Goal: Task Accomplishment & Management: Manage account settings

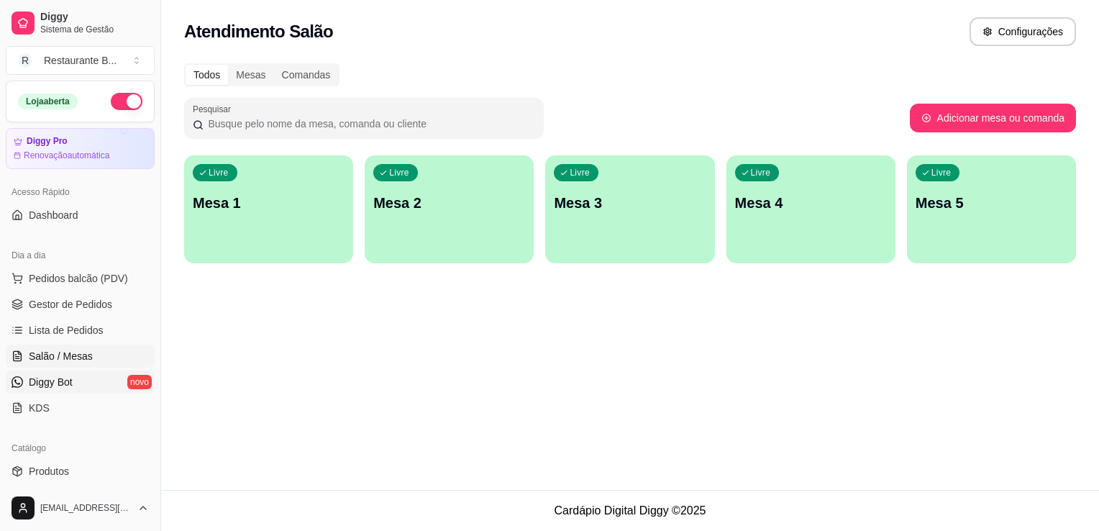
click at [47, 377] on span "Diggy Bot" at bounding box center [51, 382] width 44 height 14
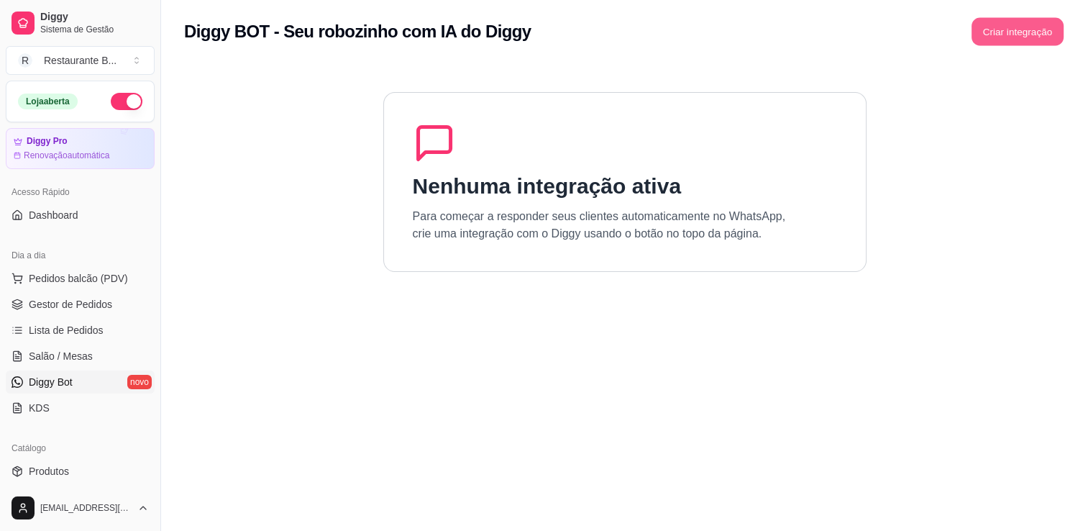
click at [1030, 27] on button "Criar integração" at bounding box center [1017, 32] width 92 height 28
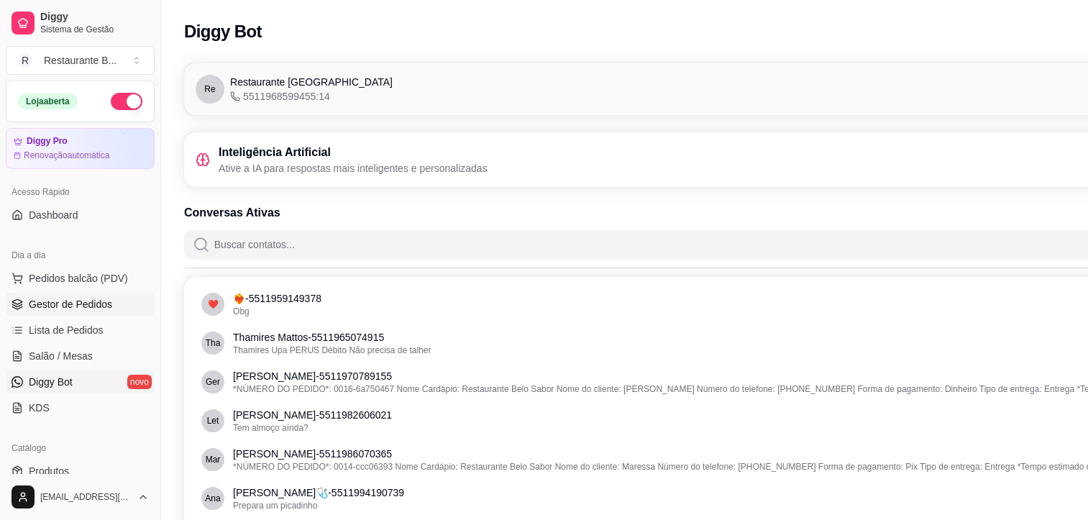
click at [67, 294] on link "Gestor de Pedidos" at bounding box center [80, 304] width 149 height 23
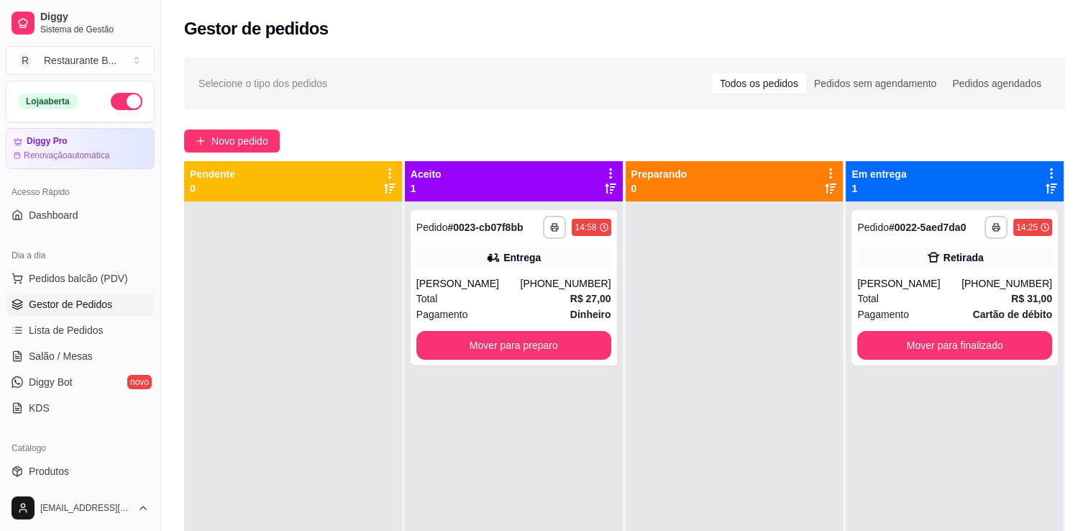
click at [604, 175] on icon at bounding box center [610, 173] width 13 height 13
click at [667, 266] on div at bounding box center [734, 466] width 218 height 531
click at [506, 285] on div "[PERSON_NAME]" at bounding box center [468, 283] width 104 height 14
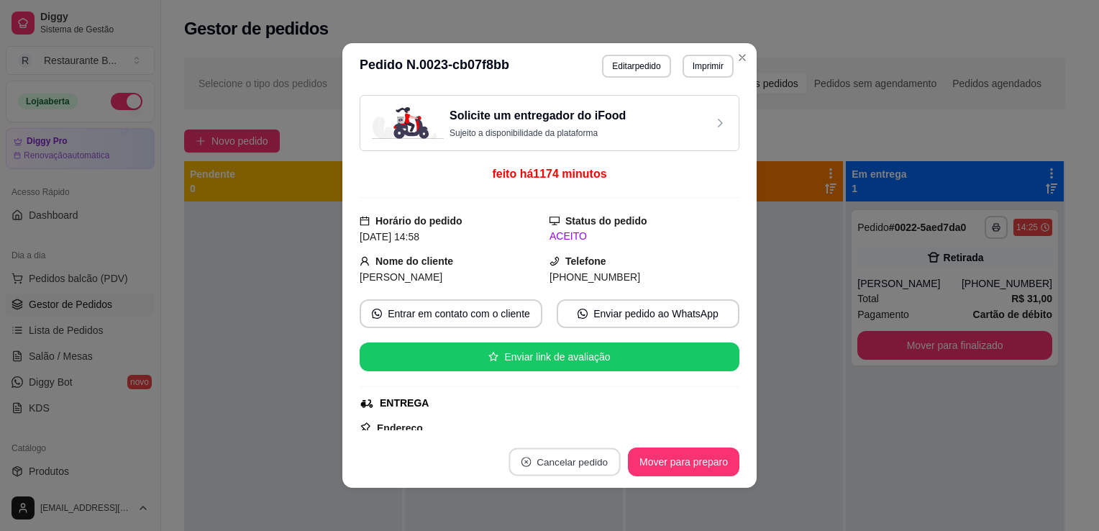
click at [594, 453] on button "Cancelar pedido" at bounding box center [563, 462] width 111 height 28
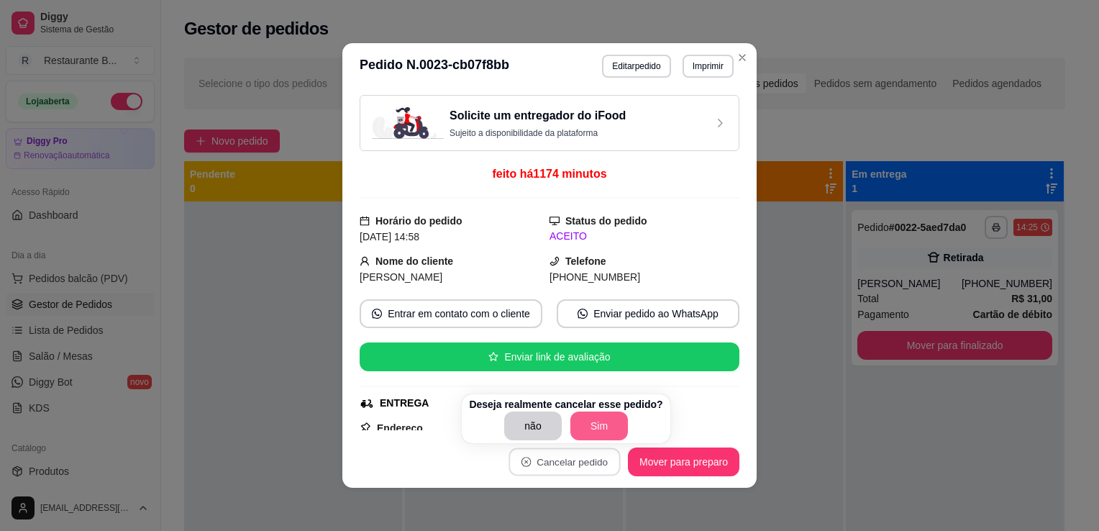
click at [601, 423] on button "Sim" at bounding box center [599, 425] width 58 height 29
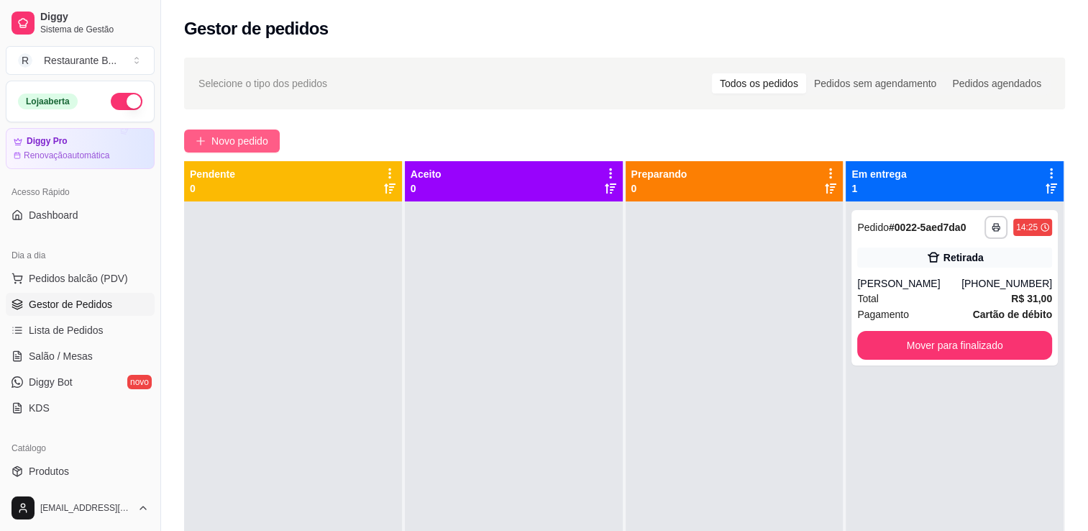
click at [267, 135] on span "Novo pedido" at bounding box center [239, 141] width 57 height 16
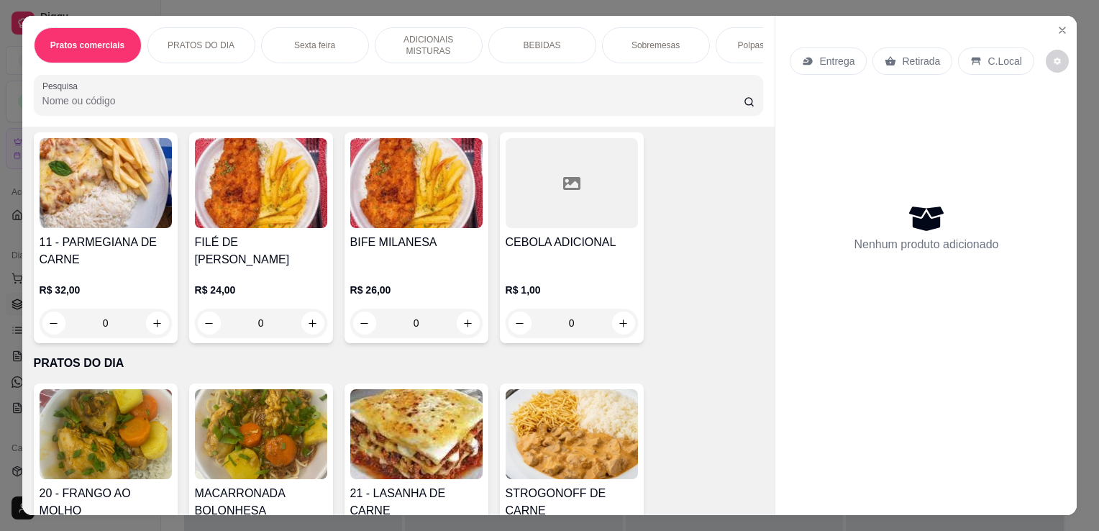
scroll to position [532, 0]
click at [311, 326] on div "0" at bounding box center [261, 322] width 132 height 29
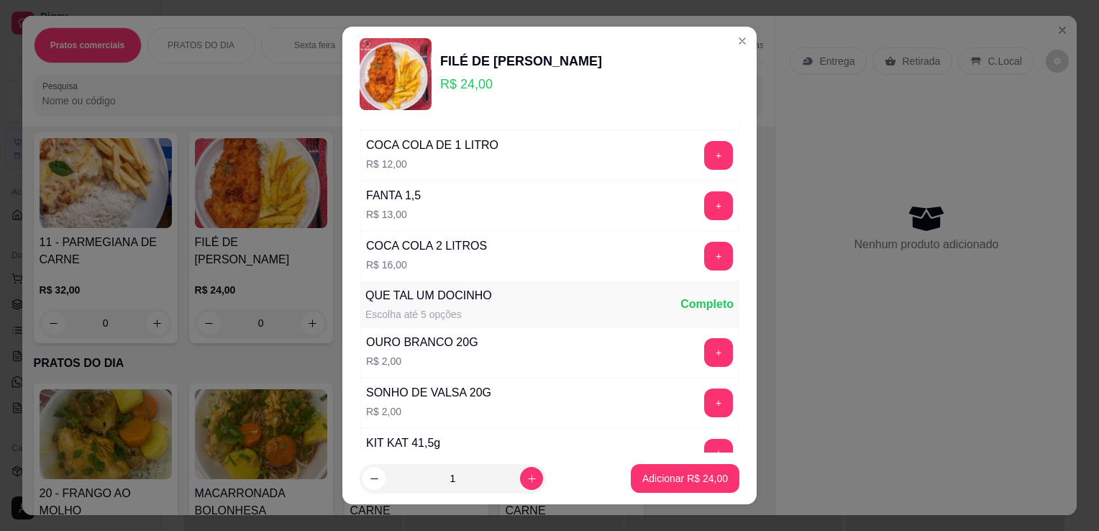
scroll to position [822, 0]
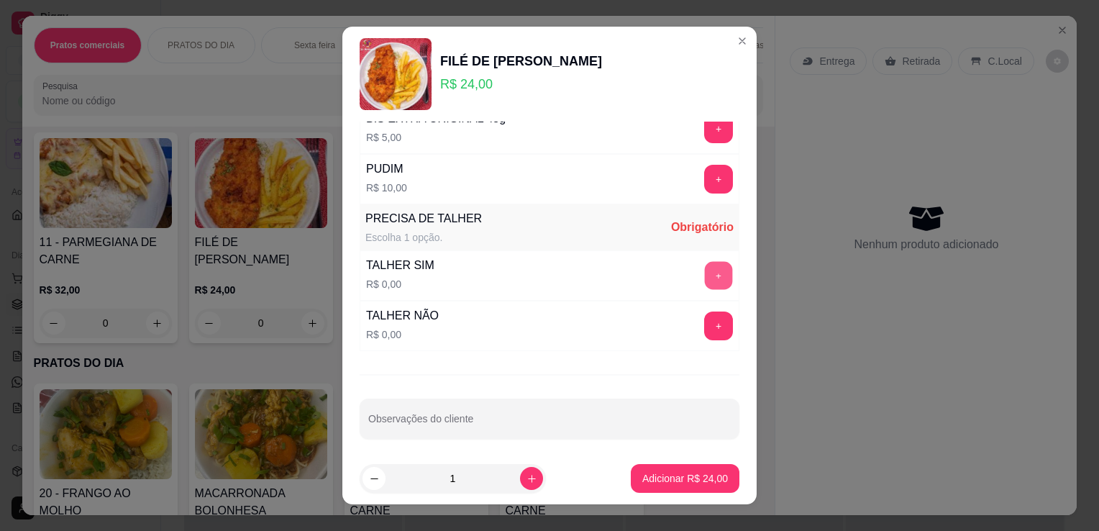
click at [705, 280] on button "+" at bounding box center [719, 276] width 28 height 28
click at [682, 471] on p "Adicionar R$ 24,00" at bounding box center [684, 478] width 83 height 14
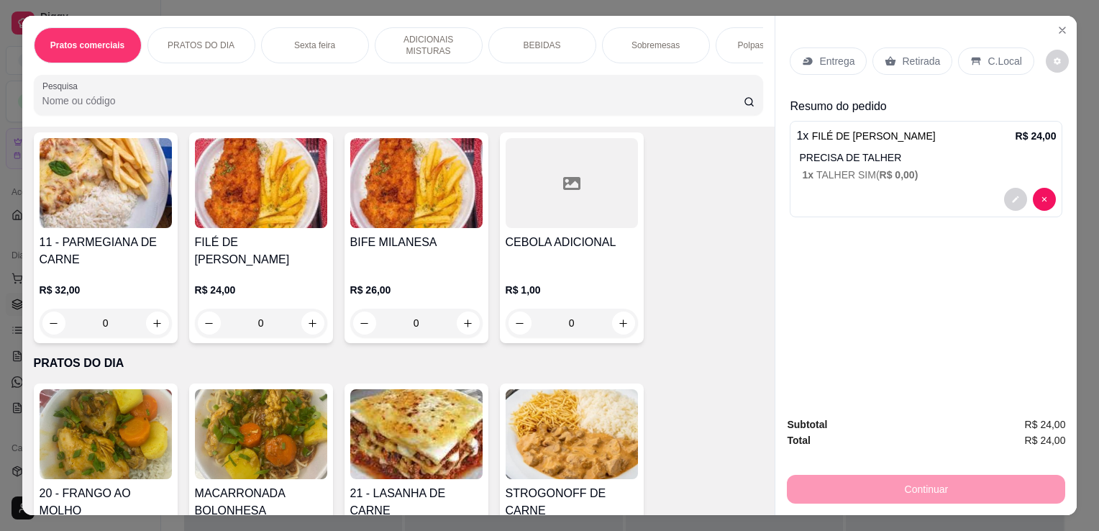
click at [812, 47] on div "Entrega" at bounding box center [827, 60] width 77 height 27
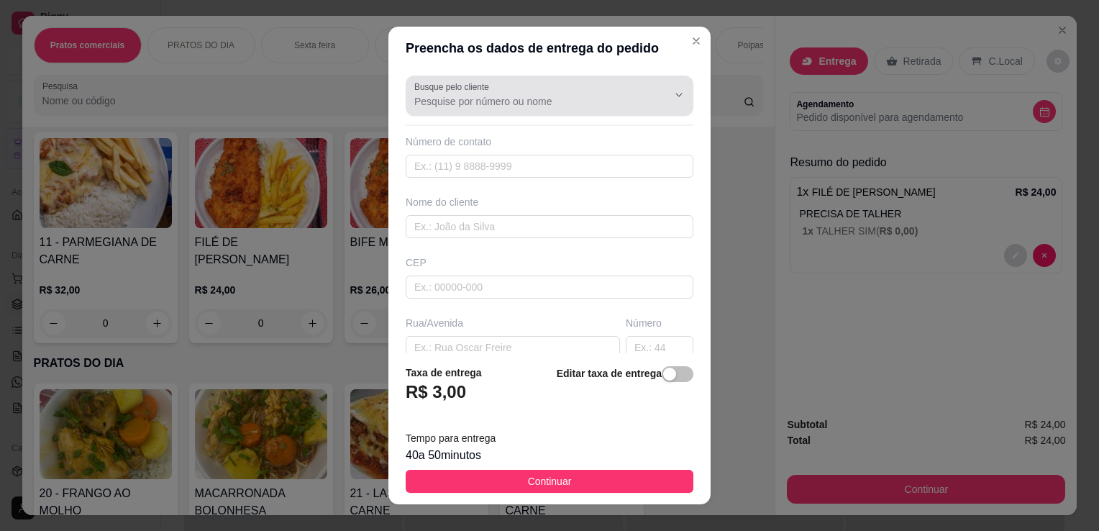
click at [572, 75] on div "Busque pelo cliente" at bounding box center [549, 95] width 288 height 40
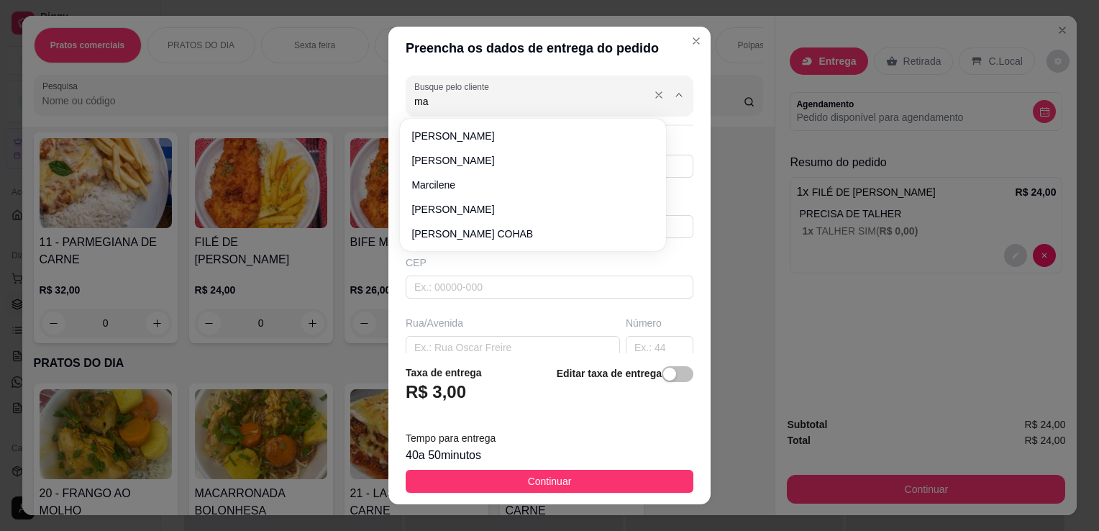
type input "m"
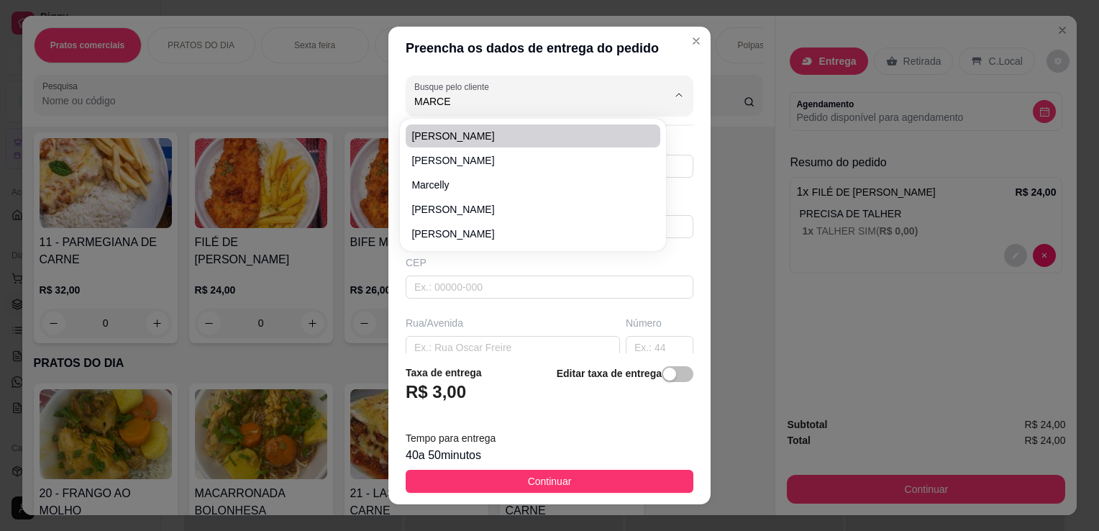
click at [555, 142] on span "[PERSON_NAME]" at bounding box center [525, 136] width 229 height 14
type input "[PERSON_NAME]"
type input "11954142486"
type input "[PERSON_NAME]"
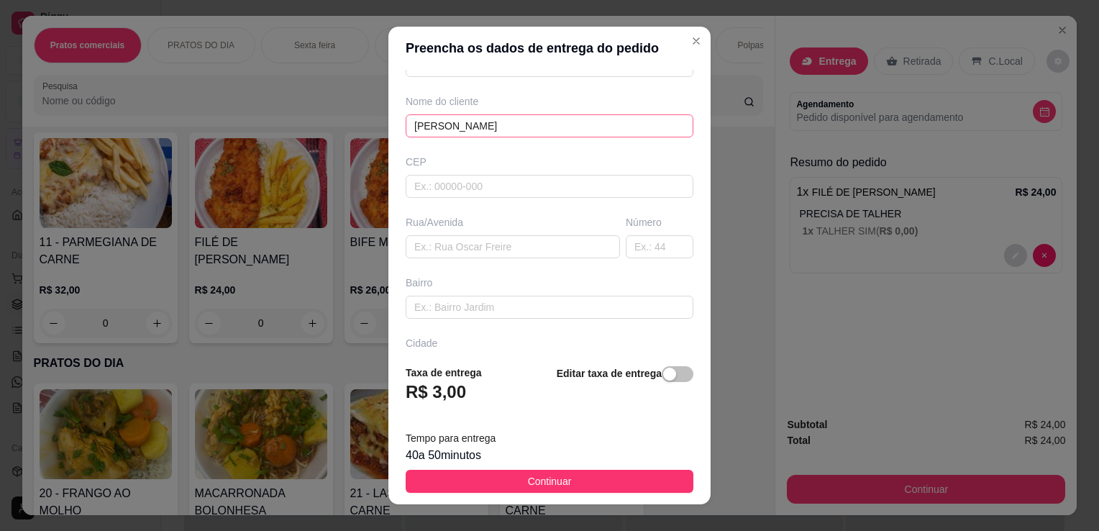
scroll to position [98, 0]
type input "[PERSON_NAME]"
click at [516, 255] on input "text" at bounding box center [512, 249] width 214 height 23
type input "Y"
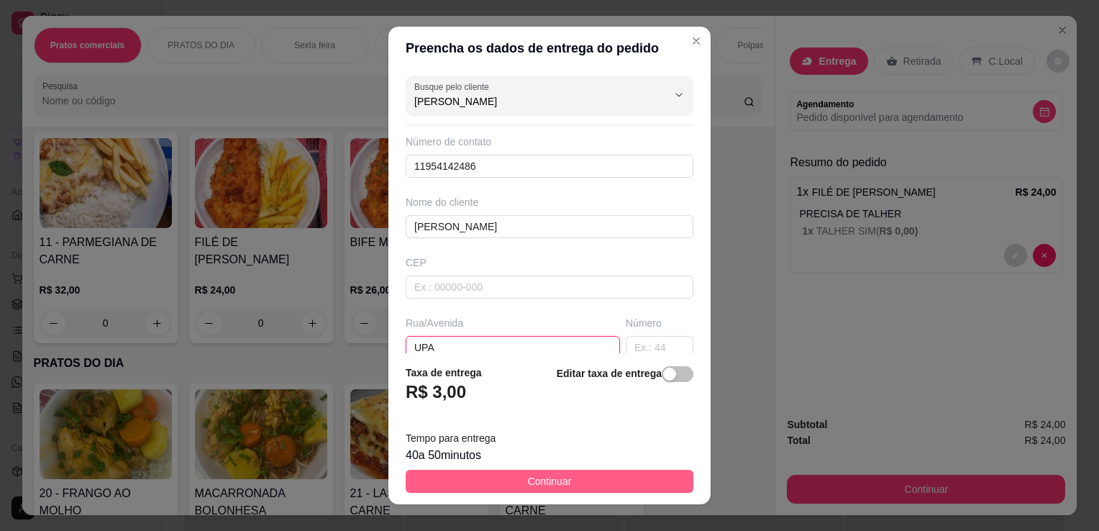
type input "UPA"
click at [618, 485] on button "Continuar" at bounding box center [549, 480] width 288 height 23
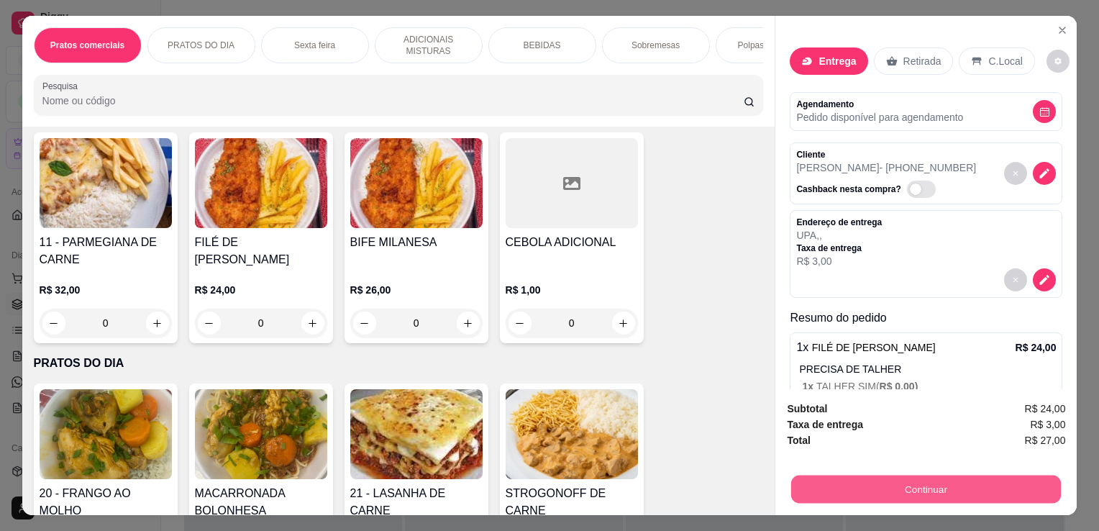
click at [821, 485] on button "Continuar" at bounding box center [926, 489] width 270 height 28
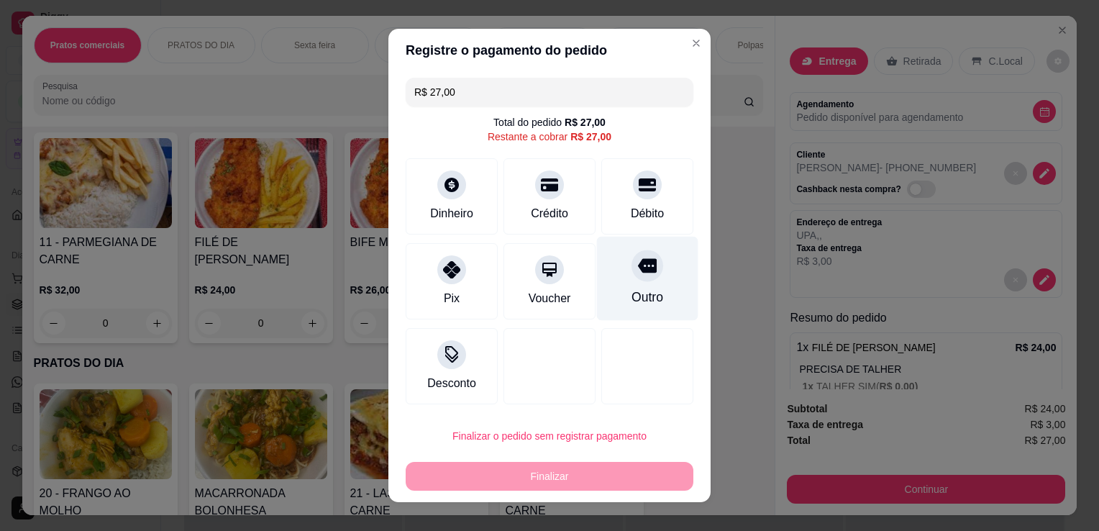
click at [648, 299] on div "Outro" at bounding box center [647, 297] width 32 height 19
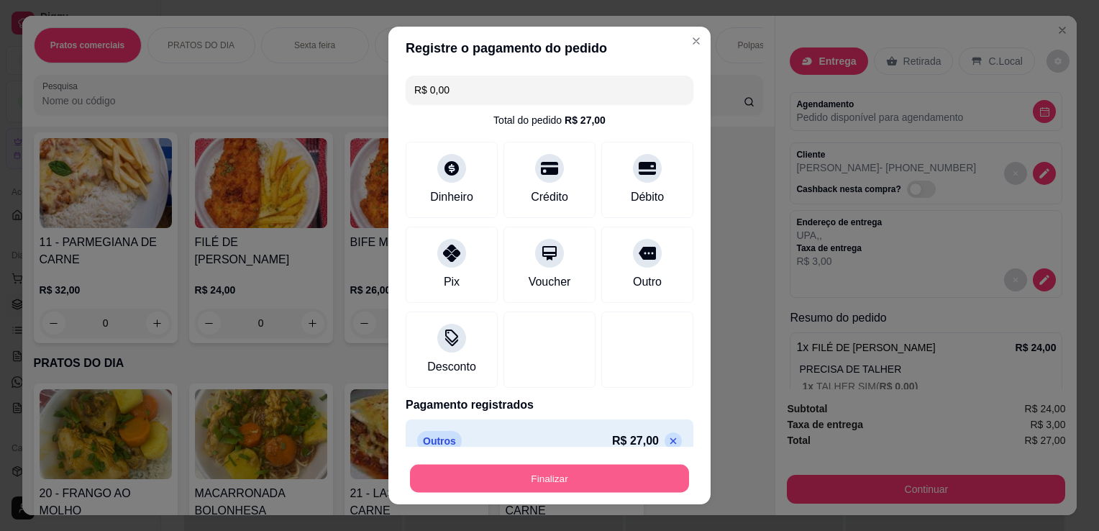
click at [607, 472] on button "Finalizar" at bounding box center [549, 478] width 279 height 28
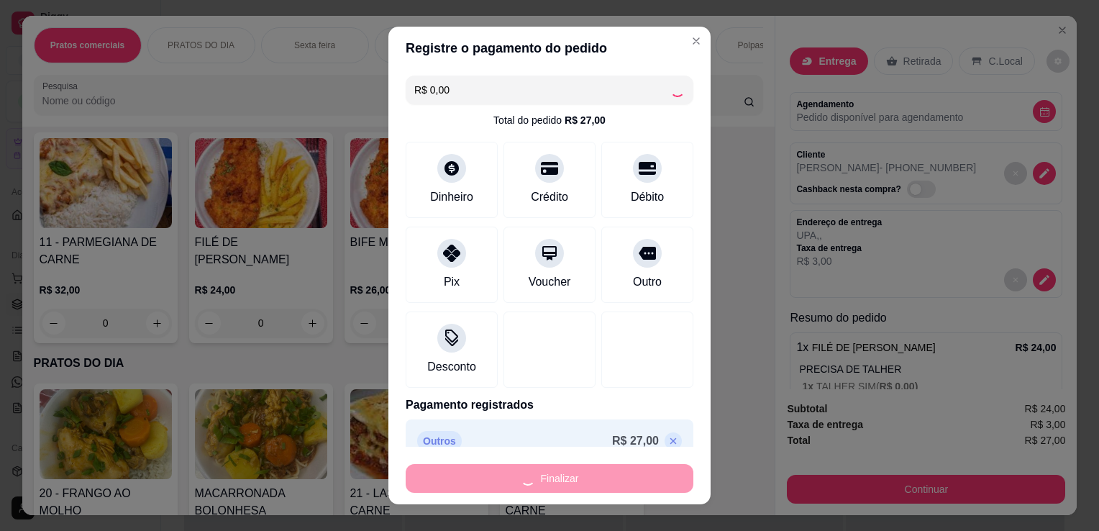
type input "-R$ 27,00"
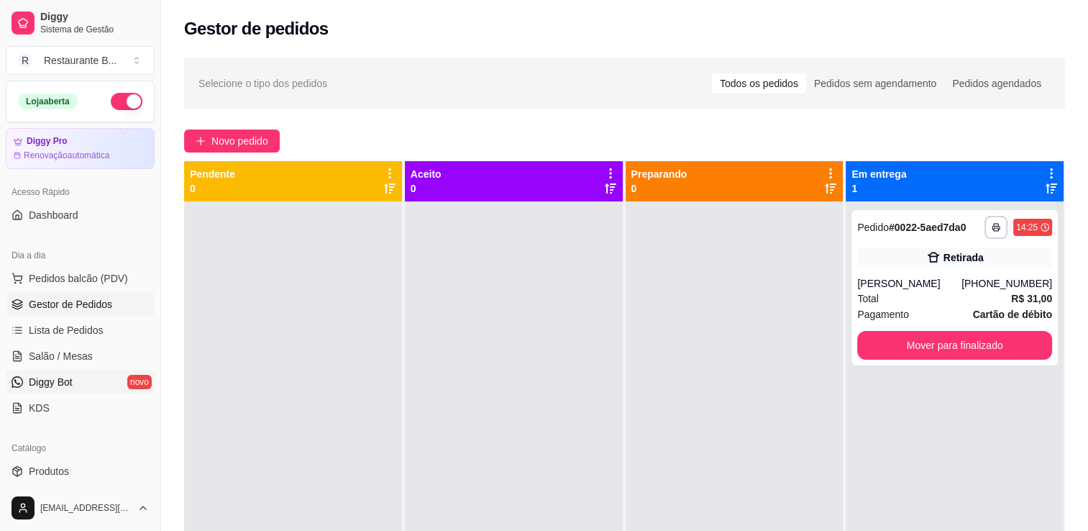
click at [58, 375] on span "Diggy Bot" at bounding box center [51, 382] width 44 height 14
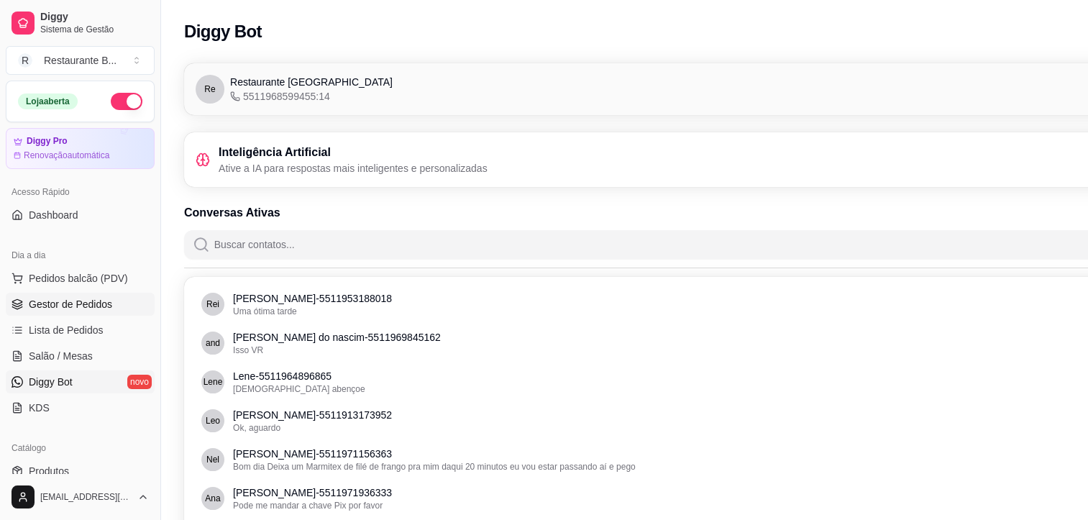
click at [60, 311] on link "Gestor de Pedidos" at bounding box center [80, 304] width 149 height 23
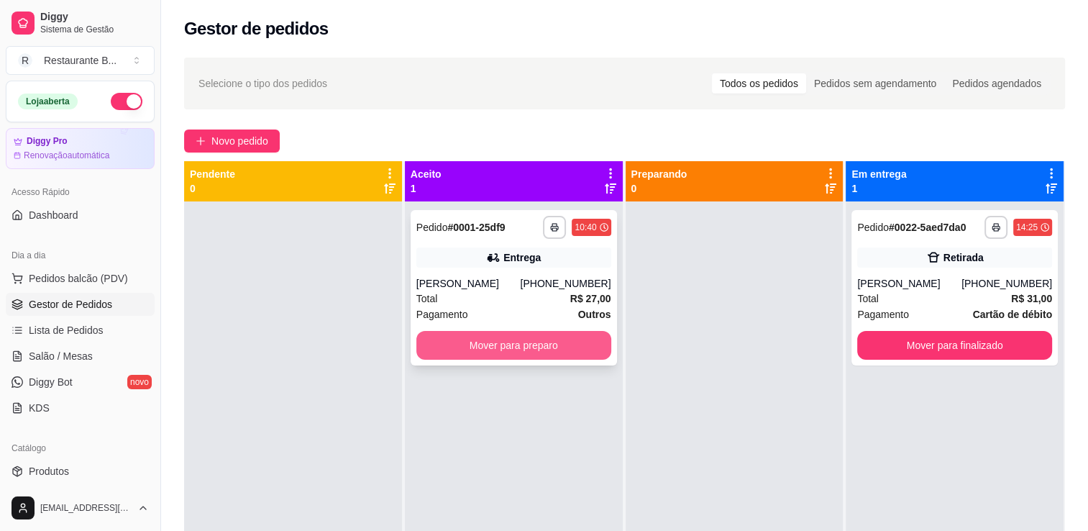
click at [536, 344] on button "Mover para preparo" at bounding box center [513, 345] width 195 height 29
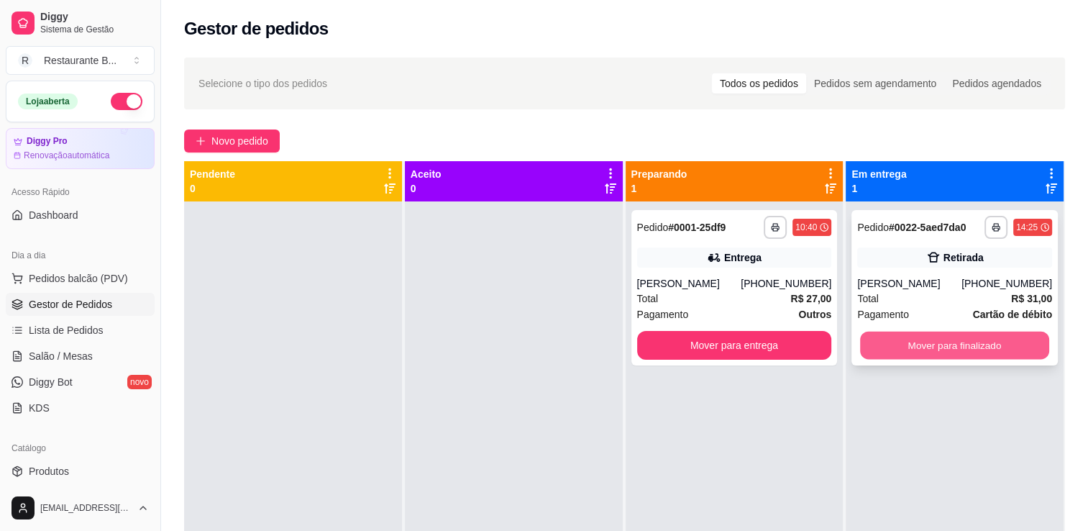
click at [917, 339] on button "Mover para finalizado" at bounding box center [954, 345] width 189 height 28
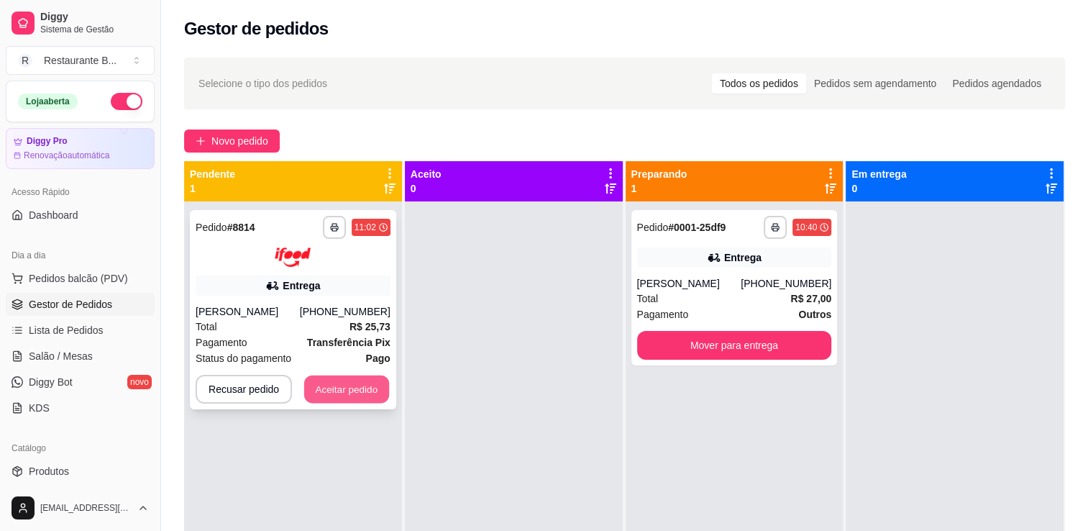
click at [322, 379] on button "Aceitar pedido" at bounding box center [346, 389] width 85 height 28
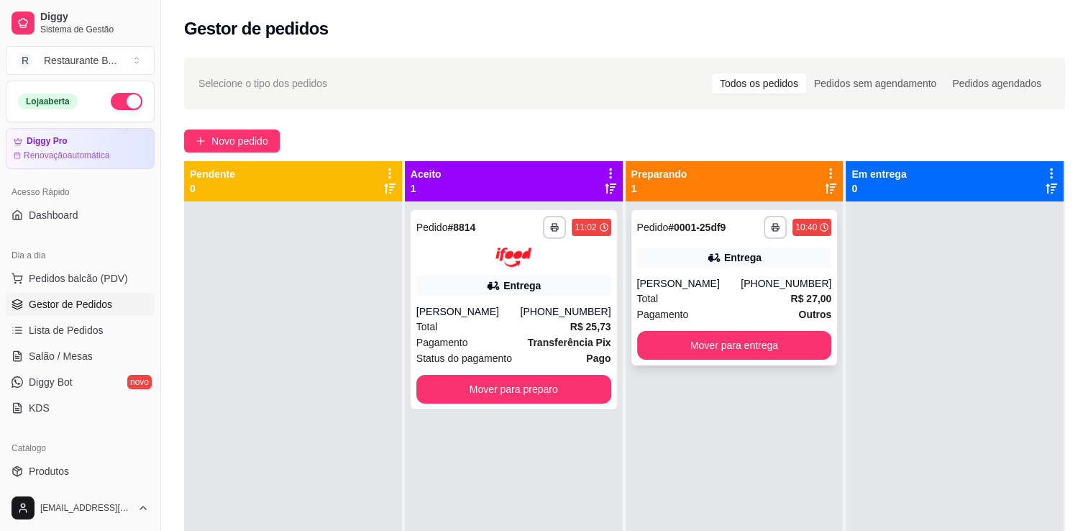
click at [712, 283] on div "[PERSON_NAME]" at bounding box center [689, 283] width 104 height 14
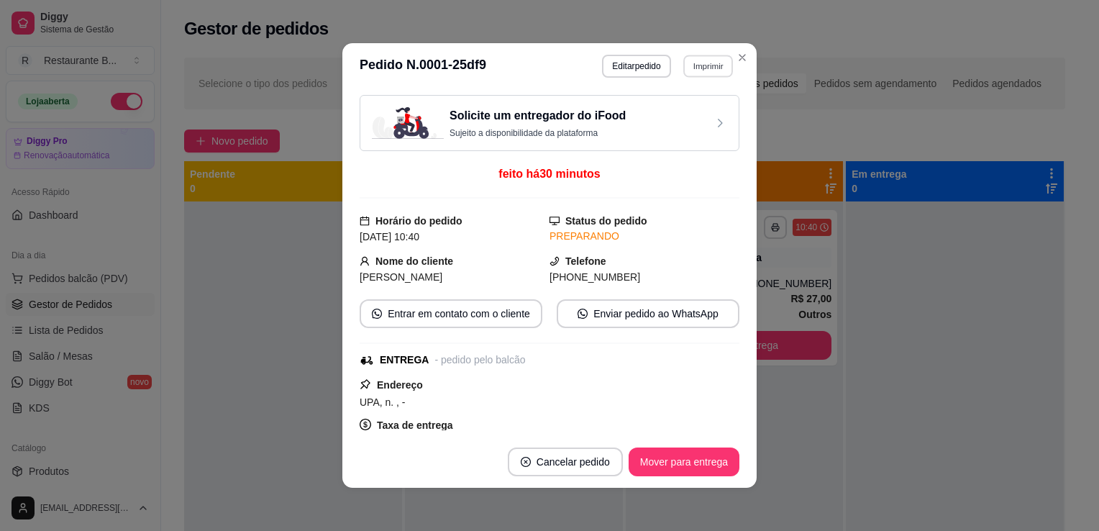
click at [699, 63] on button "Imprimir" at bounding box center [708, 66] width 50 height 22
click at [677, 152] on button "Impressora" at bounding box center [676, 145] width 101 height 22
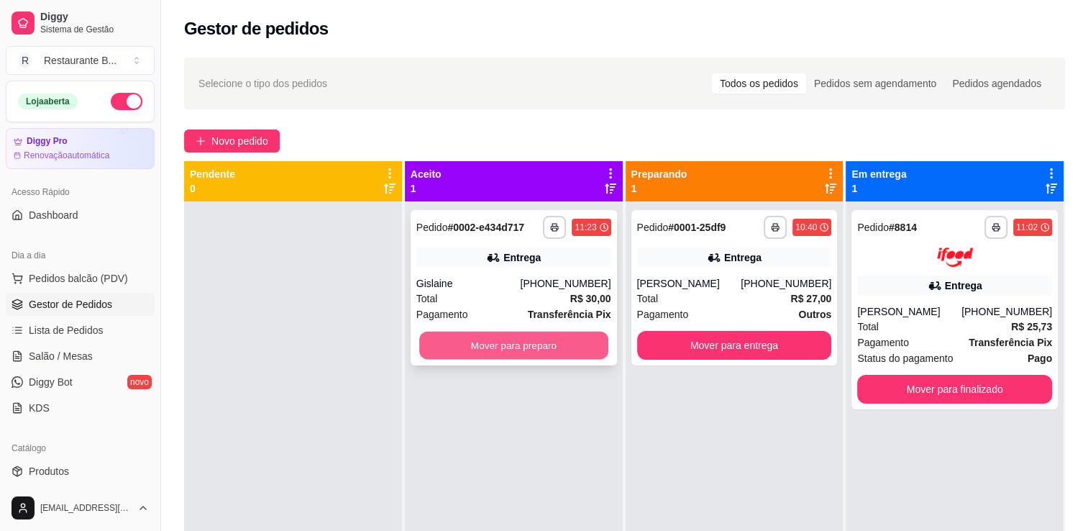
click at [517, 341] on button "Mover para preparo" at bounding box center [513, 345] width 189 height 28
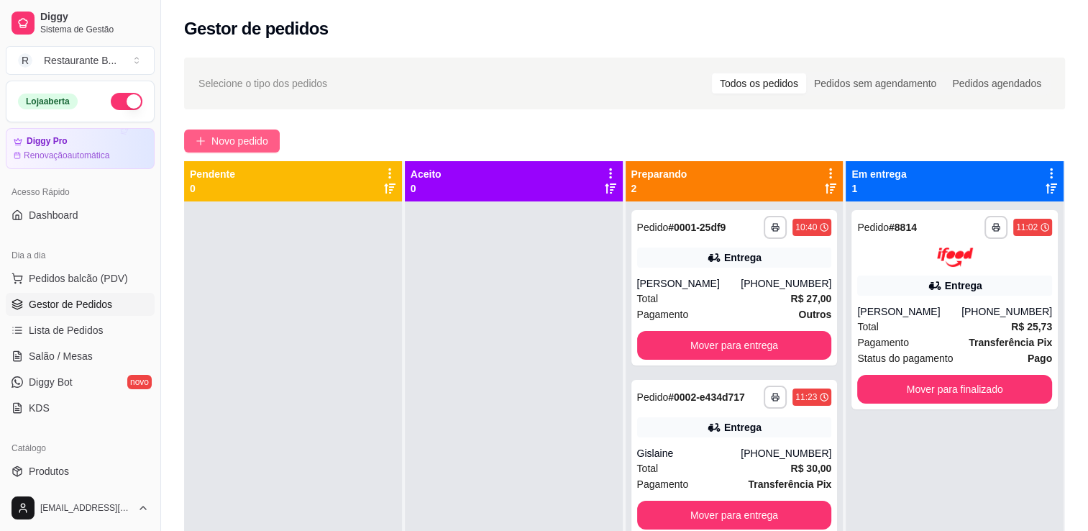
click at [247, 140] on span "Novo pedido" at bounding box center [239, 141] width 57 height 16
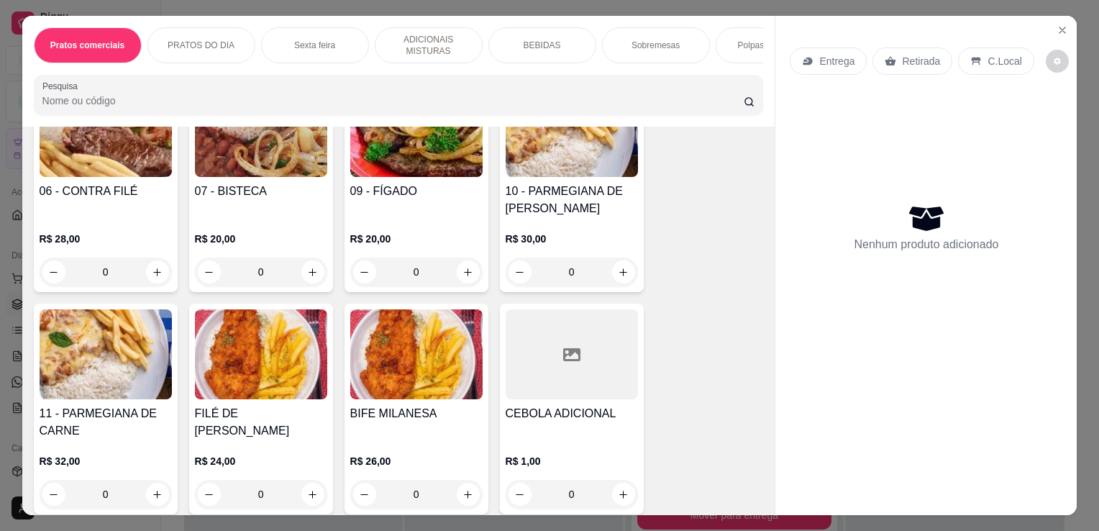
scroll to position [362, 0]
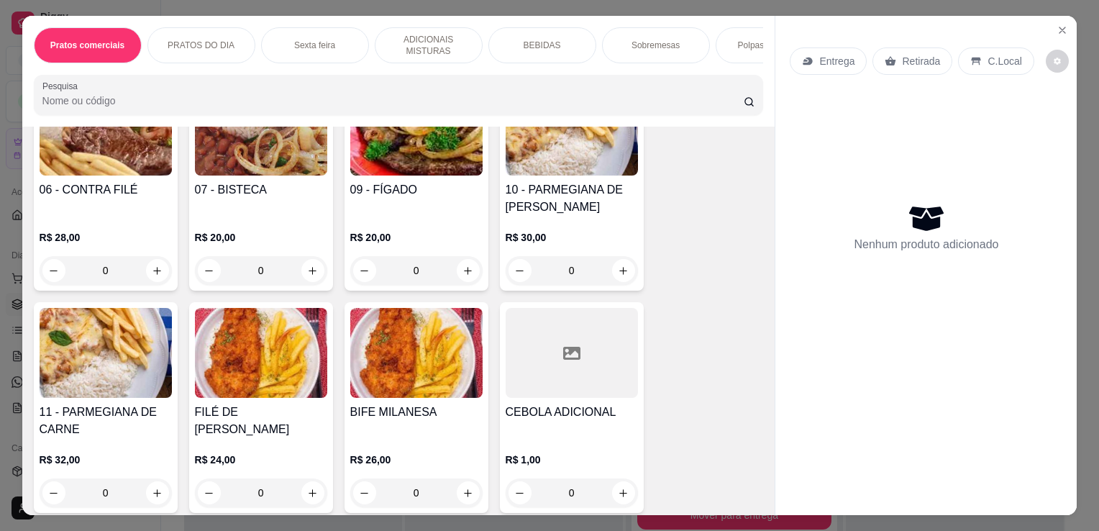
click at [302, 278] on div "0" at bounding box center [261, 270] width 132 height 29
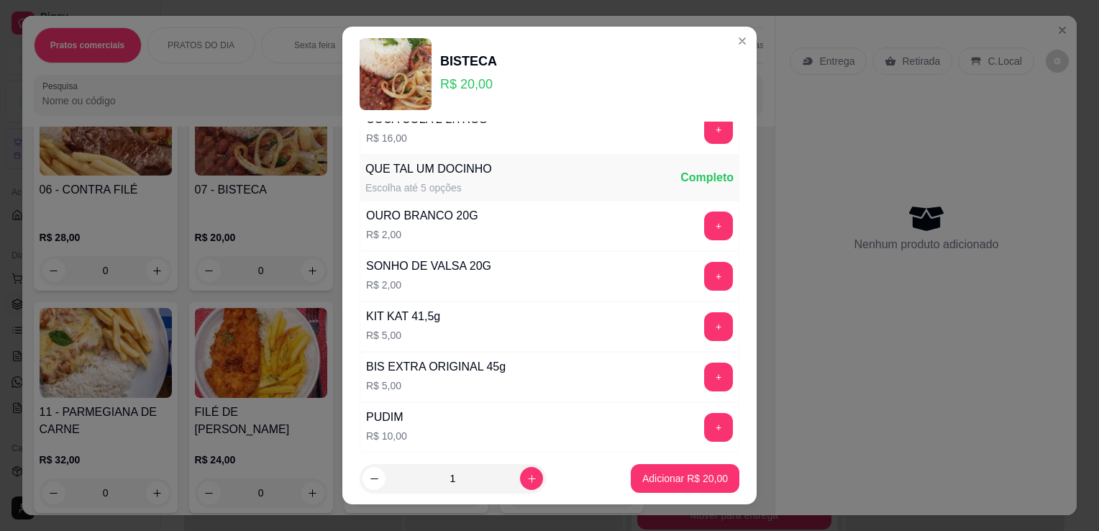
scroll to position [1018, 0]
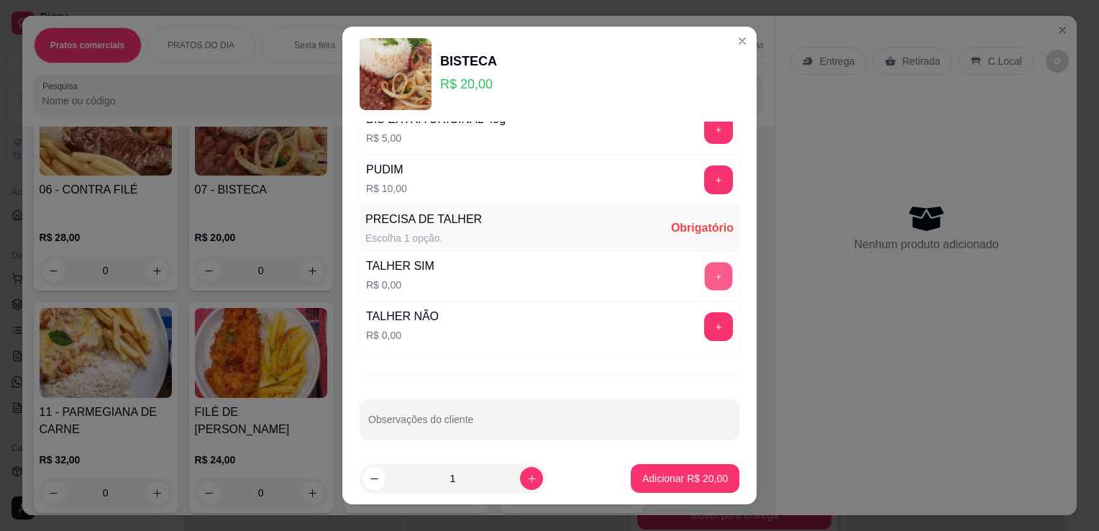
click at [705, 267] on button "+" at bounding box center [719, 276] width 28 height 28
click at [655, 487] on button "Adicionar R$ 20,00" at bounding box center [685, 478] width 106 height 28
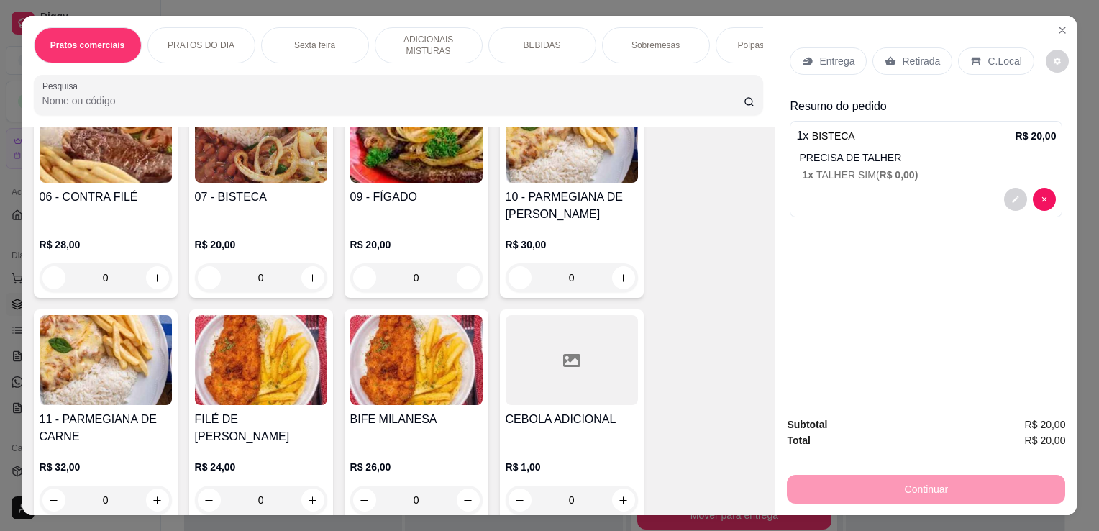
scroll to position [0, 0]
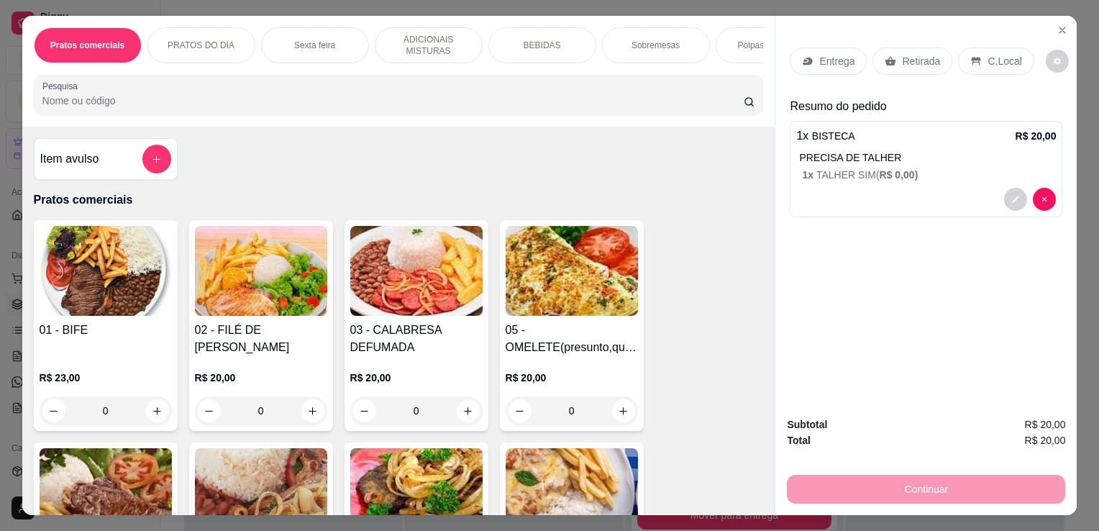
click at [152, 413] on div "0" at bounding box center [106, 410] width 132 height 29
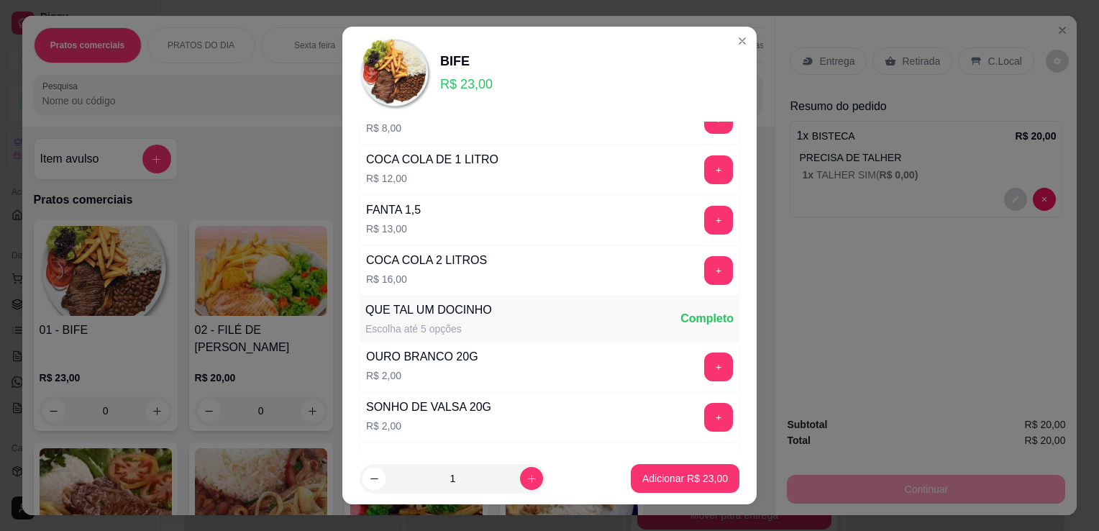
scroll to position [1018, 0]
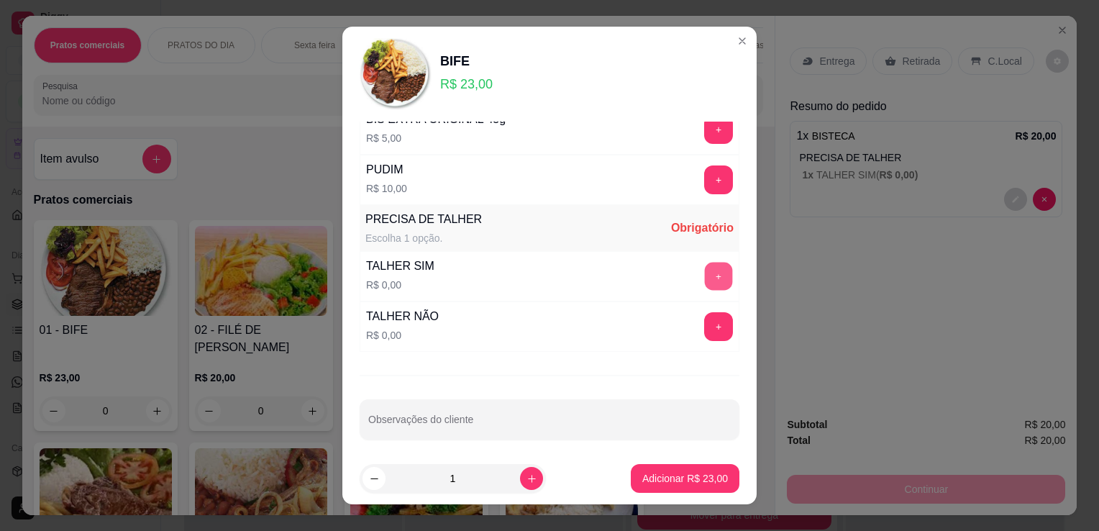
click at [705, 269] on button "+" at bounding box center [719, 276] width 28 height 28
click at [657, 485] on p "Adicionar R$ 23,00" at bounding box center [684, 478] width 83 height 14
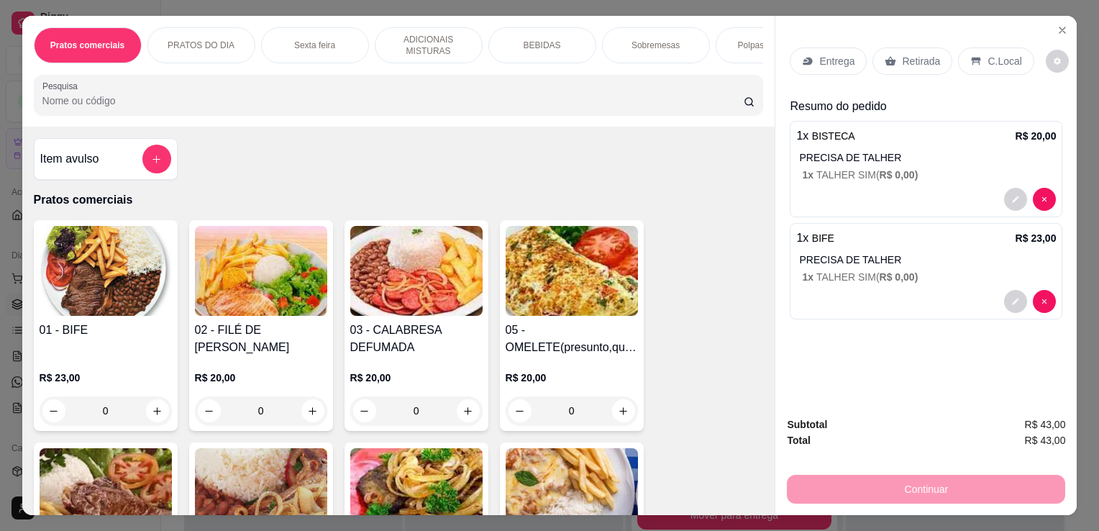
click at [838, 54] on p "Entrega" at bounding box center [836, 61] width 35 height 14
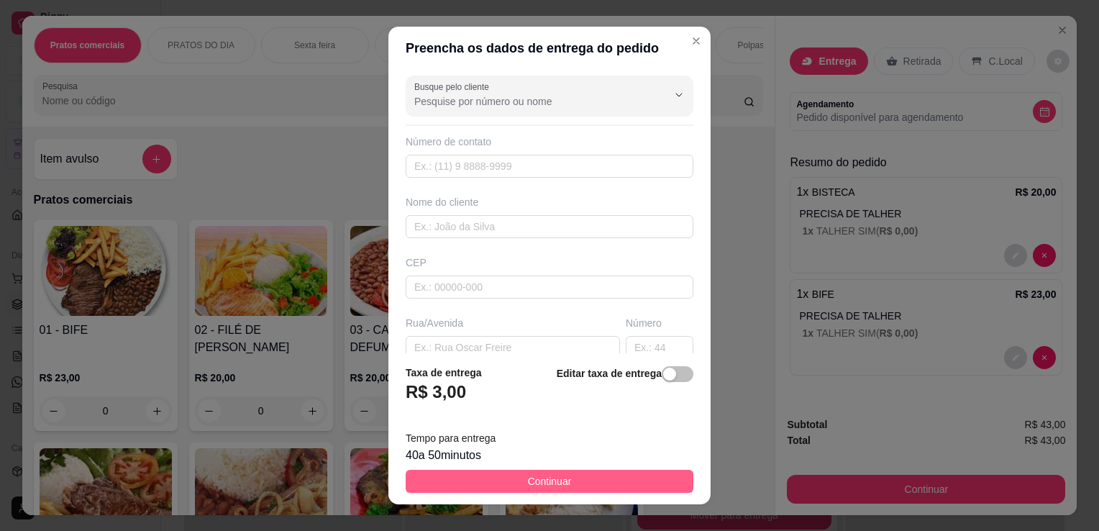
click at [592, 492] on button "Continuar" at bounding box center [549, 480] width 288 height 23
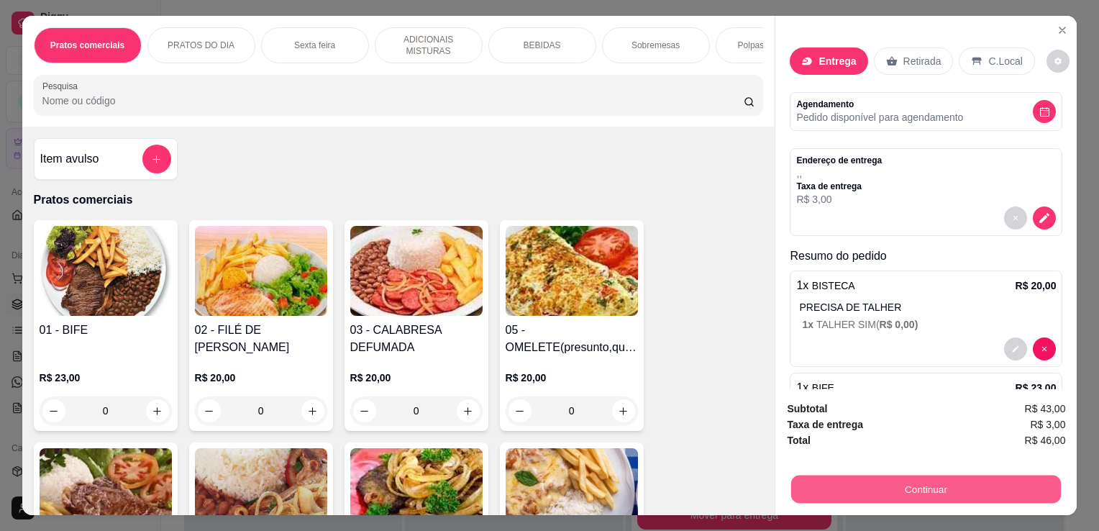
click at [843, 484] on button "Continuar" at bounding box center [926, 489] width 270 height 28
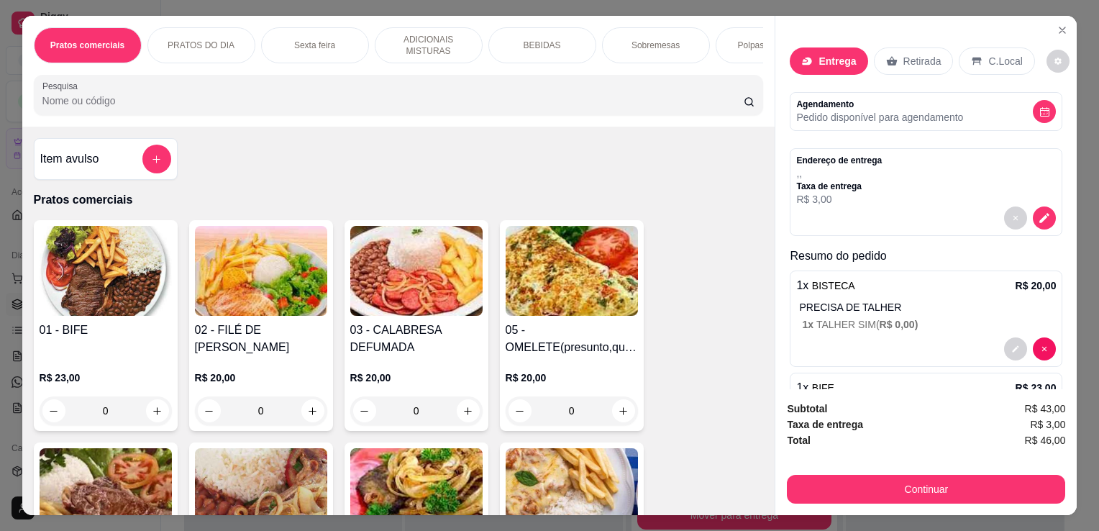
click at [1037, 219] on div at bounding box center [926, 217] width 260 height 23
click at [1038, 217] on icon "decrease-product-quantity" at bounding box center [1044, 217] width 12 height 12
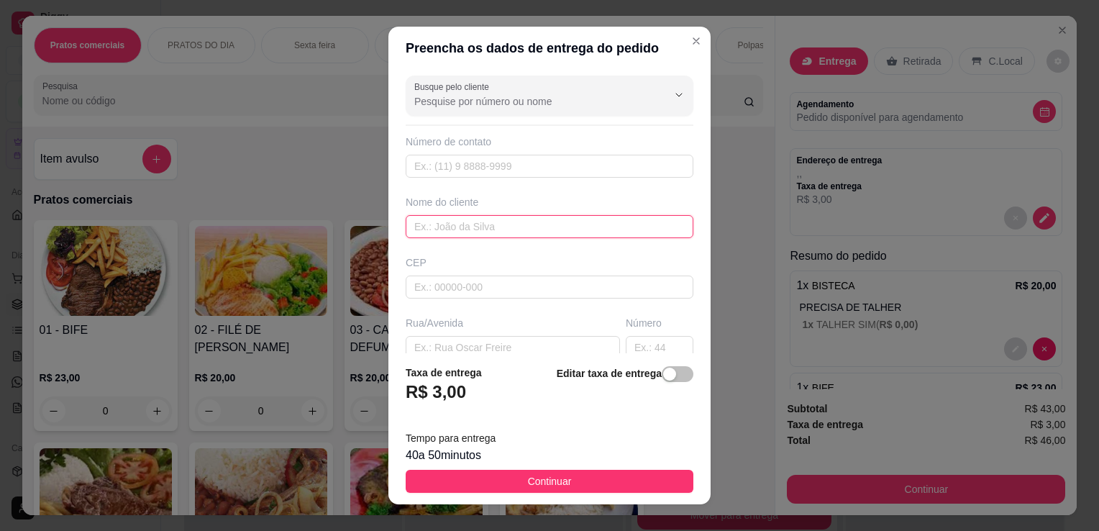
click at [460, 224] on input "text" at bounding box center [549, 226] width 288 height 23
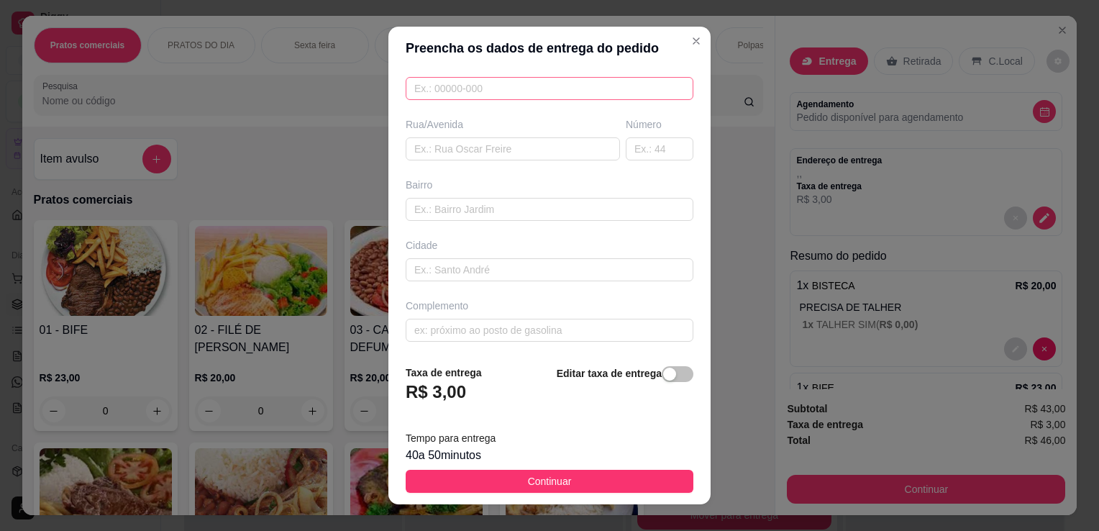
scroll to position [19, 0]
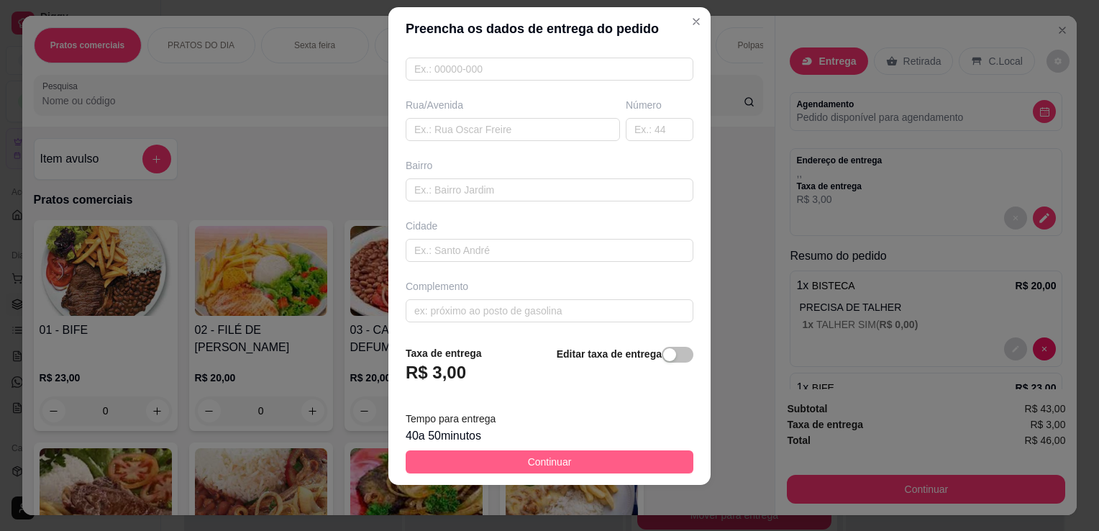
type input "[PERSON_NAME]"
click at [561, 470] on button "Continuar" at bounding box center [549, 461] width 288 height 23
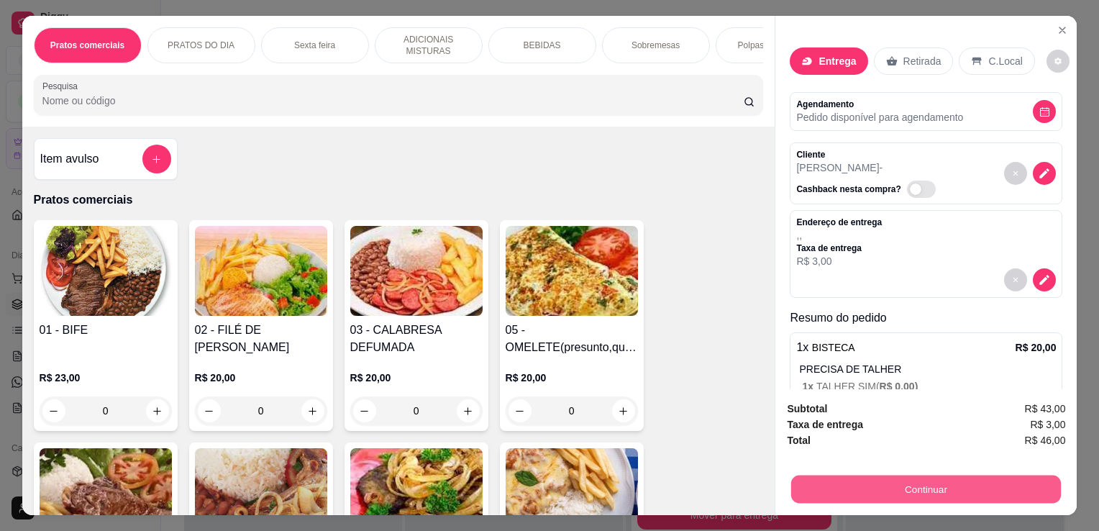
click at [885, 487] on button "Continuar" at bounding box center [926, 489] width 270 height 28
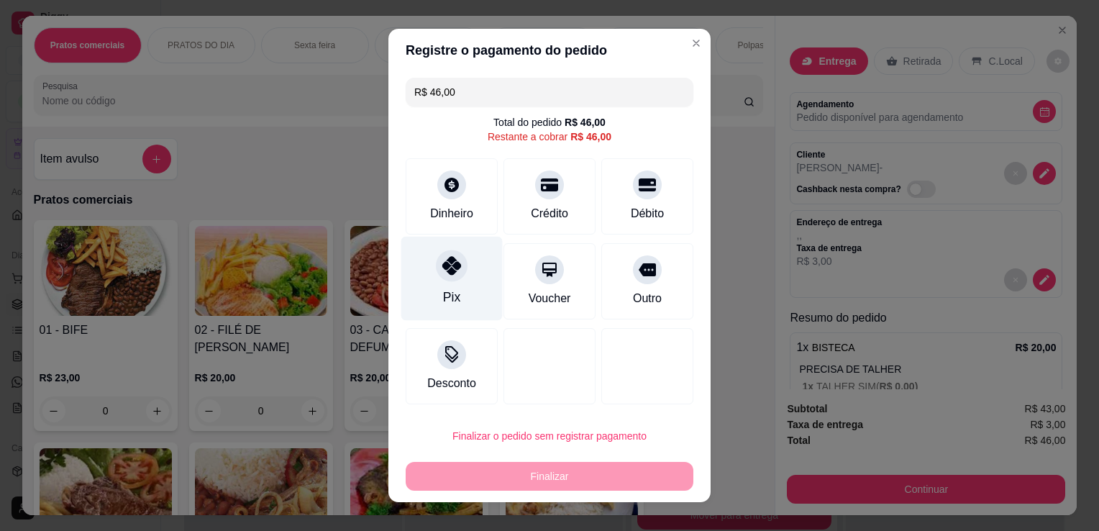
click at [454, 279] on div "Pix" at bounding box center [451, 279] width 101 height 84
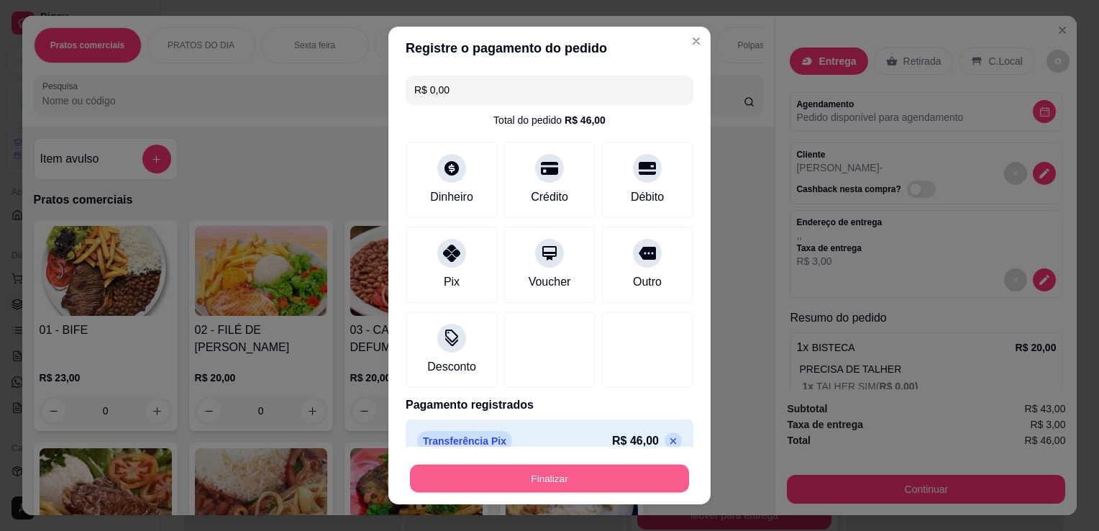
click at [597, 477] on button "Finalizar" at bounding box center [549, 478] width 279 height 28
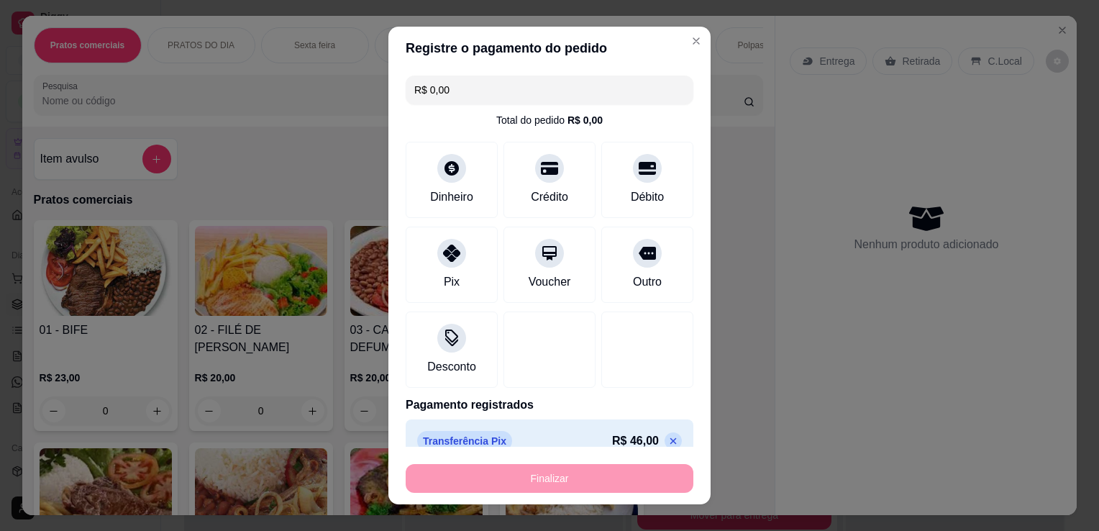
type input "-R$ 46,00"
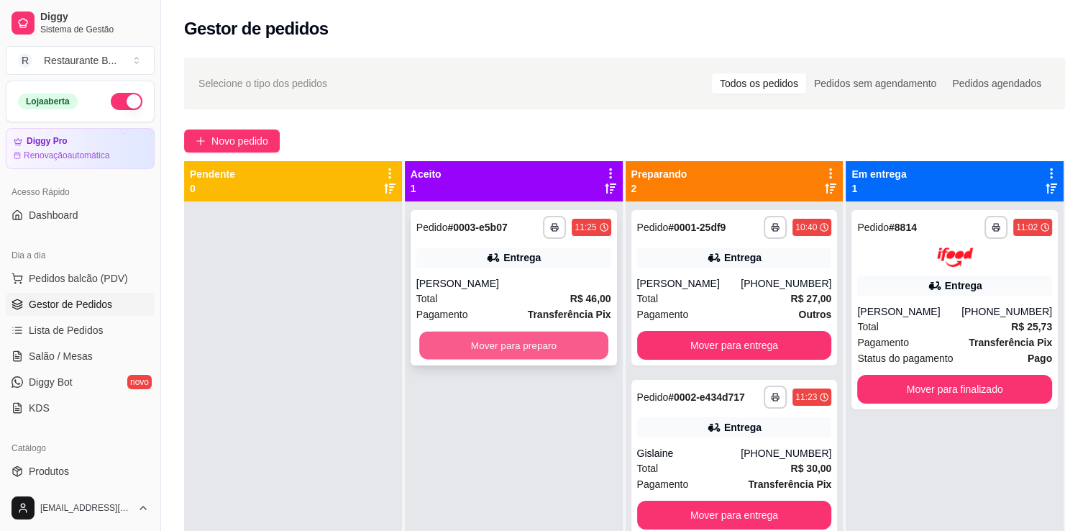
click at [555, 347] on button "Mover para preparo" at bounding box center [513, 345] width 189 height 28
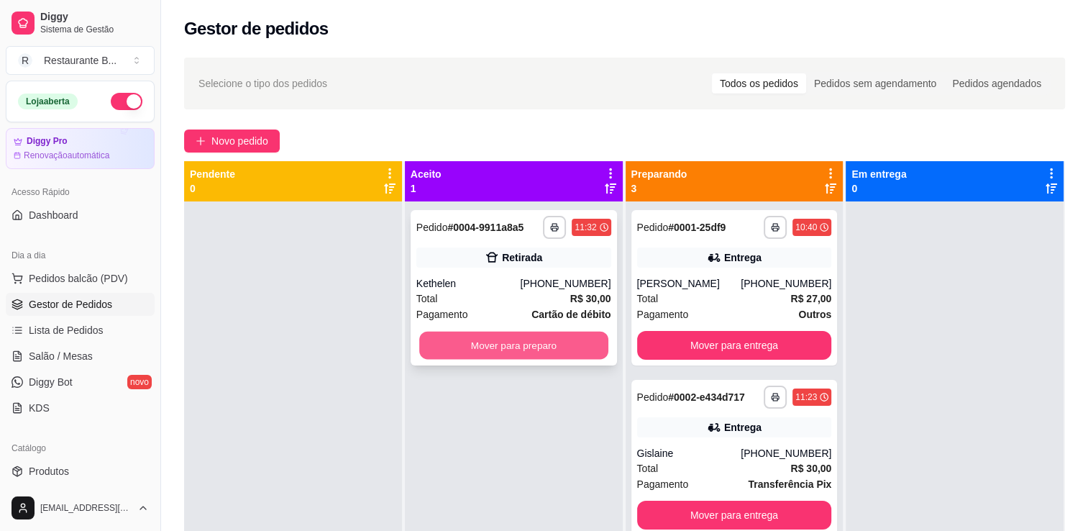
click at [537, 344] on button "Mover para preparo" at bounding box center [513, 345] width 189 height 28
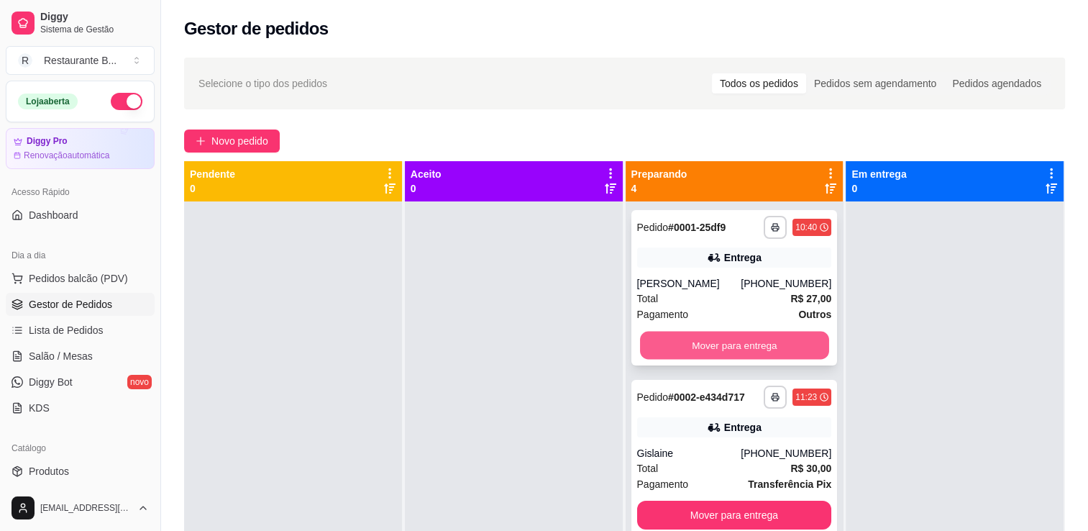
click at [708, 344] on button "Mover para entrega" at bounding box center [734, 345] width 189 height 28
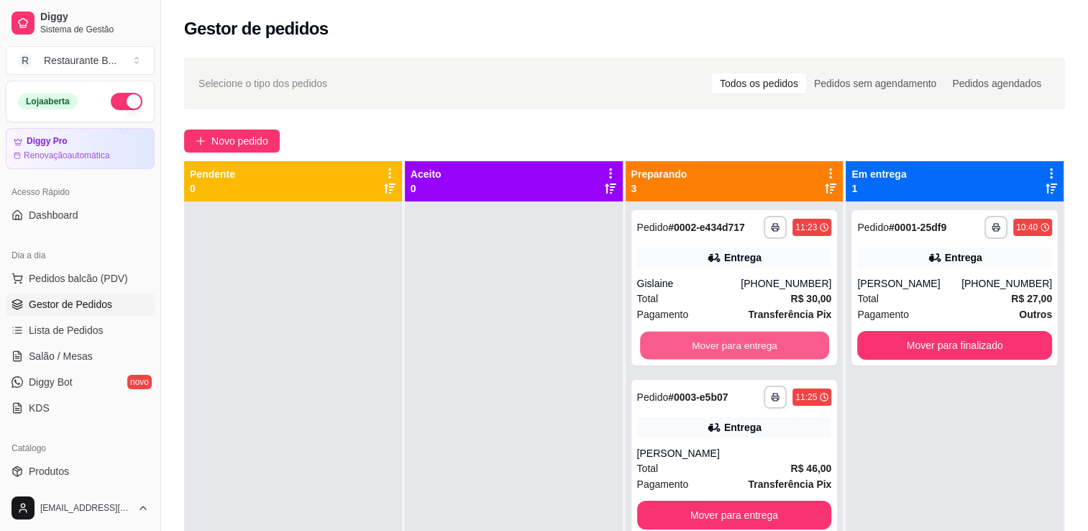
click at [708, 344] on button "Mover para entrega" at bounding box center [734, 345] width 189 height 28
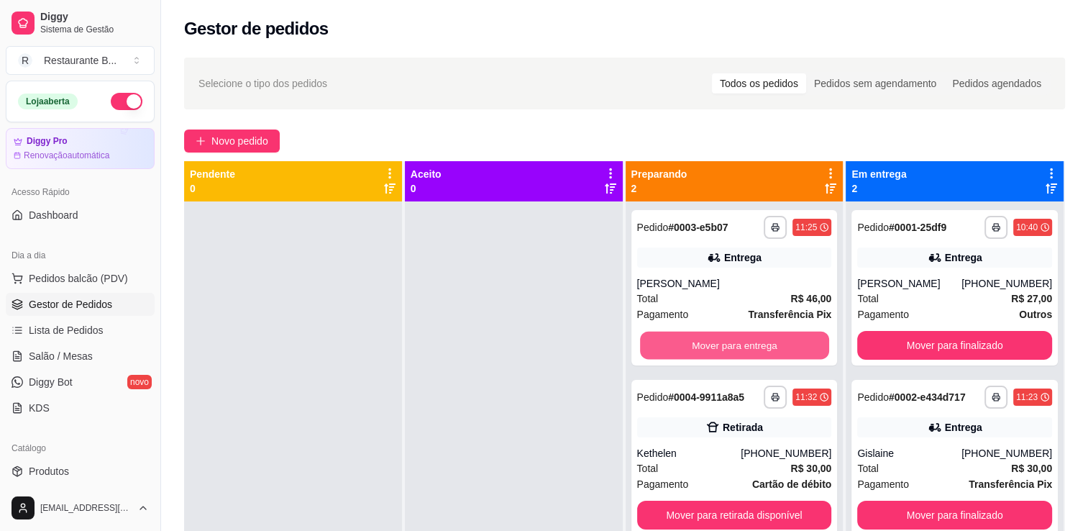
click at [708, 344] on button "Mover para entrega" at bounding box center [734, 345] width 189 height 28
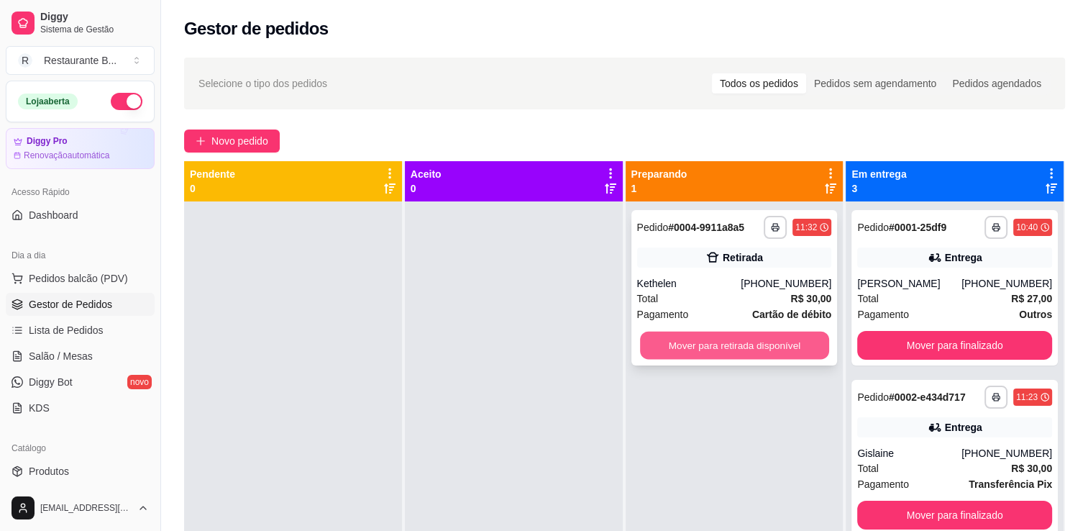
click at [741, 343] on button "Mover para retirada disponível" at bounding box center [734, 345] width 189 height 28
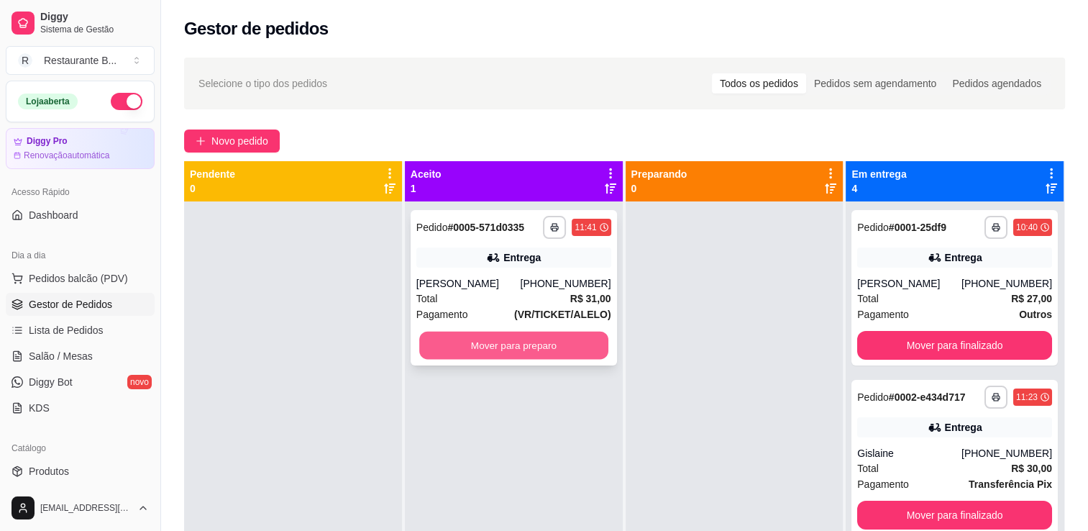
click at [590, 347] on button "Mover para preparo" at bounding box center [513, 345] width 189 height 28
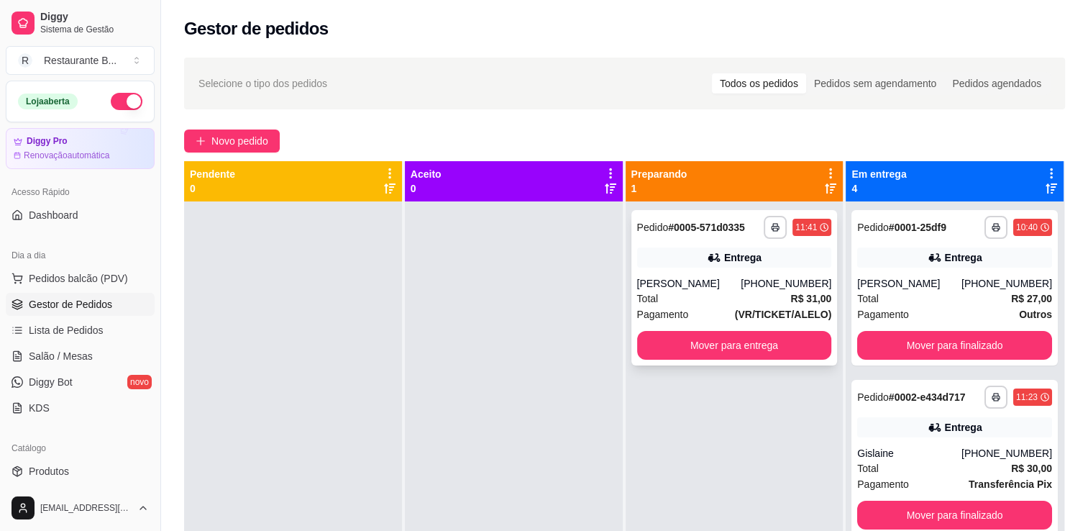
click at [709, 293] on div "Total R$ 31,00" at bounding box center [734, 298] width 195 height 16
click at [265, 146] on span "Novo pedido" at bounding box center [239, 141] width 57 height 16
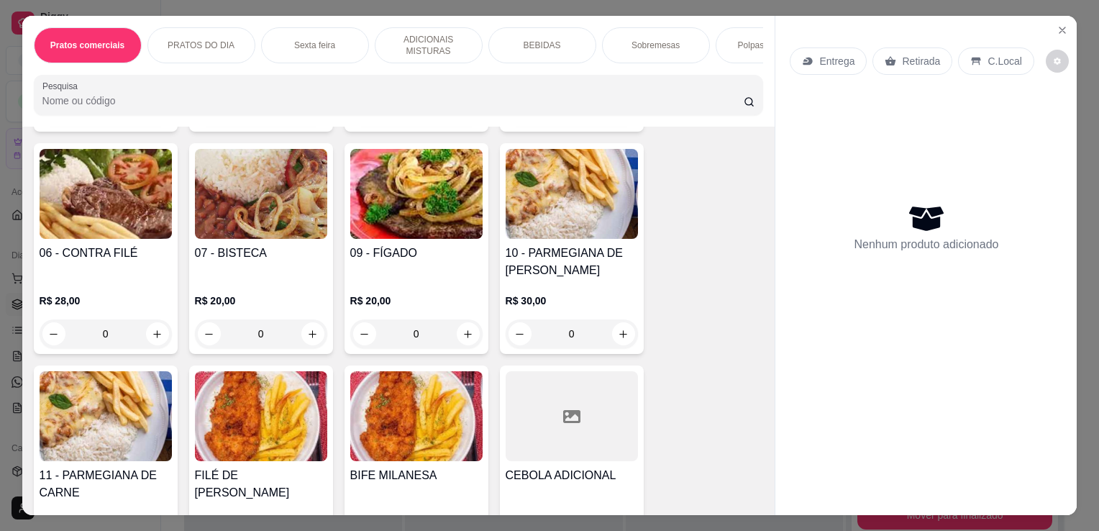
scroll to position [347, 0]
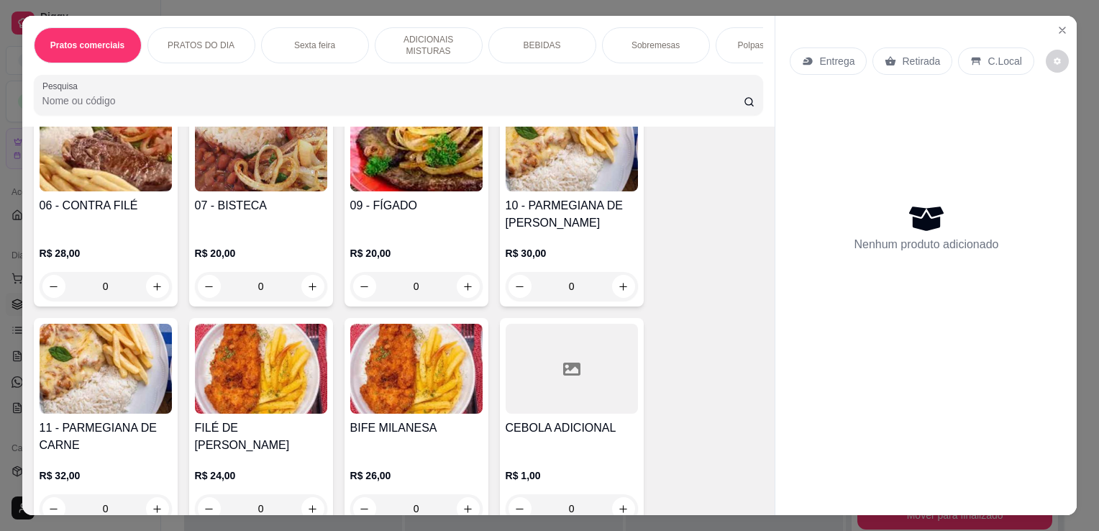
click at [306, 288] on div "0" at bounding box center [261, 286] width 132 height 29
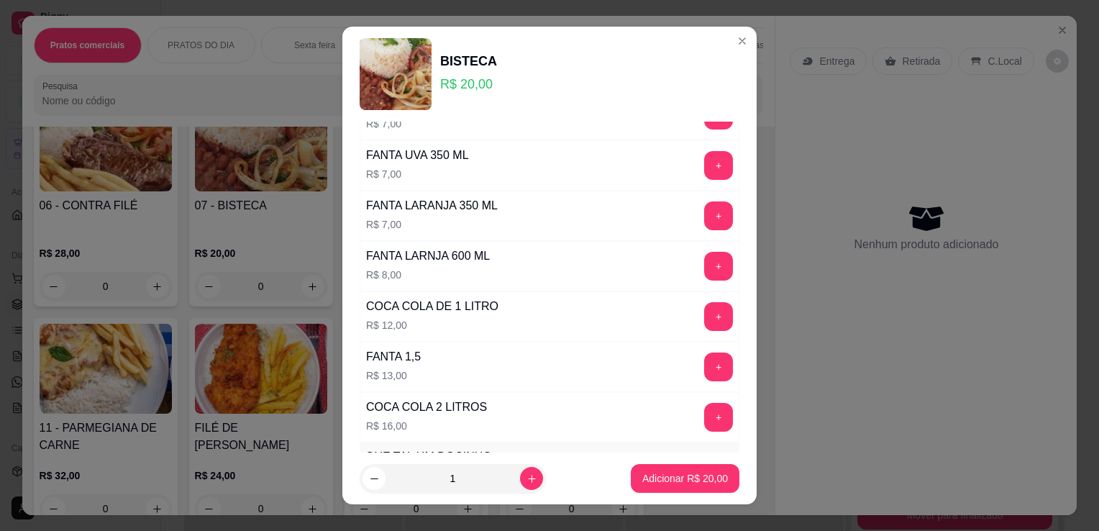
scroll to position [1018, 0]
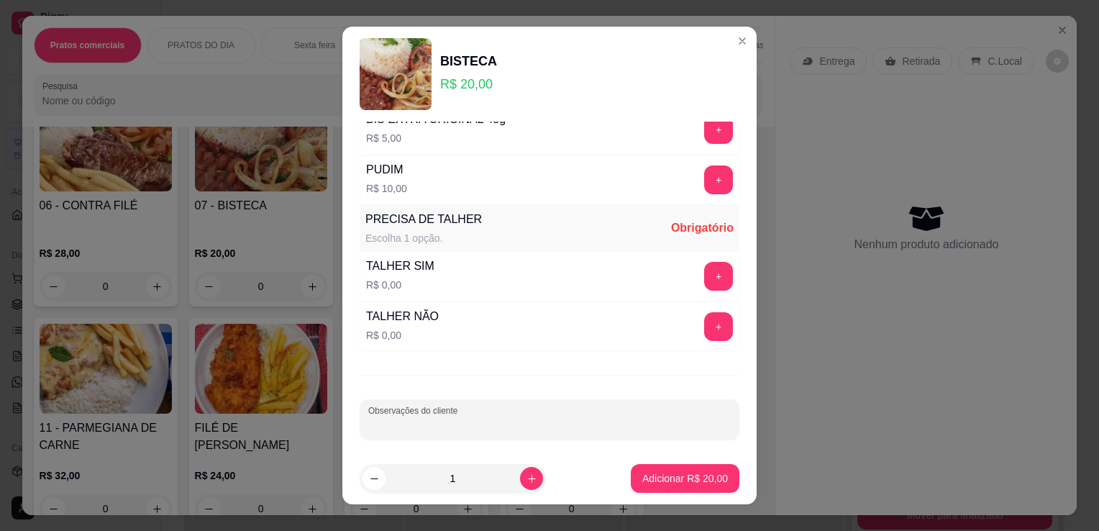
click at [492, 425] on input "Observações do cliente" at bounding box center [549, 425] width 362 height 14
type input "COM OVO"
click at [705, 278] on button "+" at bounding box center [719, 276] width 28 height 28
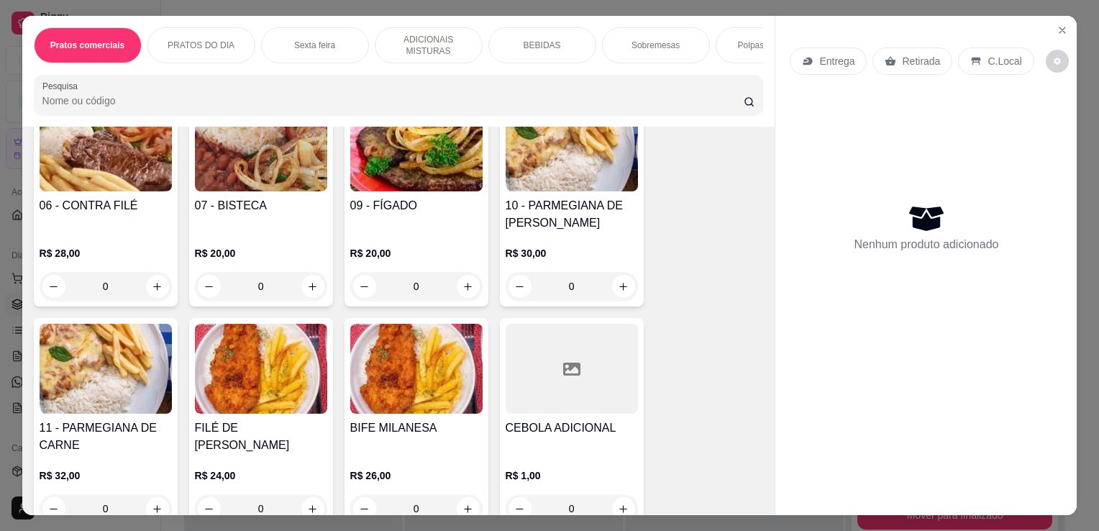
click at [305, 290] on div "0" at bounding box center [261, 286] width 132 height 29
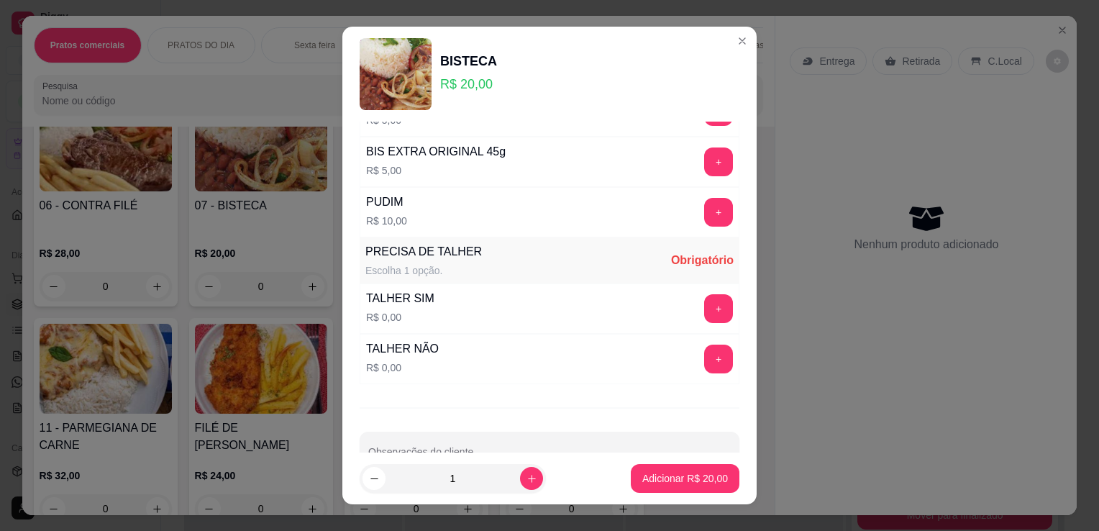
scroll to position [1003, 0]
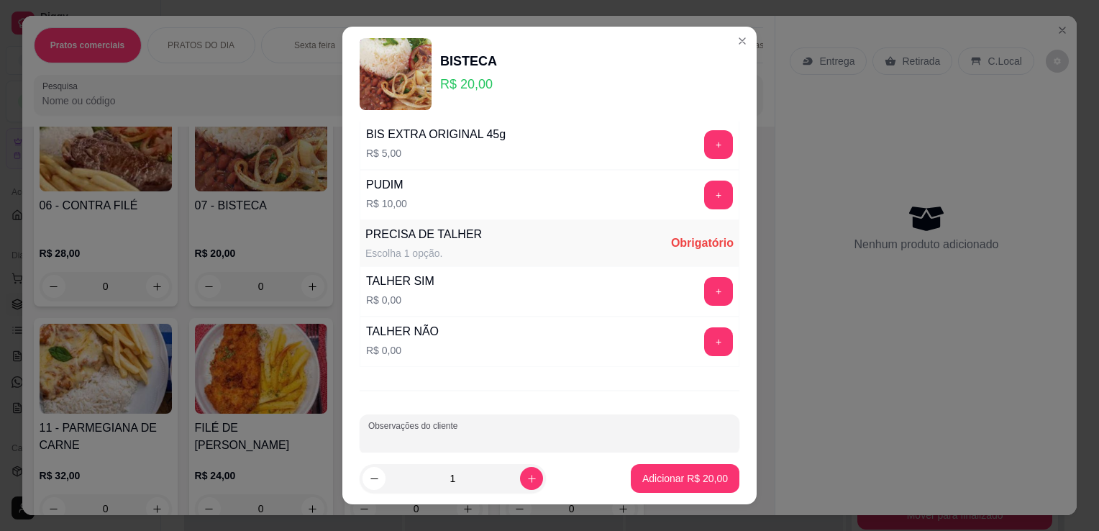
click at [561, 433] on input "Observações do cliente" at bounding box center [549, 440] width 362 height 14
type input "COM OVO"
click at [705, 278] on button "+" at bounding box center [719, 292] width 28 height 28
click at [660, 480] on p "Adicionar R$ 20,00" at bounding box center [684, 478] width 83 height 14
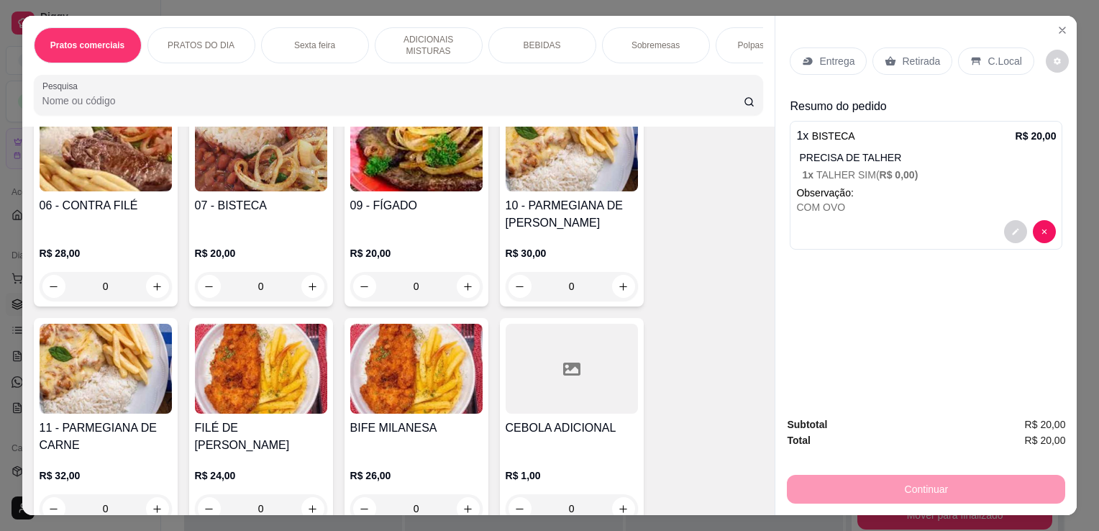
click at [828, 55] on p "Entrega" at bounding box center [836, 61] width 35 height 14
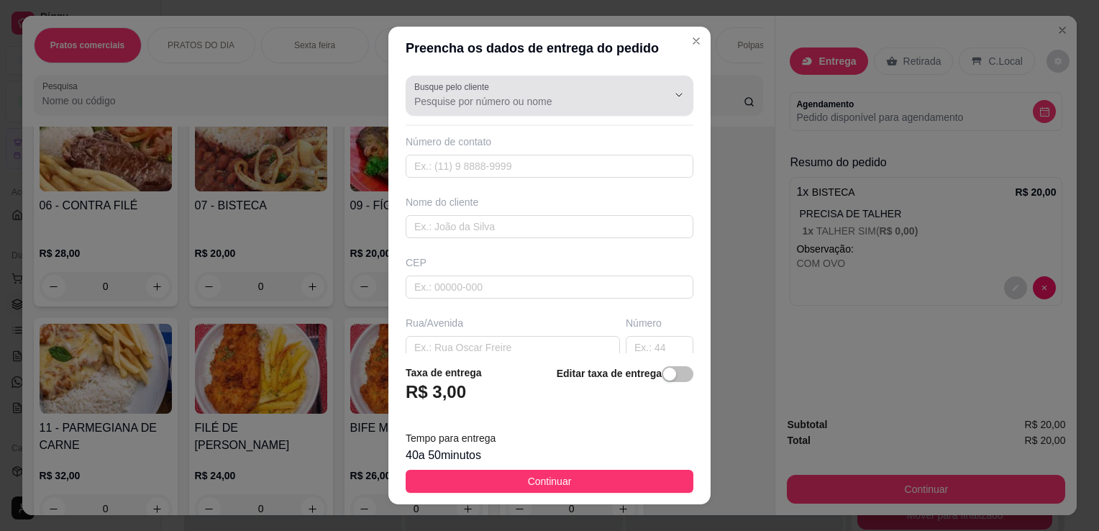
click at [564, 87] on div at bounding box center [549, 95] width 270 height 29
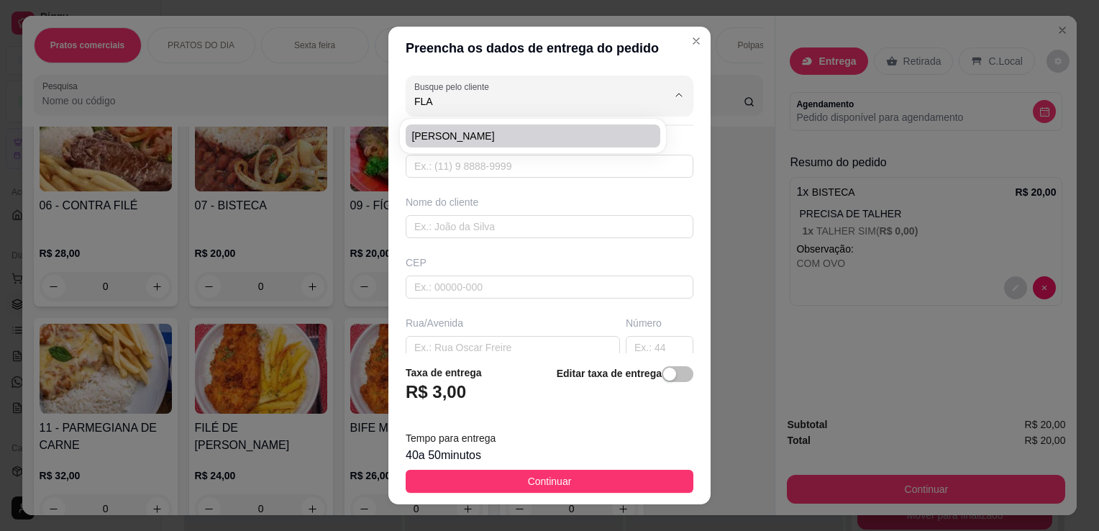
click at [544, 127] on li "[PERSON_NAME]" at bounding box center [532, 135] width 255 height 23
type input "[PERSON_NAME]"
type input "11963507862"
type input "[PERSON_NAME]"
type input "[PERSON_NAME] 1131"
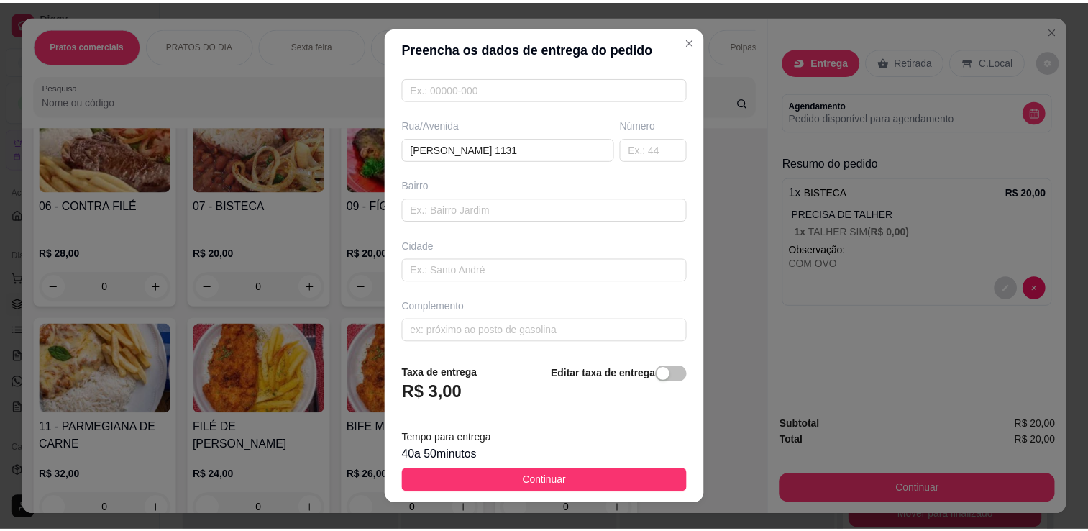
scroll to position [19, 0]
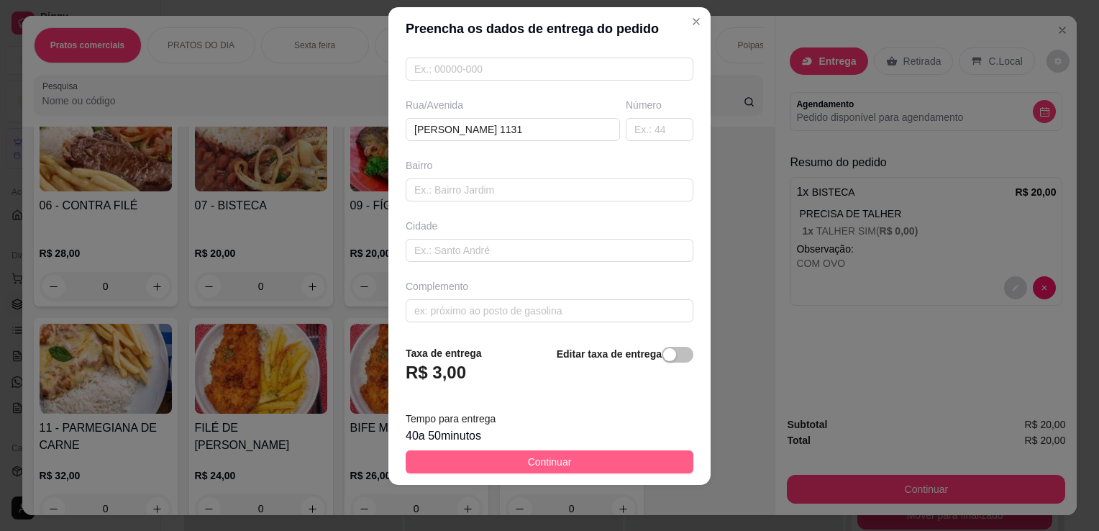
type input "[PERSON_NAME]"
click at [583, 454] on button "Continuar" at bounding box center [549, 461] width 288 height 23
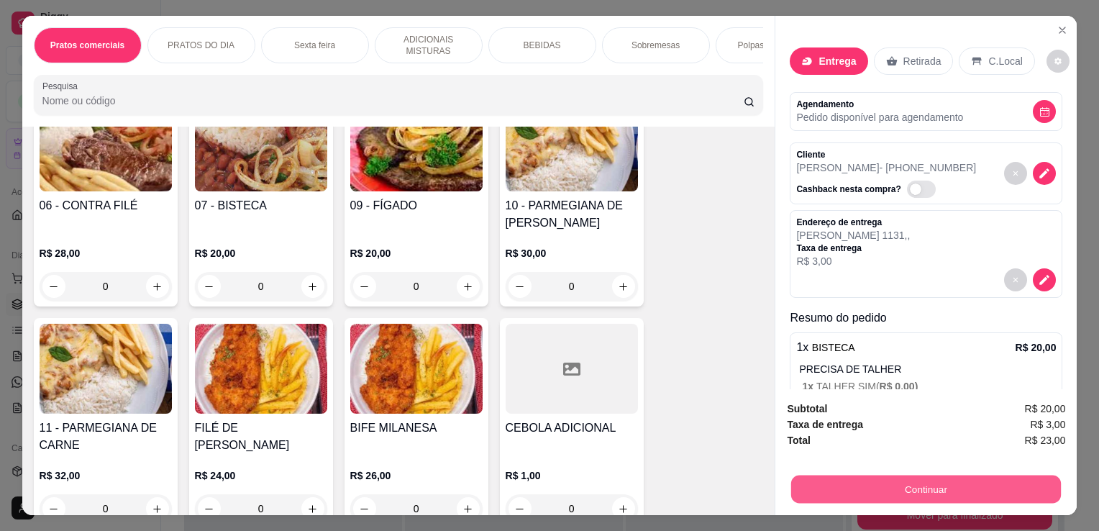
click at [856, 480] on button "Continuar" at bounding box center [926, 489] width 270 height 28
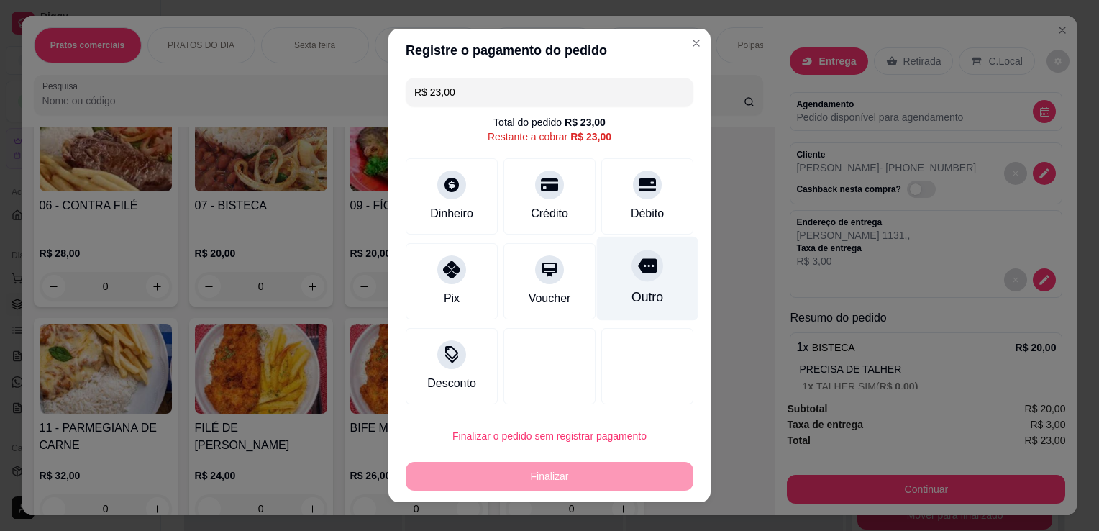
click at [649, 295] on div "Outro" at bounding box center [647, 279] width 101 height 84
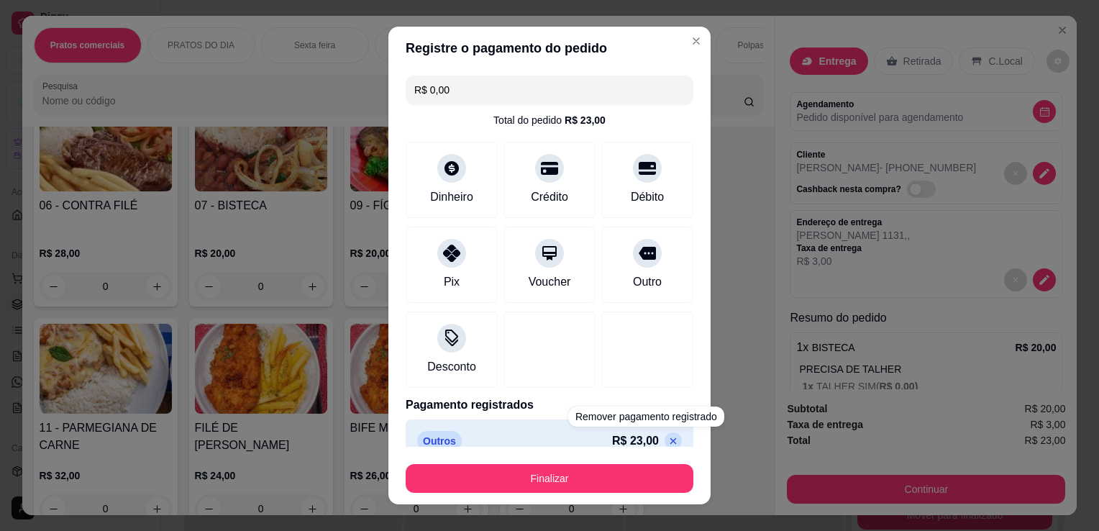
click at [664, 432] on p at bounding box center [672, 440] width 17 height 17
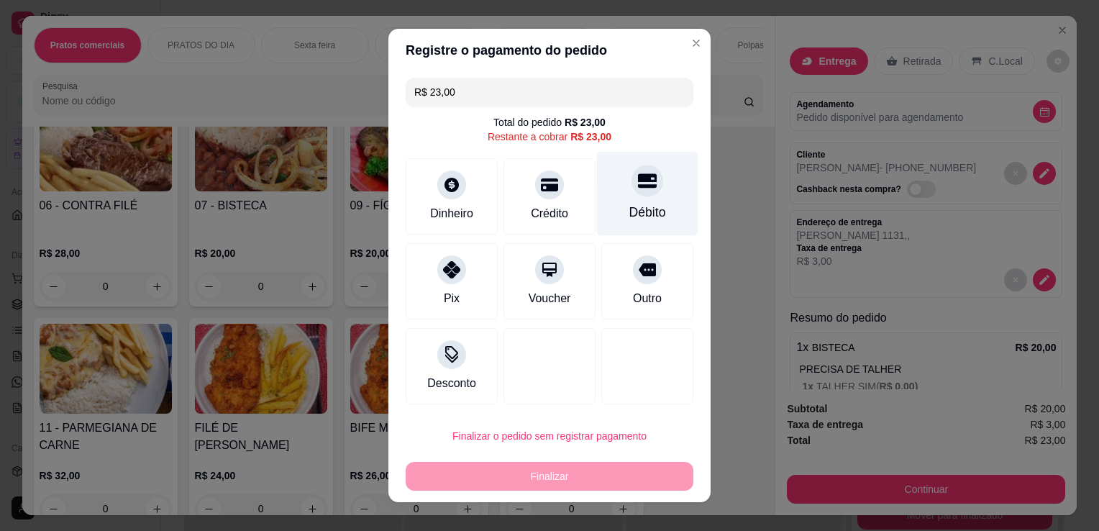
click at [650, 214] on div "Débito" at bounding box center [647, 212] width 37 height 19
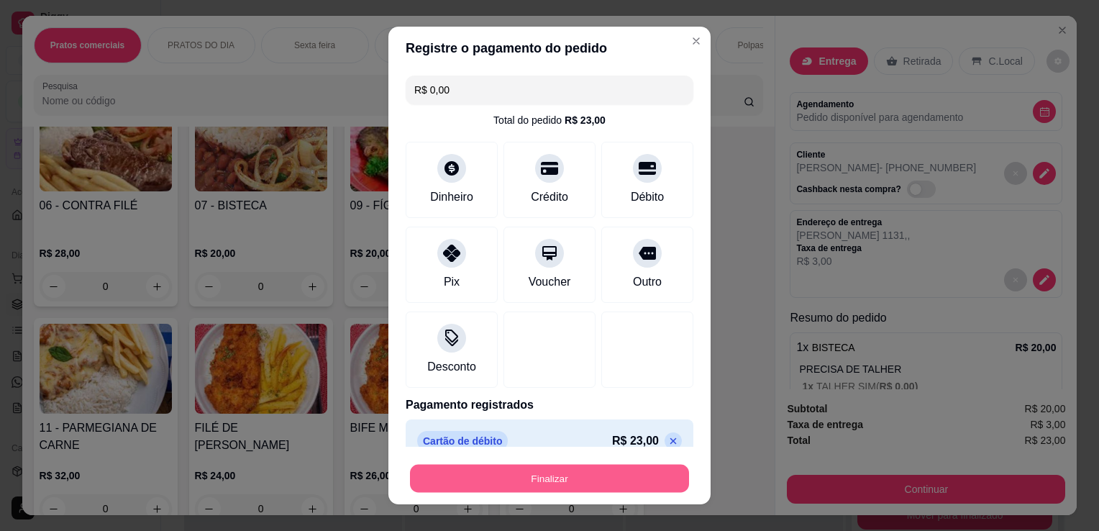
click at [620, 469] on button "Finalizar" at bounding box center [549, 478] width 279 height 28
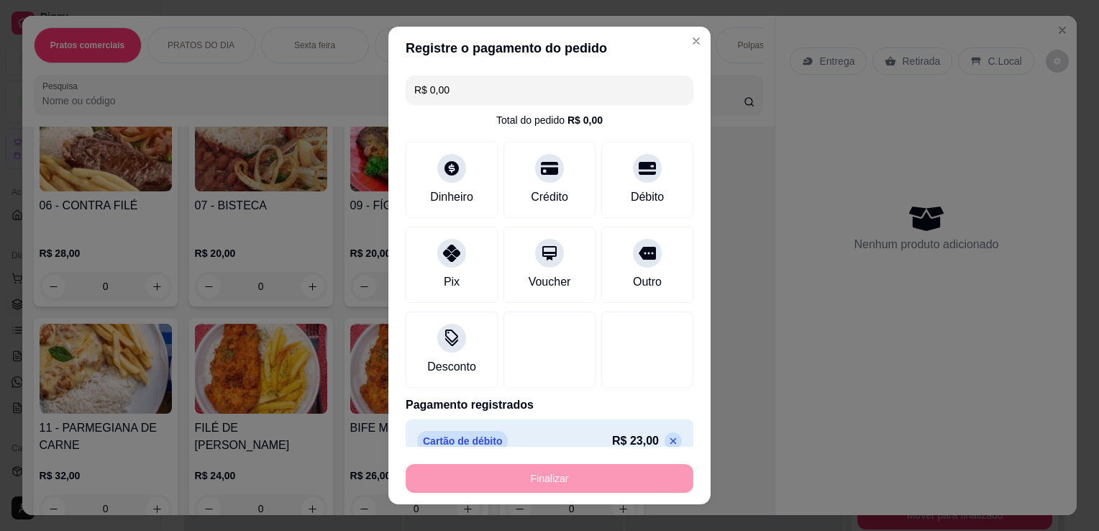
type input "-R$ 23,00"
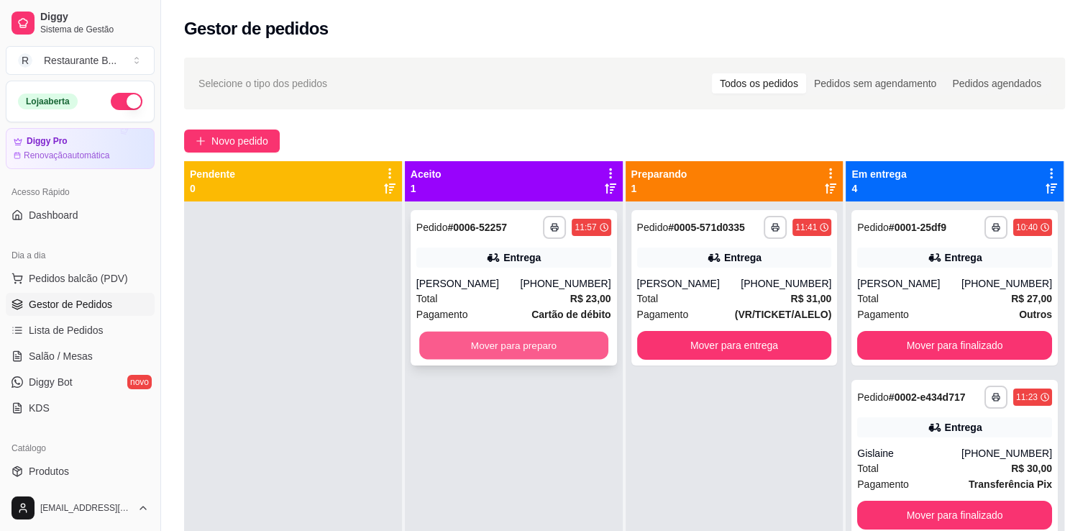
click at [549, 349] on button "Mover para preparo" at bounding box center [513, 345] width 189 height 28
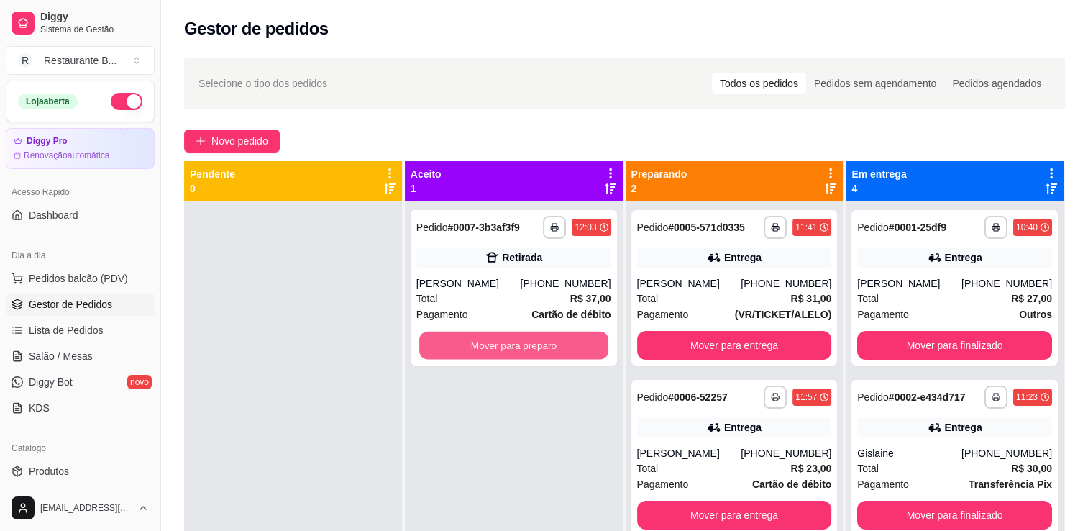
click at [549, 349] on button "Mover para preparo" at bounding box center [513, 345] width 189 height 28
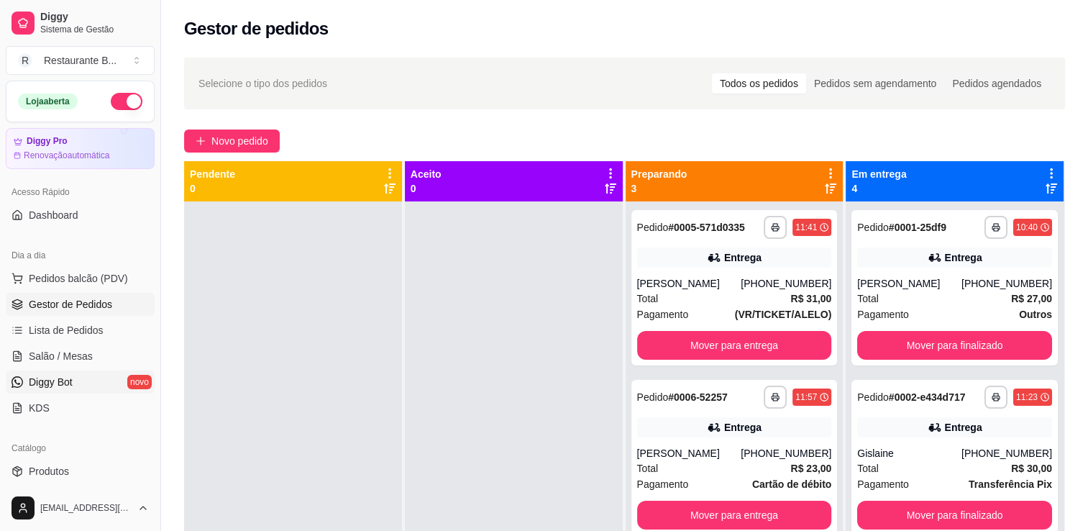
click at [75, 373] on link "Diggy Bot novo" at bounding box center [80, 381] width 149 height 23
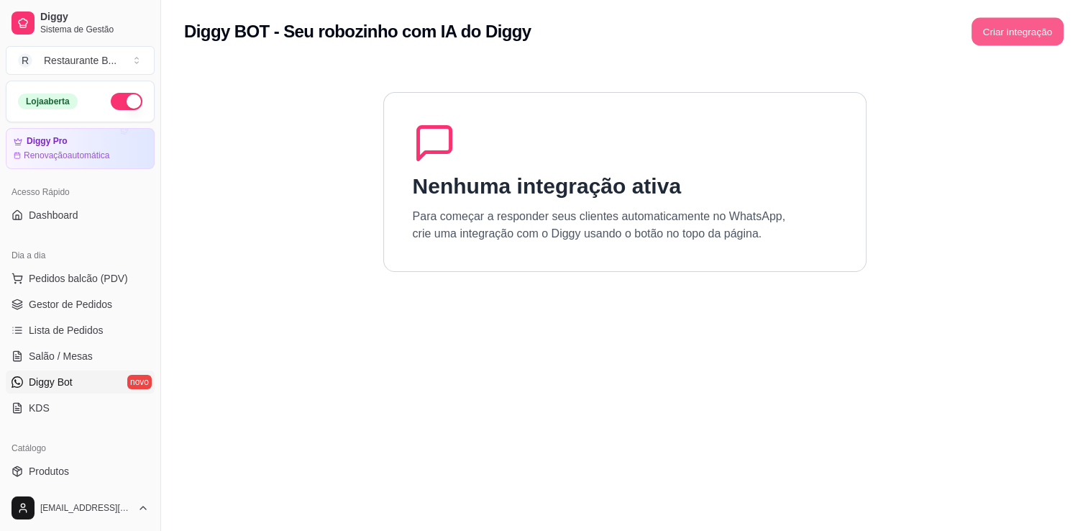
click at [1044, 24] on button "Criar integração" at bounding box center [1017, 32] width 92 height 28
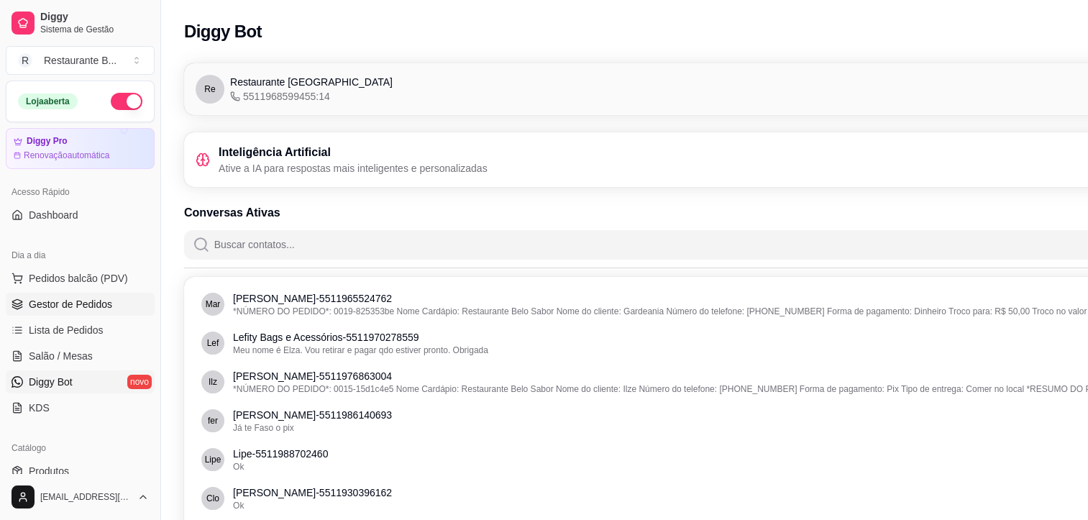
click at [109, 312] on link "Gestor de Pedidos" at bounding box center [80, 304] width 149 height 23
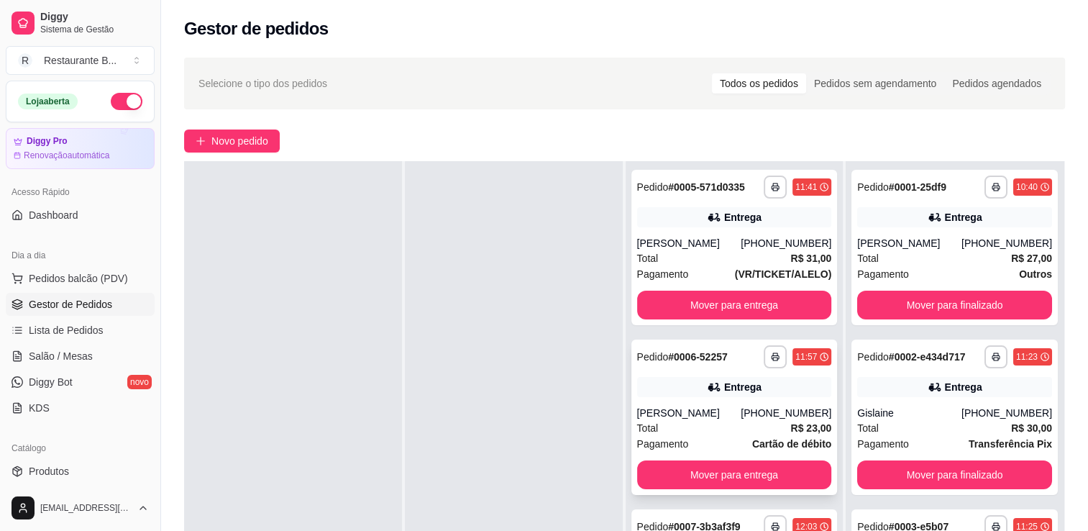
scroll to position [219, 0]
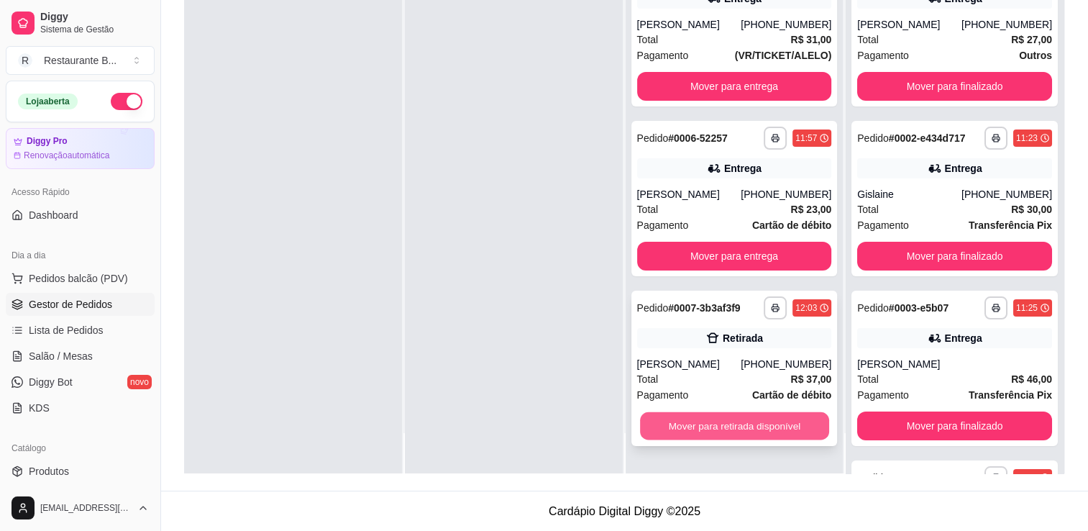
click at [728, 416] on button "Mover para retirada disponível" at bounding box center [734, 426] width 189 height 28
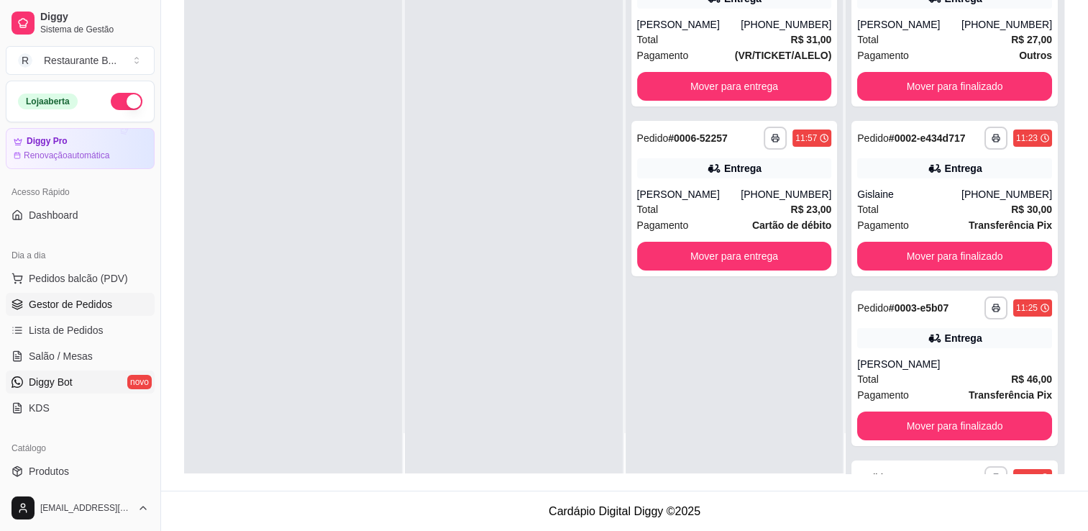
click at [87, 376] on link "Diggy Bot novo" at bounding box center [80, 381] width 149 height 23
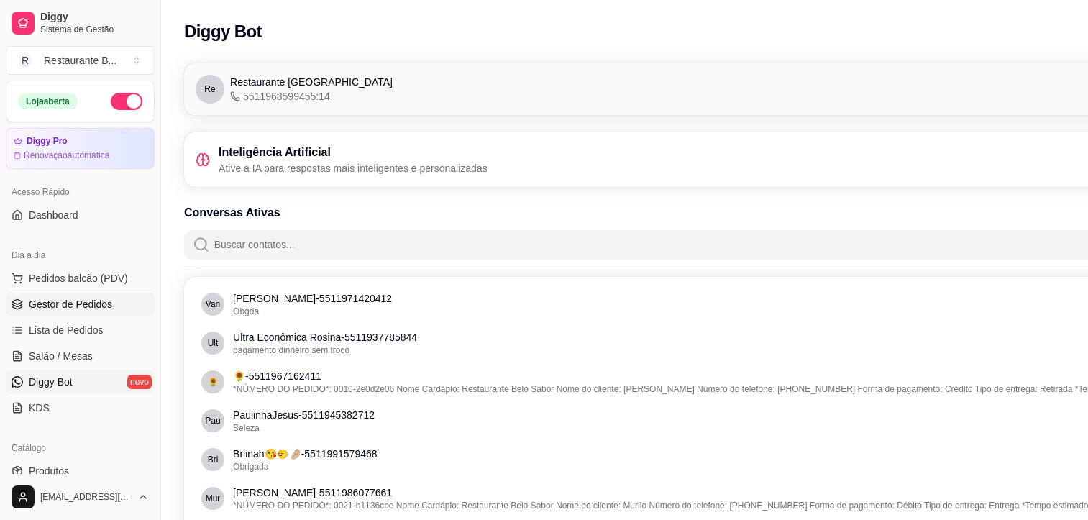
click at [101, 309] on span "Gestor de Pedidos" at bounding box center [70, 304] width 83 height 14
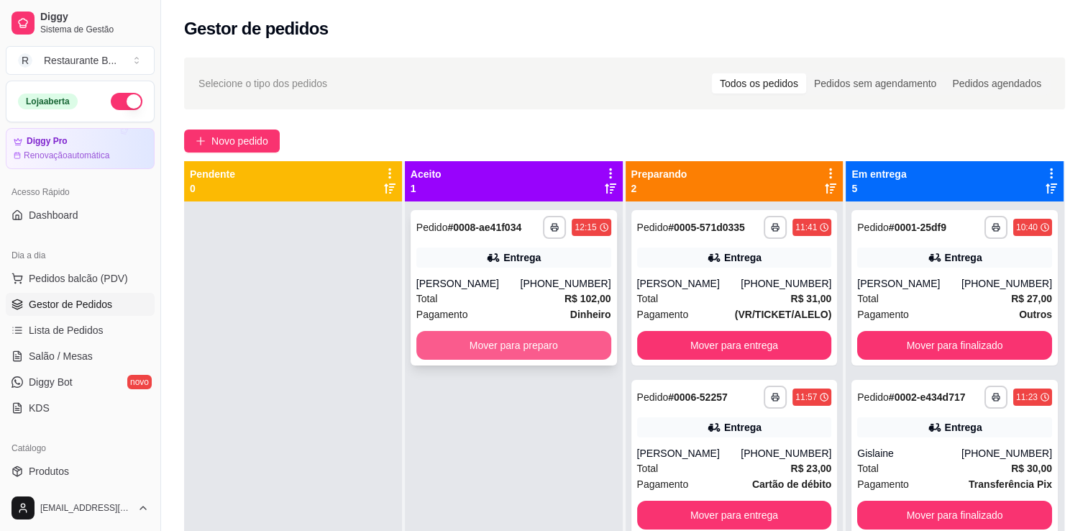
click at [526, 339] on button "Mover para preparo" at bounding box center [513, 345] width 195 height 29
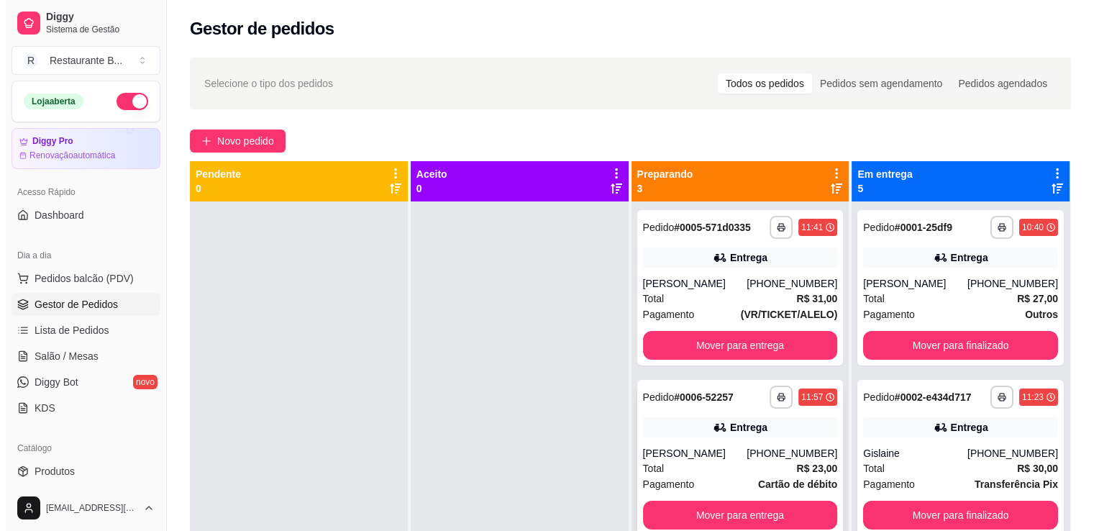
scroll to position [40, 0]
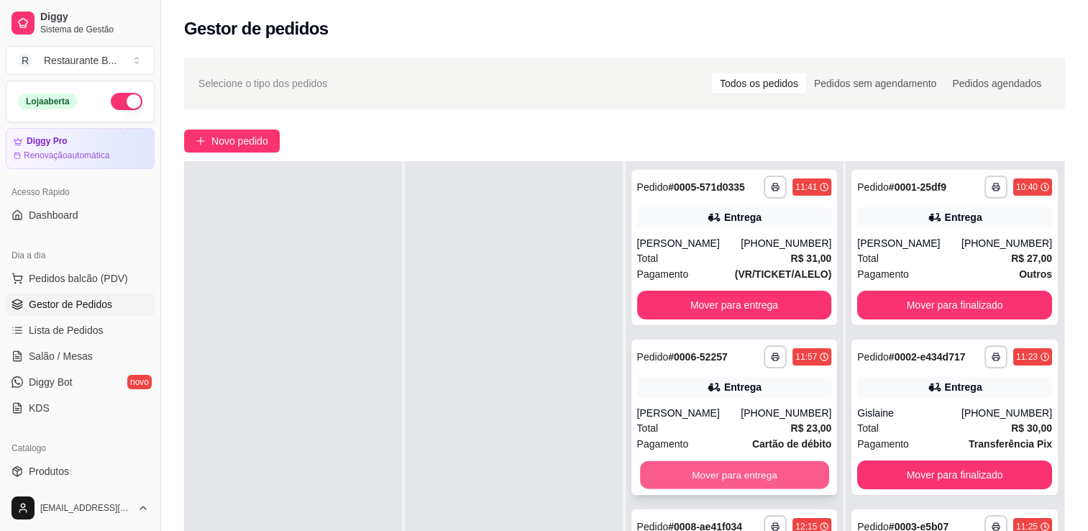
click at [710, 472] on button "Mover para entrega" at bounding box center [734, 475] width 189 height 28
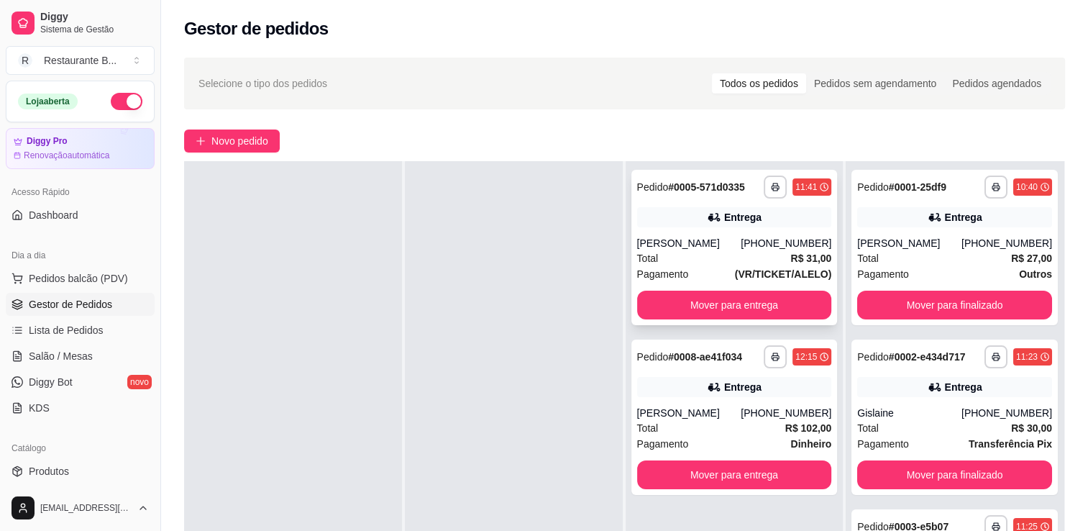
click at [736, 237] on div "[PERSON_NAME]" at bounding box center [689, 243] width 104 height 14
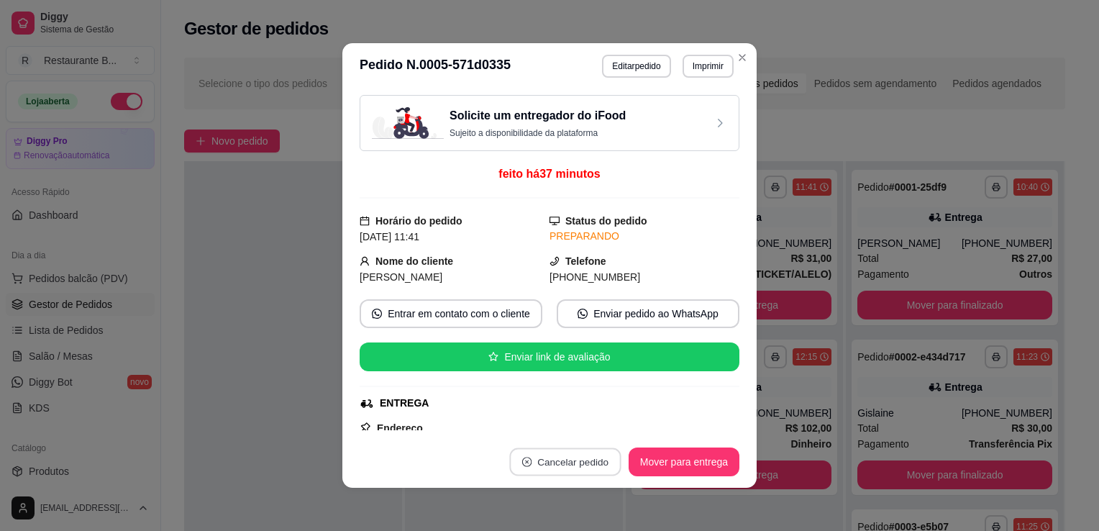
click at [584, 461] on button "Cancelar pedido" at bounding box center [564, 462] width 111 height 28
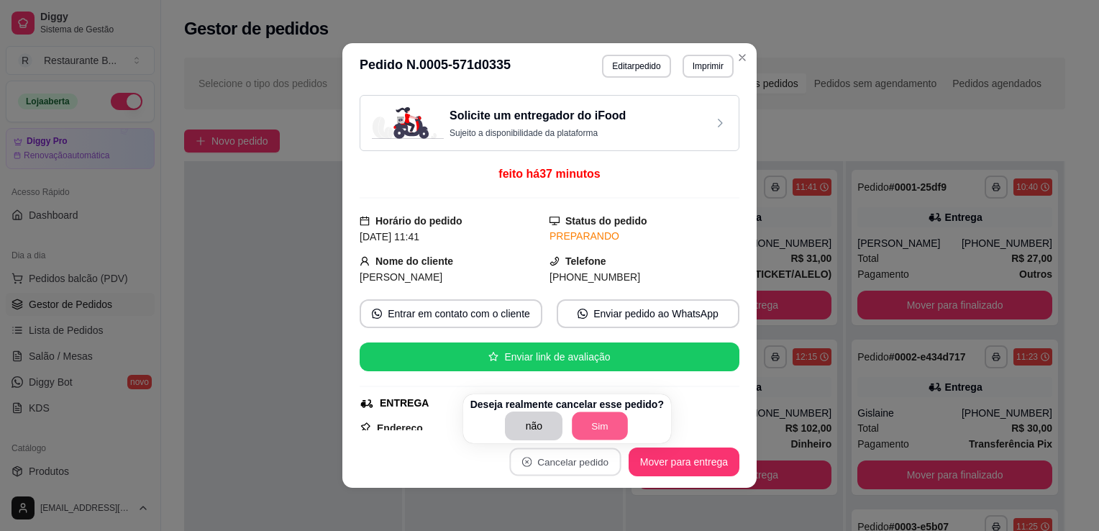
click at [581, 425] on button "Sim" at bounding box center [600, 426] width 56 height 28
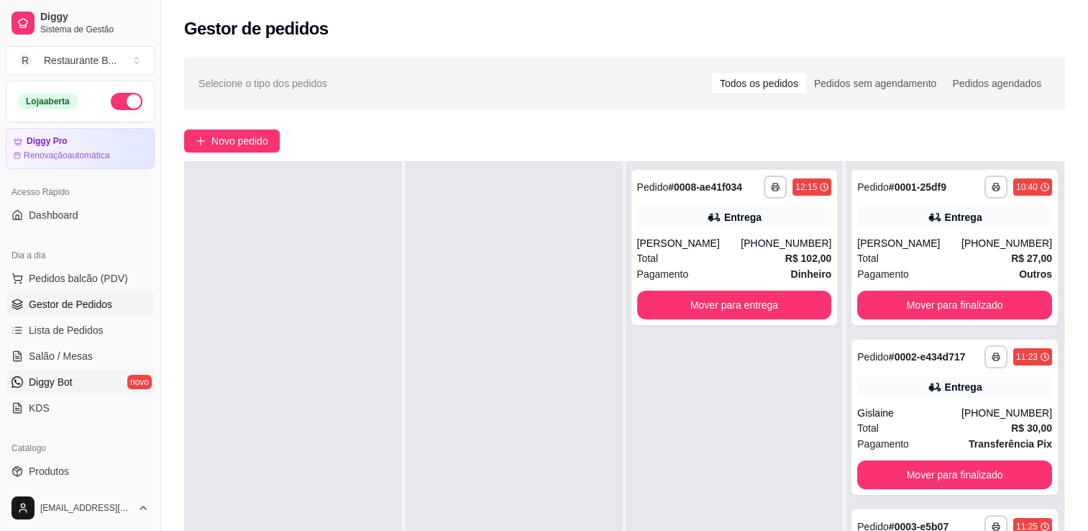
click at [63, 371] on link "Diggy Bot novo" at bounding box center [80, 381] width 149 height 23
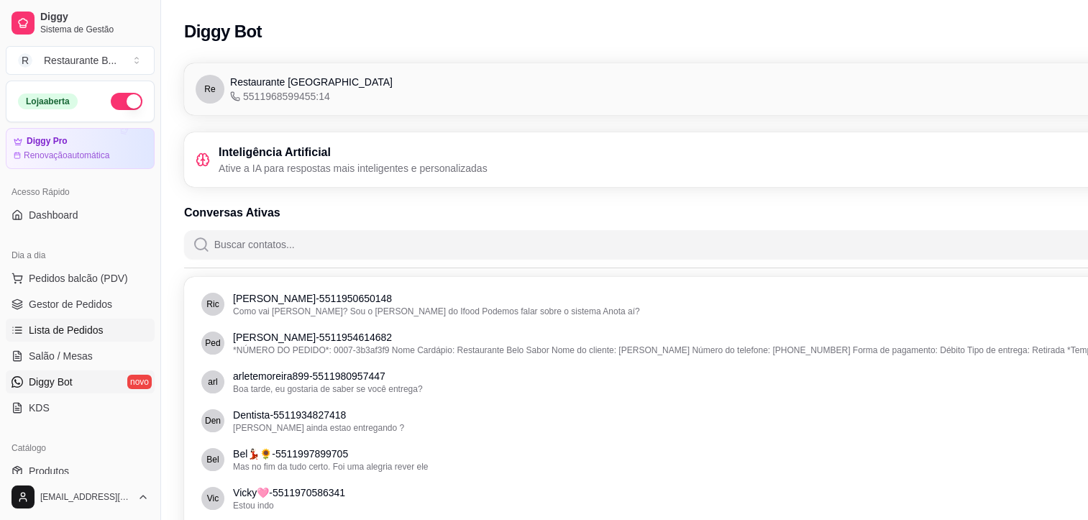
click at [96, 339] on link "Lista de Pedidos" at bounding box center [80, 329] width 149 height 23
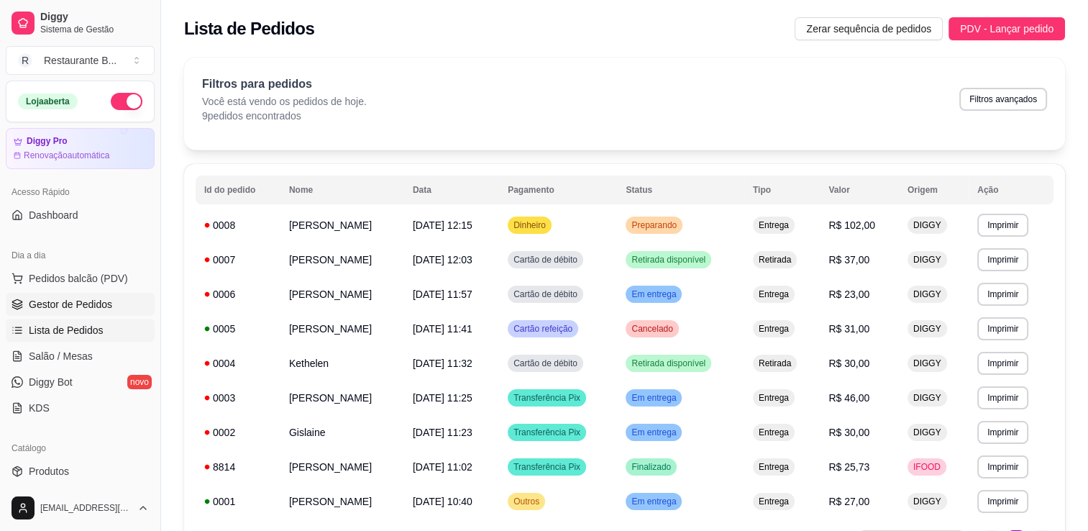
click at [71, 303] on span "Gestor de Pedidos" at bounding box center [70, 304] width 83 height 14
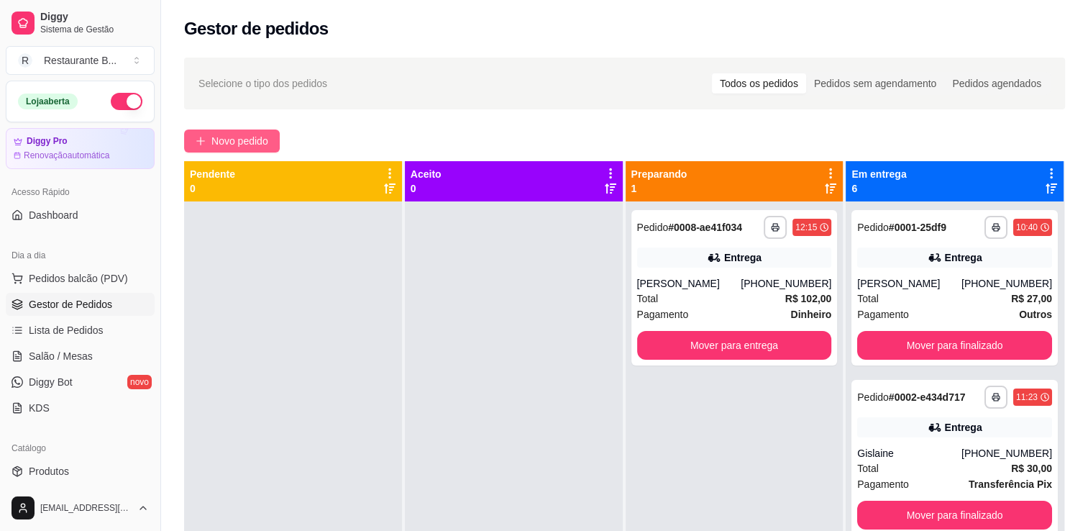
click at [208, 137] on button "Novo pedido" at bounding box center [232, 140] width 96 height 23
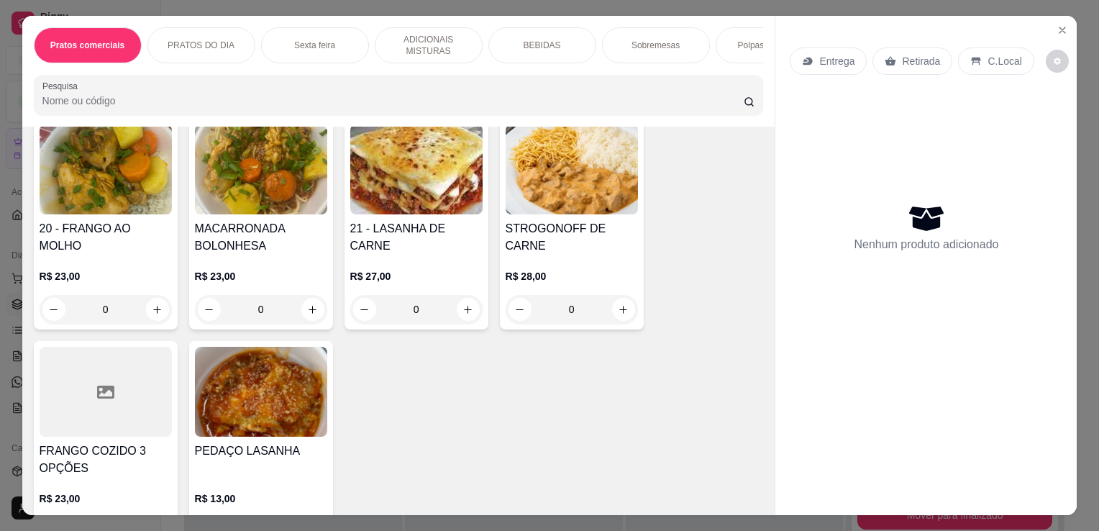
scroll to position [874, 0]
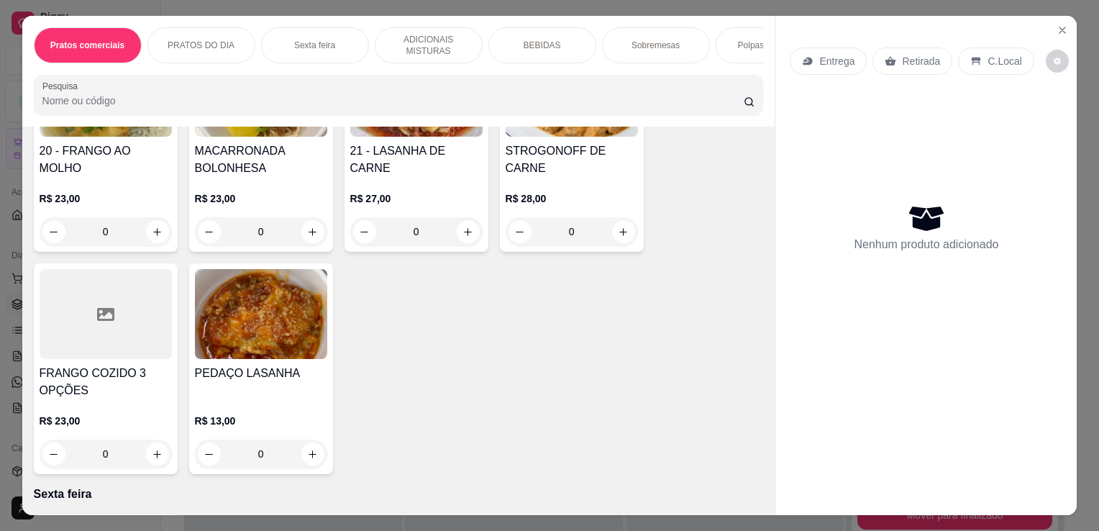
click at [311, 236] on div "0" at bounding box center [261, 231] width 132 height 29
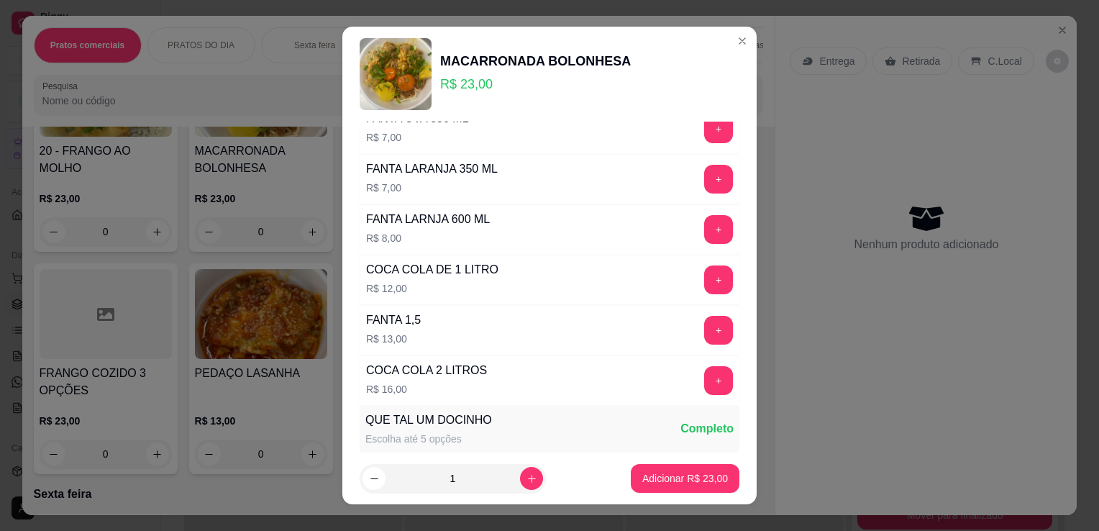
scroll to position [1018, 0]
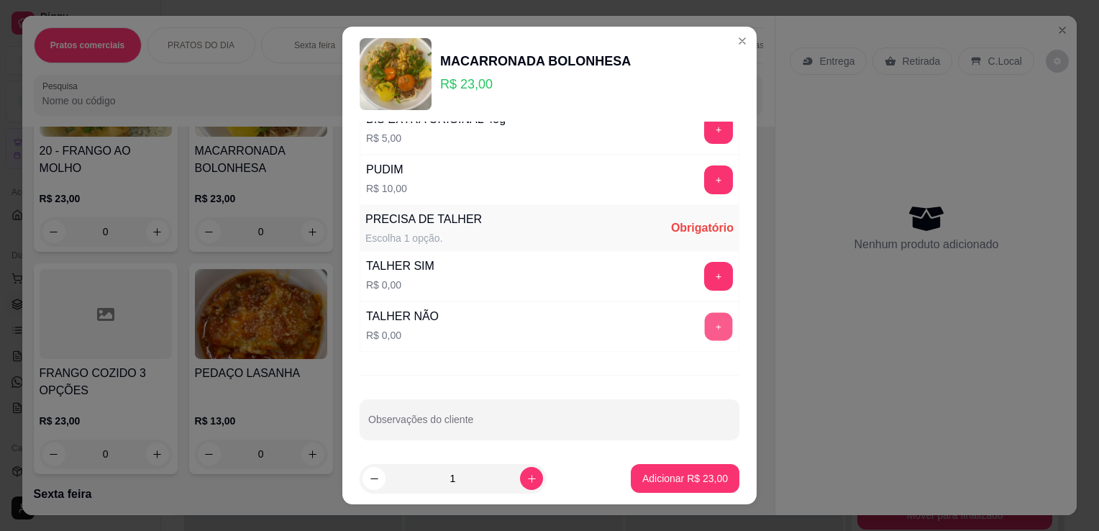
click at [705, 318] on button "+" at bounding box center [719, 327] width 28 height 28
click at [679, 481] on p "Adicionar R$ 23,00" at bounding box center [684, 478] width 83 height 14
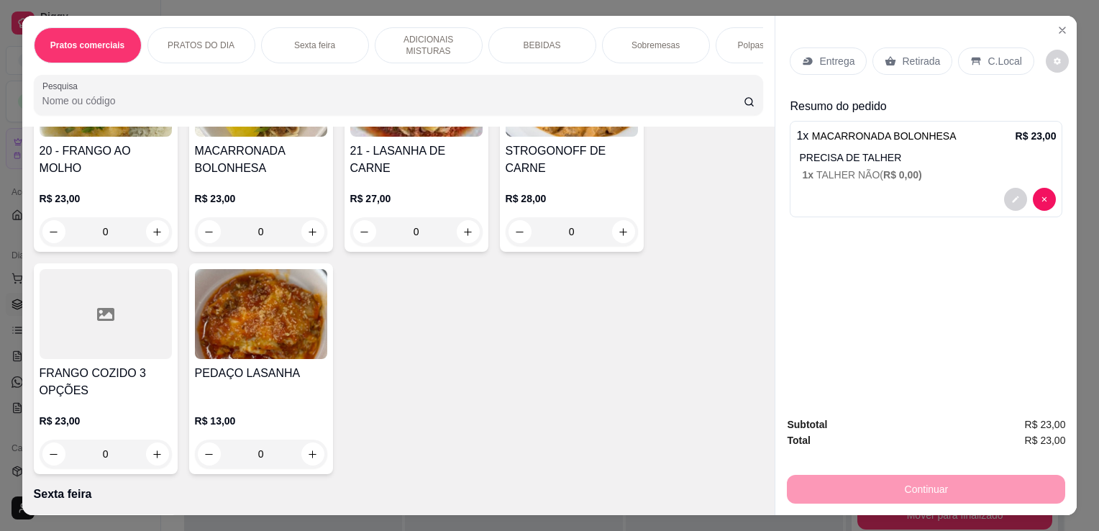
click at [841, 54] on p "Entrega" at bounding box center [836, 61] width 35 height 14
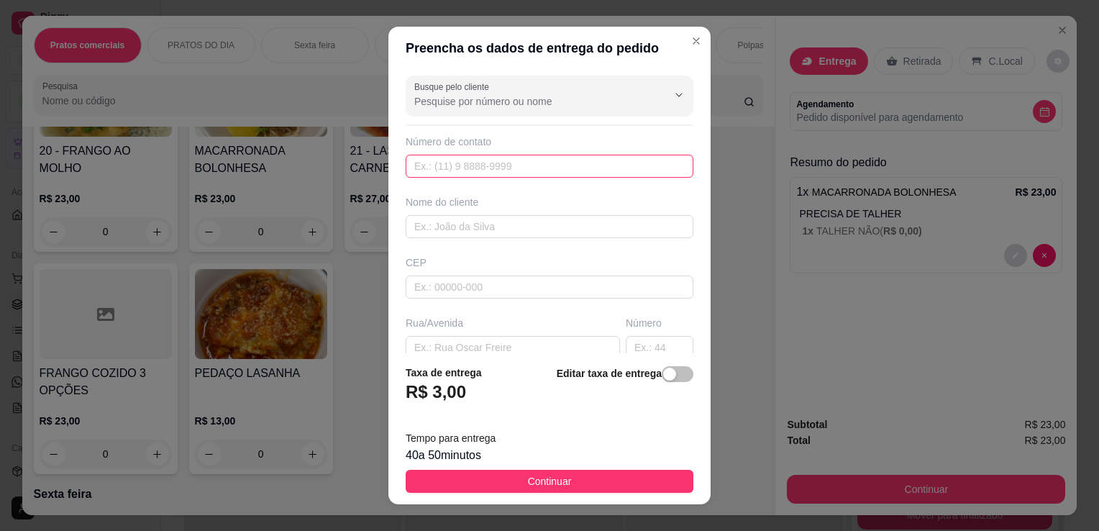
click at [489, 157] on input "text" at bounding box center [549, 166] width 288 height 23
type input "[PHONE_NUMBER]"
click at [449, 234] on input "text" at bounding box center [549, 226] width 288 height 23
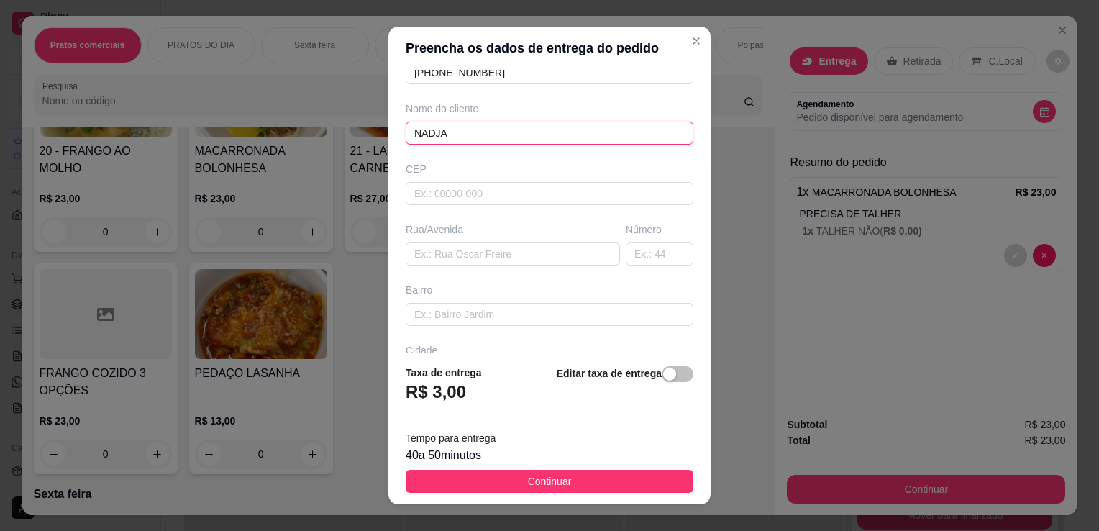
scroll to position [101, 0]
type input "NADJA"
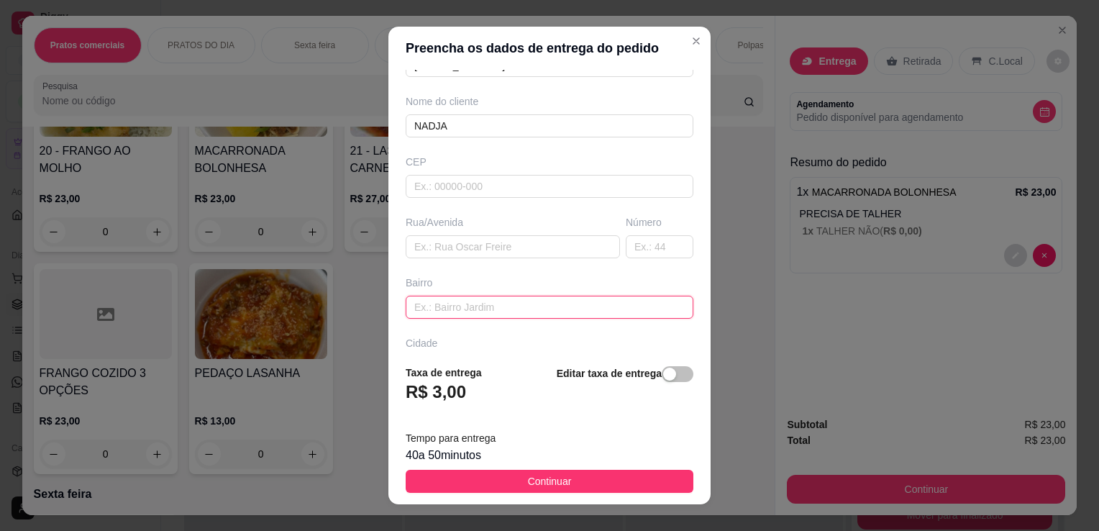
click at [459, 302] on input "text" at bounding box center [549, 306] width 288 height 23
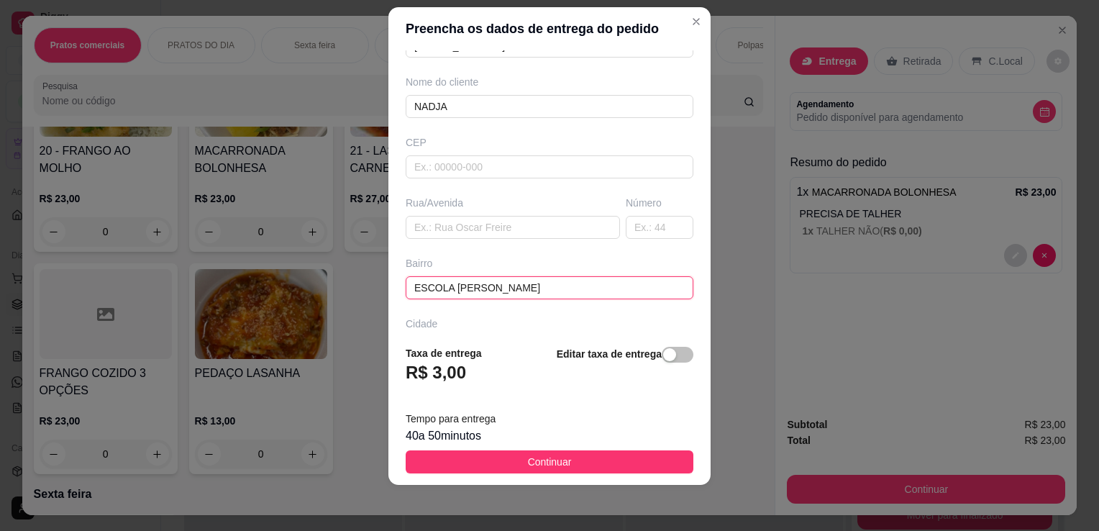
type input "ESCOLA [PERSON_NAME]"
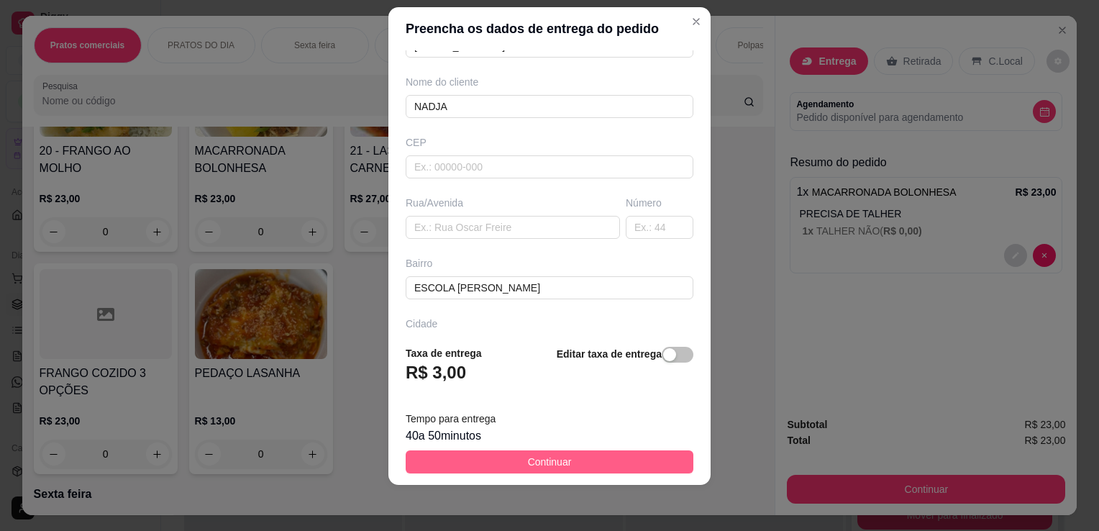
drag, startPoint x: 578, startPoint y: 441, endPoint x: 579, endPoint y: 462, distance: 20.9
click at [579, 462] on footer "Taxa de entrega R$ 3,00 Editar taxa de entrega Tempo para entrega 40 a 50 minut…" at bounding box center [549, 409] width 322 height 151
click at [579, 462] on button "Continuar" at bounding box center [549, 461] width 288 height 23
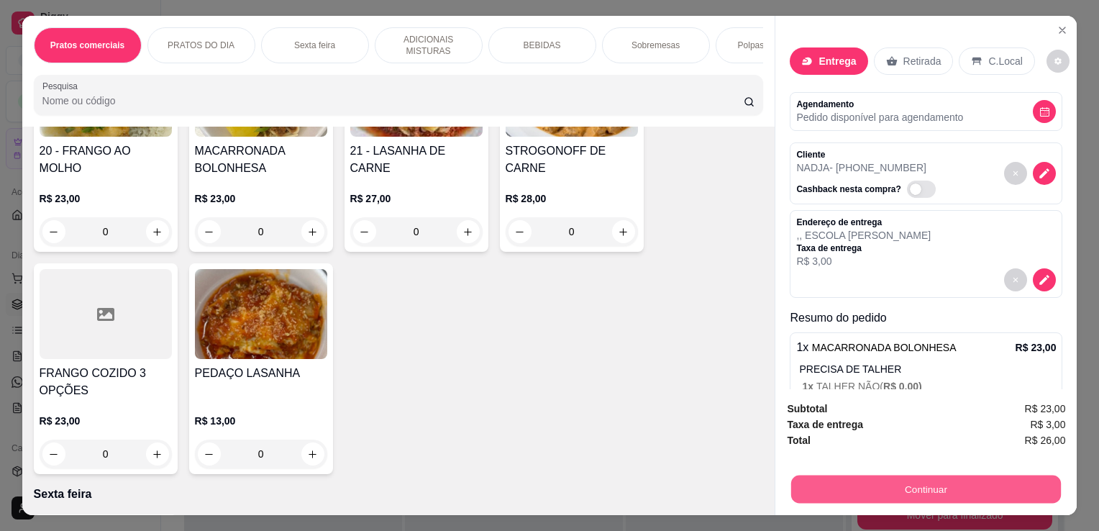
click at [840, 479] on button "Continuar" at bounding box center [926, 489] width 270 height 28
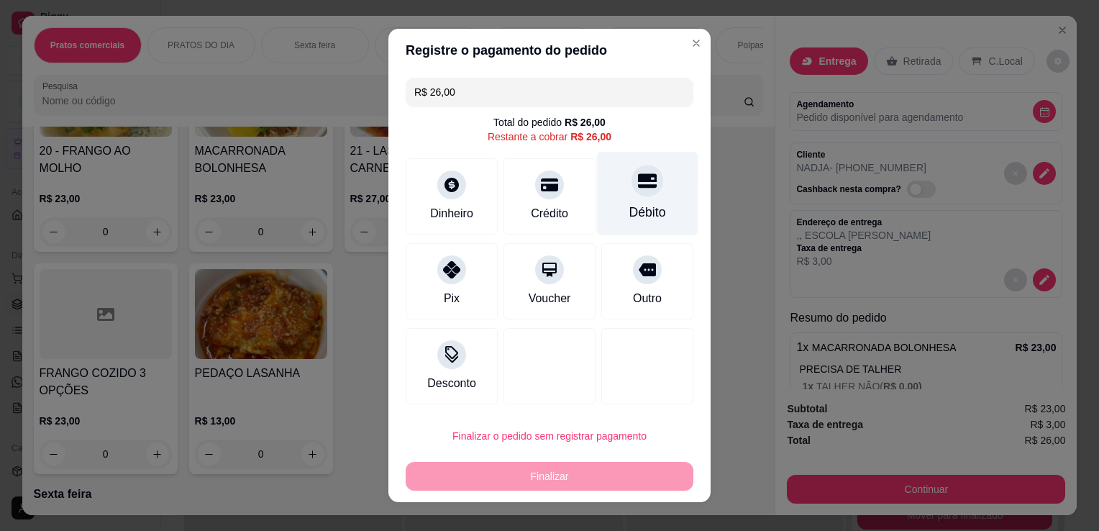
click at [635, 208] on div "Débito" at bounding box center [647, 212] width 37 height 19
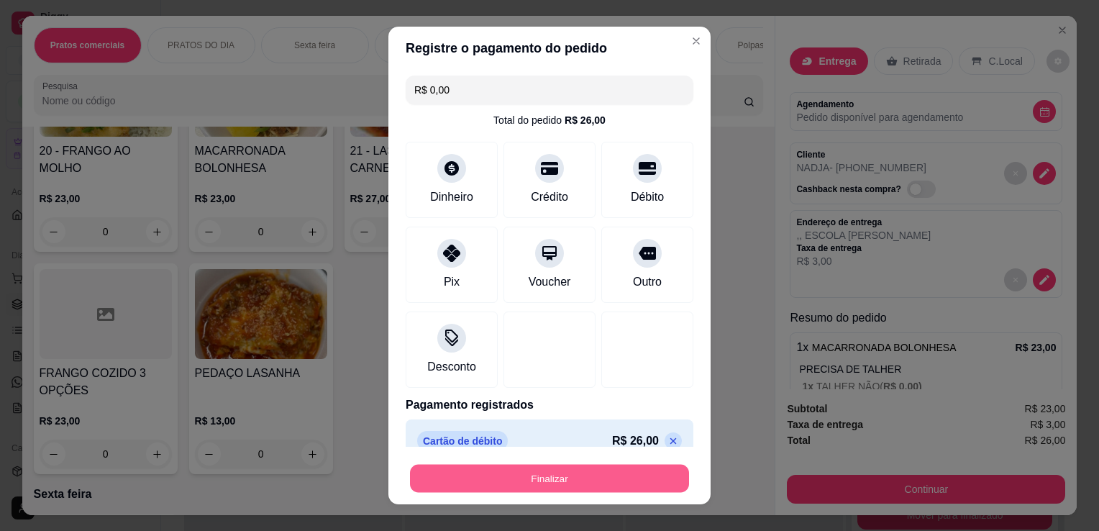
click at [618, 480] on button "Finalizar" at bounding box center [549, 478] width 279 height 28
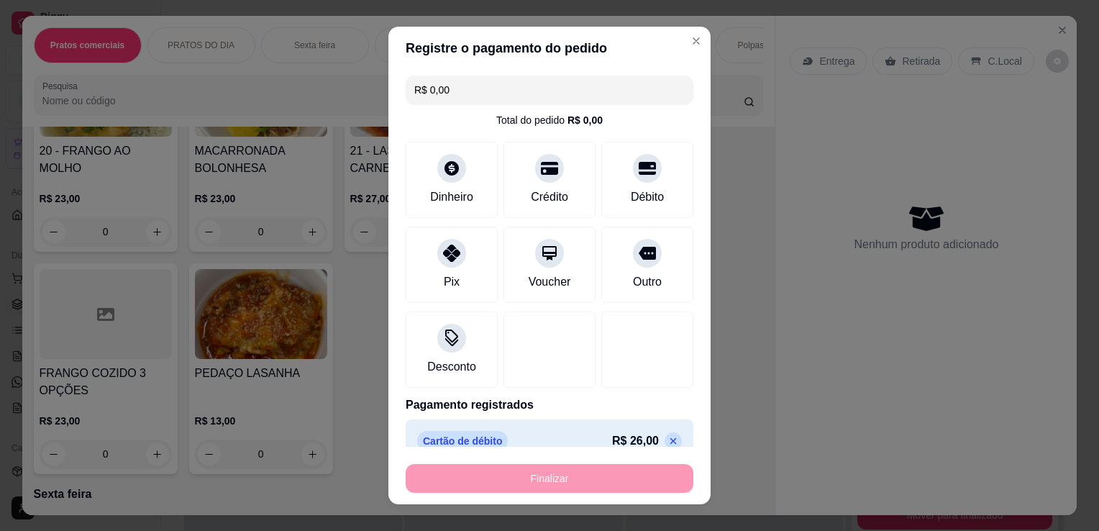
type input "-R$ 26,00"
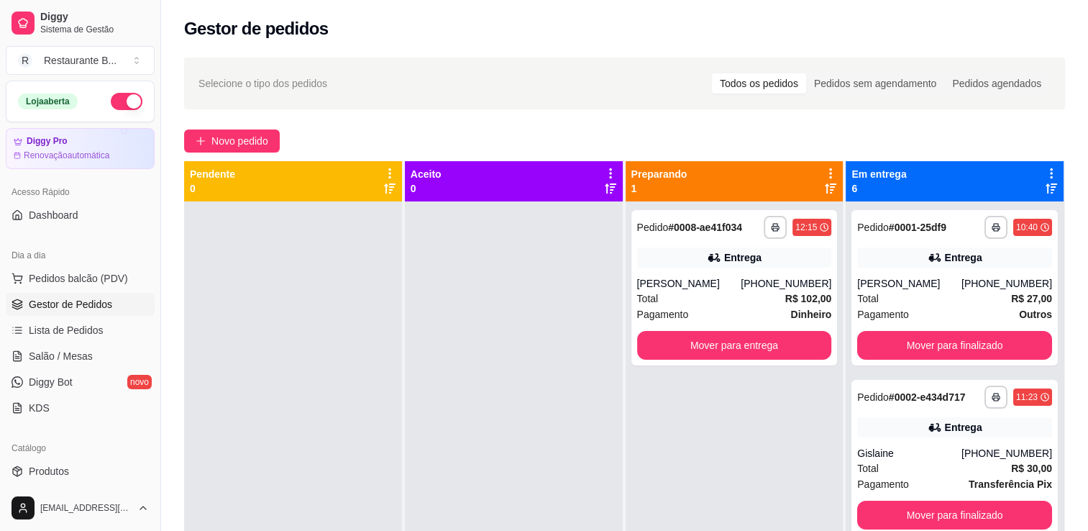
click at [822, 262] on div "Entrega" at bounding box center [734, 257] width 195 height 20
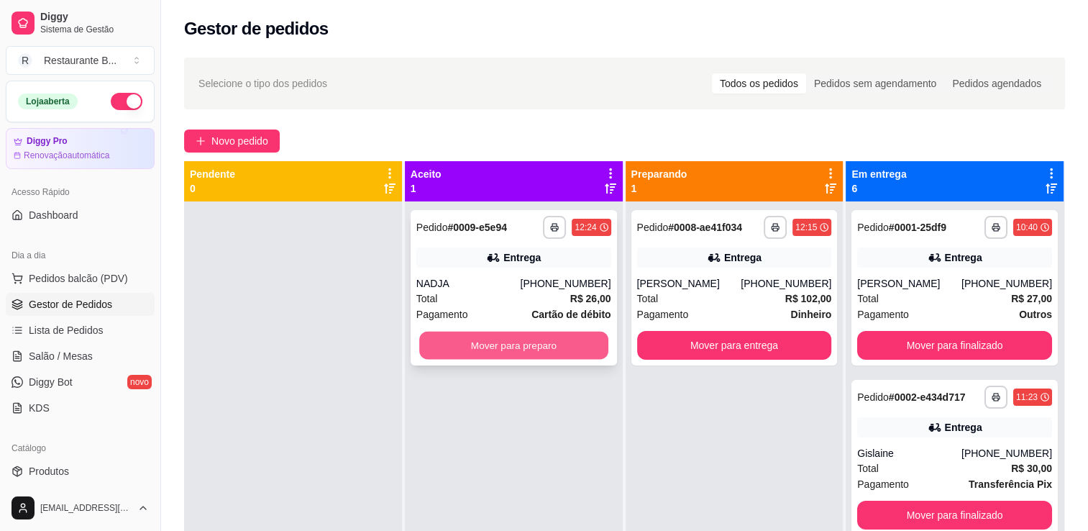
click at [498, 341] on button "Mover para preparo" at bounding box center [513, 345] width 189 height 28
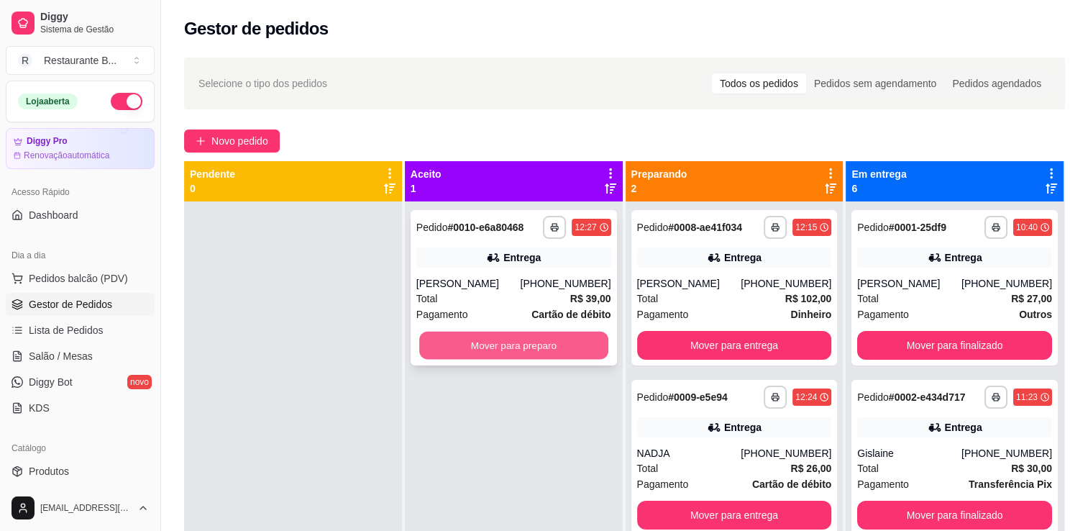
click at [441, 347] on button "Mover para preparo" at bounding box center [513, 345] width 189 height 28
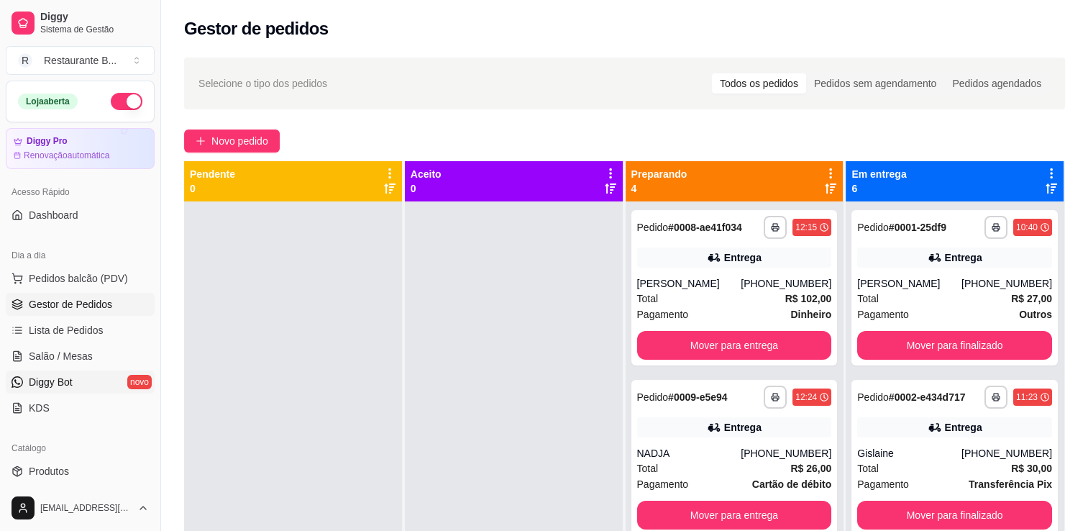
click at [58, 380] on span "Diggy Bot" at bounding box center [51, 382] width 44 height 14
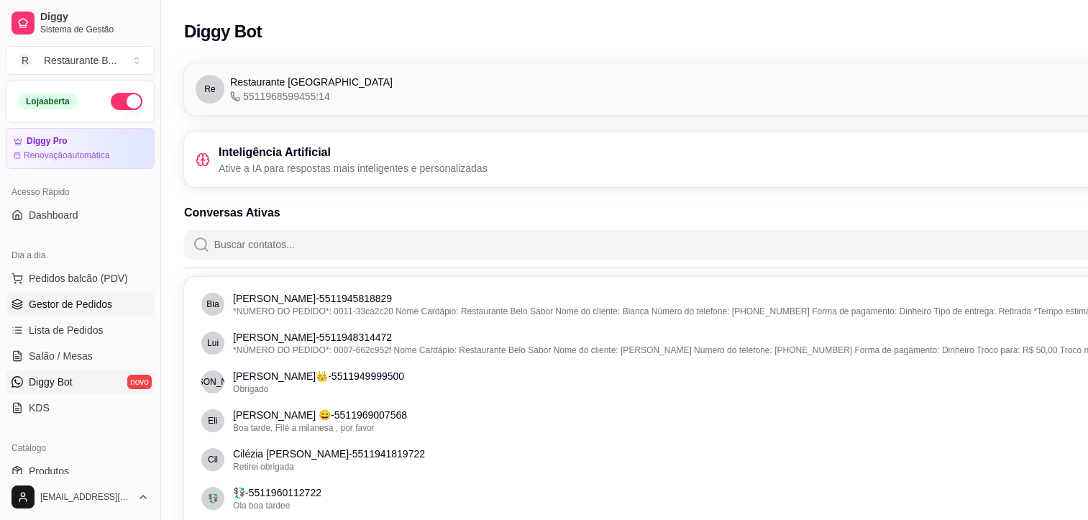
click at [106, 311] on link "Gestor de Pedidos" at bounding box center [80, 304] width 149 height 23
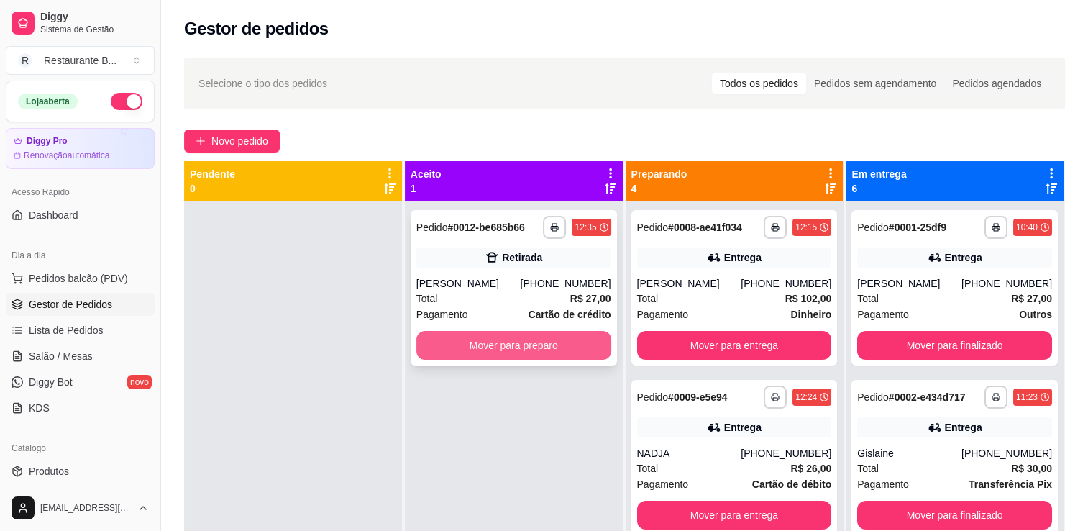
click at [506, 353] on button "Mover para preparo" at bounding box center [513, 345] width 195 height 29
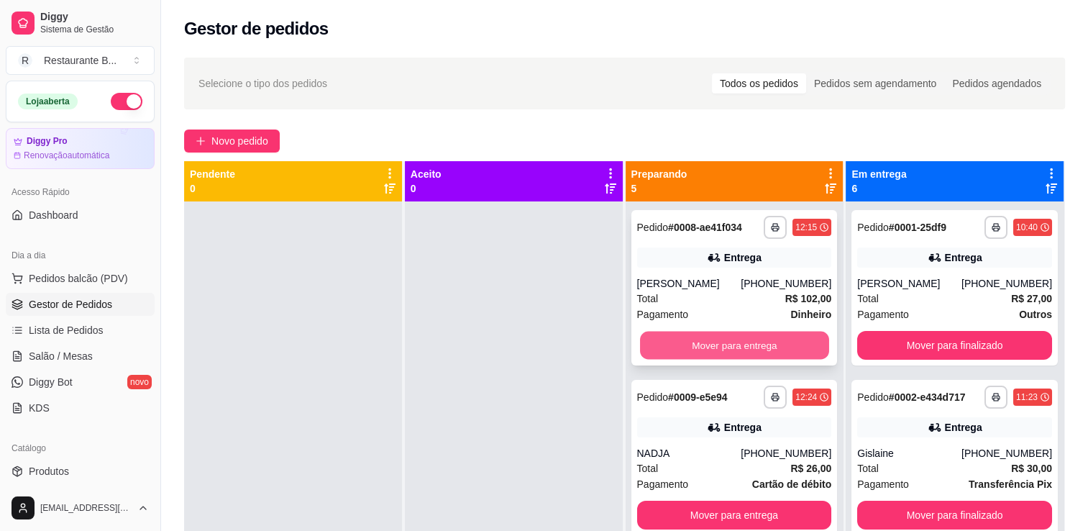
click at [724, 352] on button "Mover para entrega" at bounding box center [734, 345] width 189 height 28
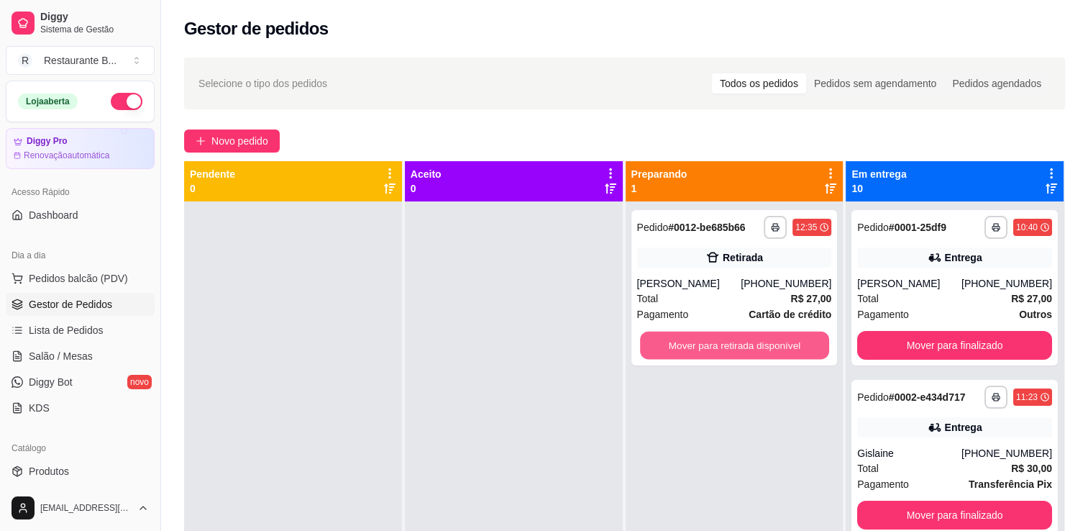
click at [724, 352] on button "Mover para retirada disponível" at bounding box center [734, 345] width 189 height 28
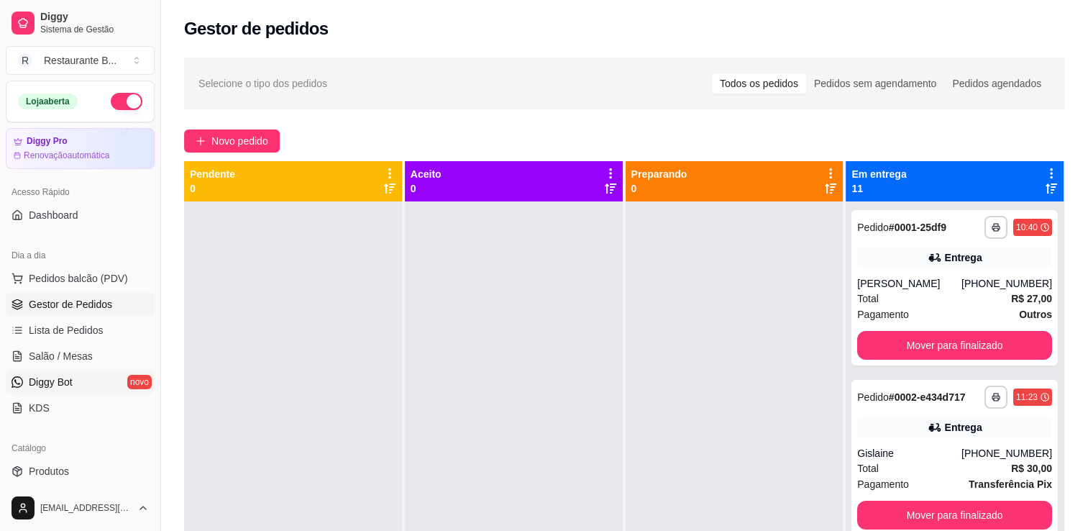
click at [63, 380] on span "Diggy Bot" at bounding box center [51, 382] width 44 height 14
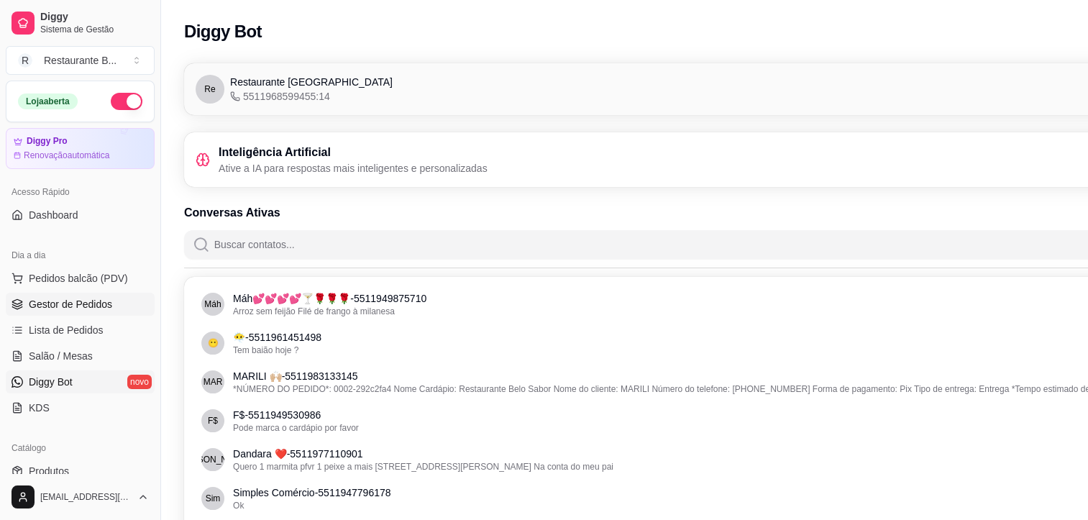
click at [118, 309] on link "Gestor de Pedidos" at bounding box center [80, 304] width 149 height 23
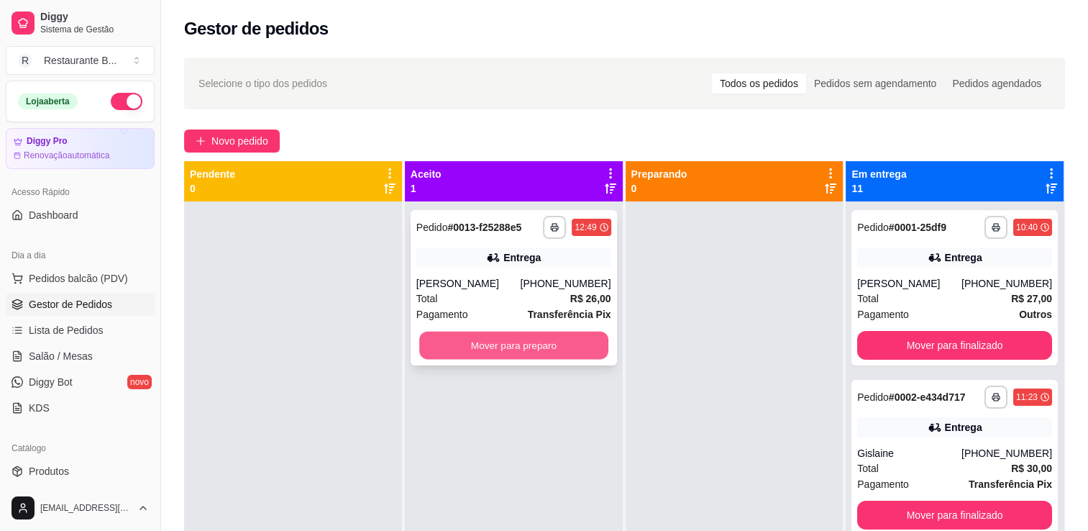
click at [581, 347] on button "Mover para preparo" at bounding box center [513, 345] width 189 height 28
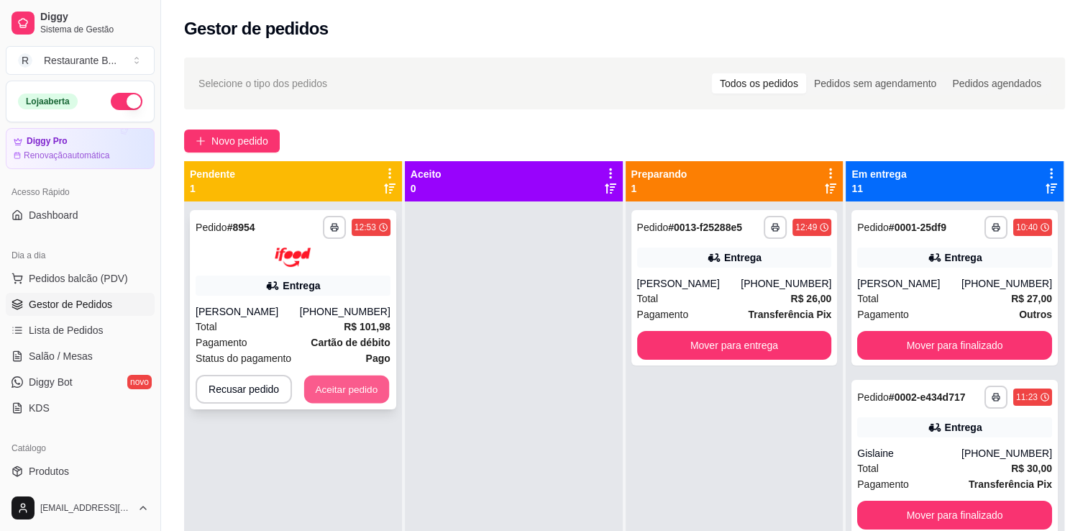
click at [325, 392] on button "Aceitar pedido" at bounding box center [346, 389] width 85 height 28
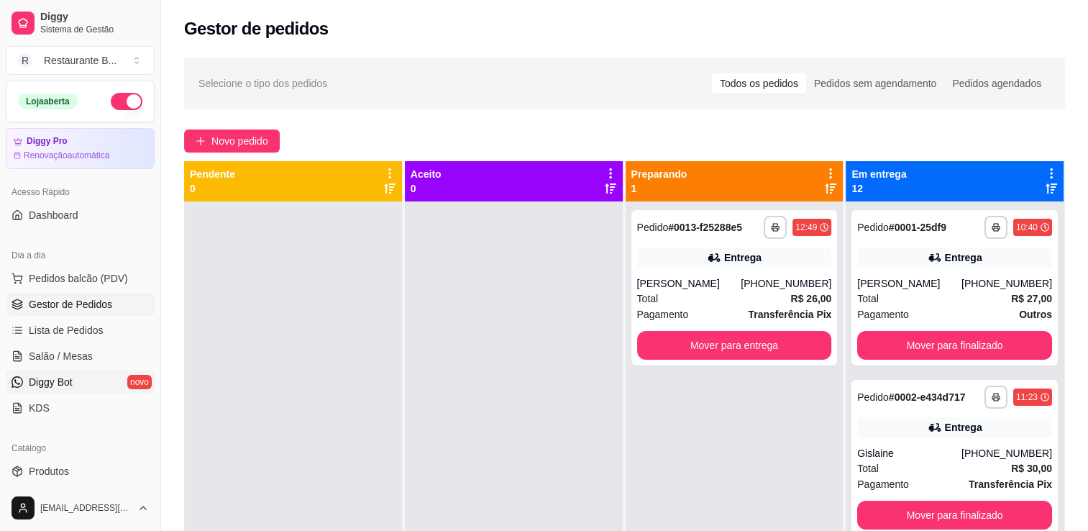
click at [46, 375] on span "Diggy Bot" at bounding box center [51, 382] width 44 height 14
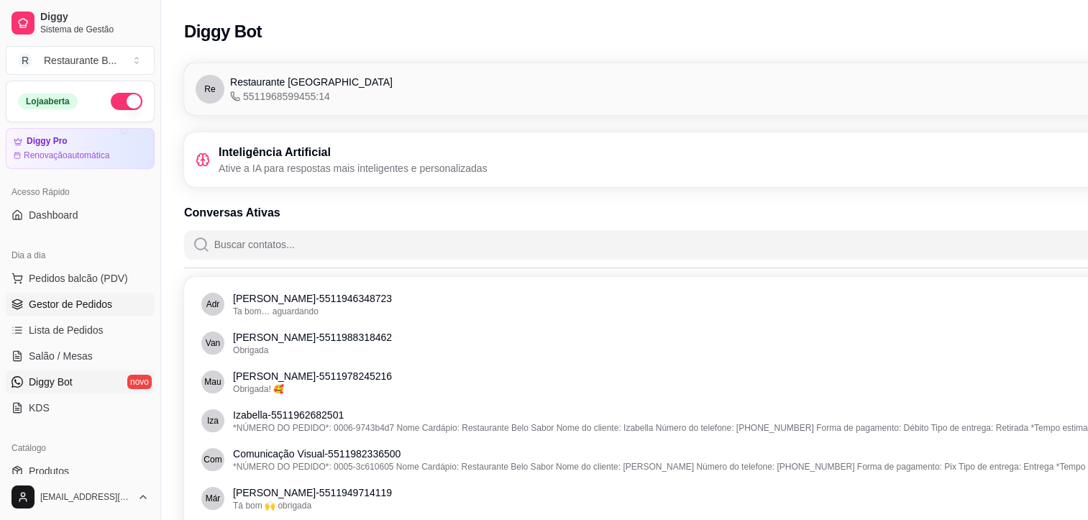
click at [81, 299] on span "Gestor de Pedidos" at bounding box center [70, 304] width 83 height 14
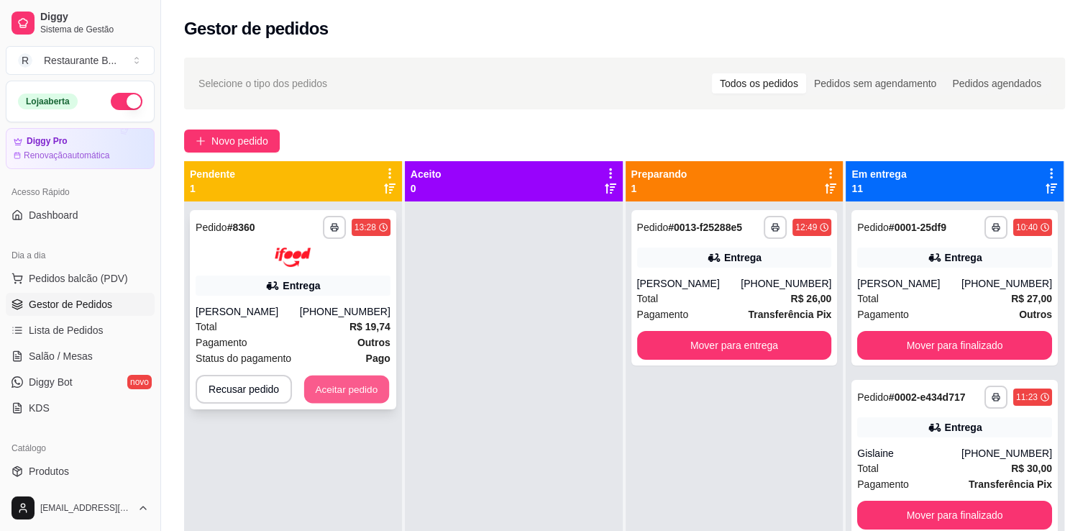
click at [376, 376] on button "Aceitar pedido" at bounding box center [346, 389] width 85 height 28
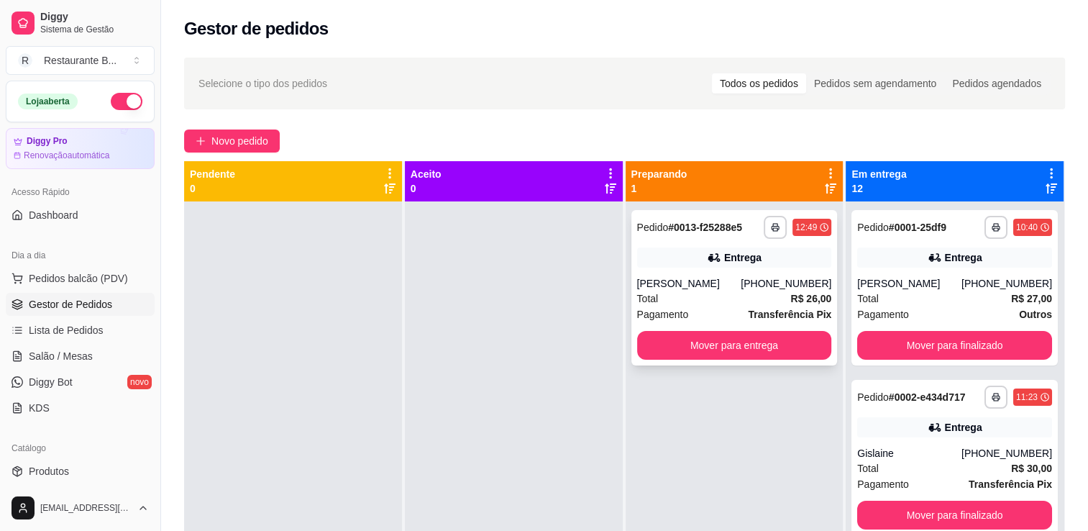
click at [745, 329] on div "**********" at bounding box center [734, 287] width 206 height 155
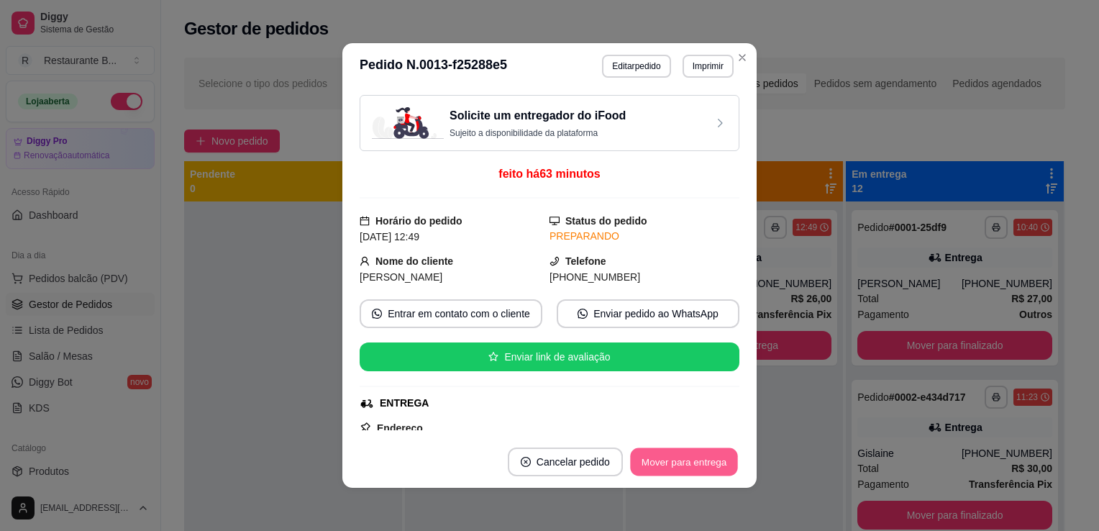
click at [677, 474] on button "Mover para entrega" at bounding box center [684, 462] width 108 height 28
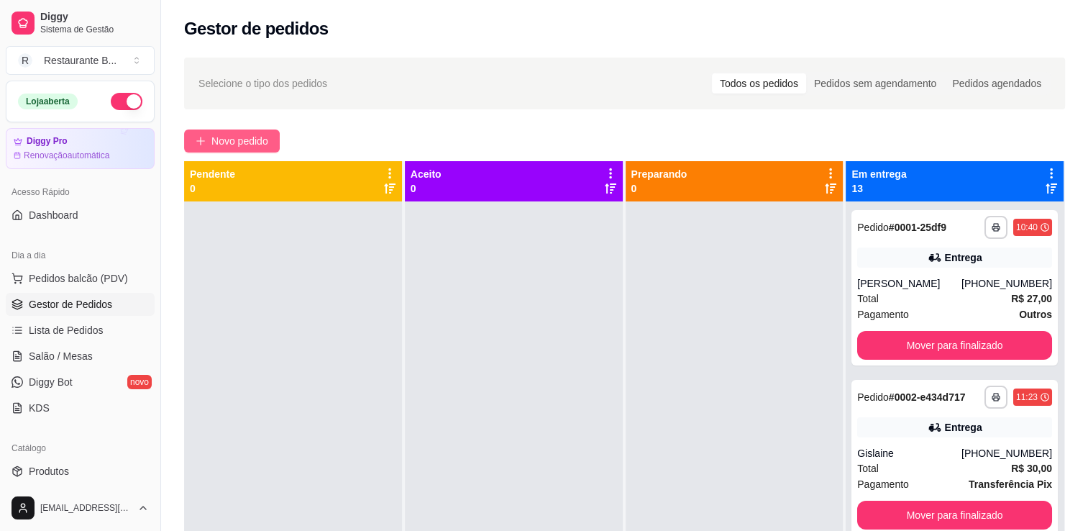
click at [260, 143] on span "Novo pedido" at bounding box center [239, 141] width 57 height 16
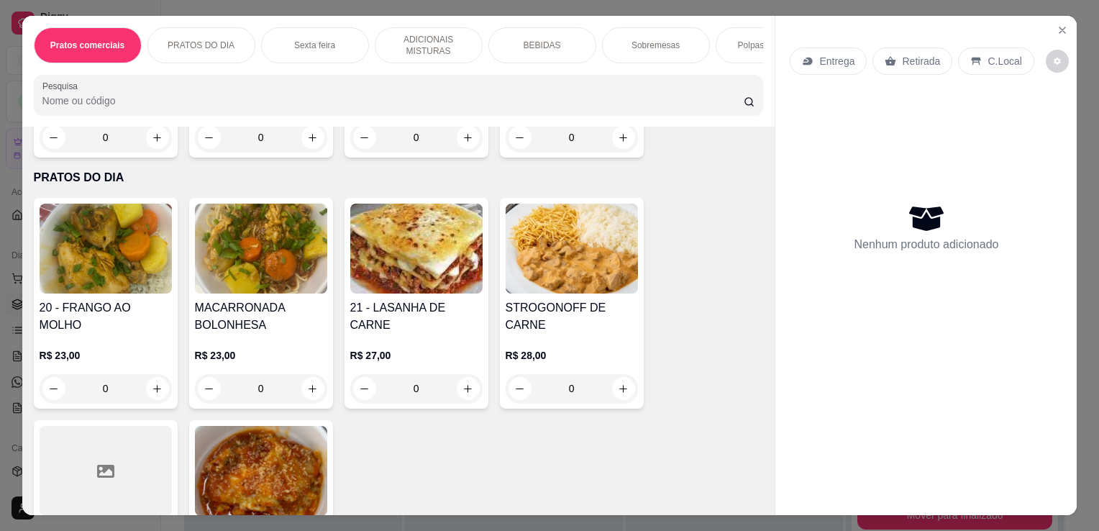
scroll to position [718, 0]
click at [625, 385] on div "0" at bounding box center [571, 387] width 132 height 29
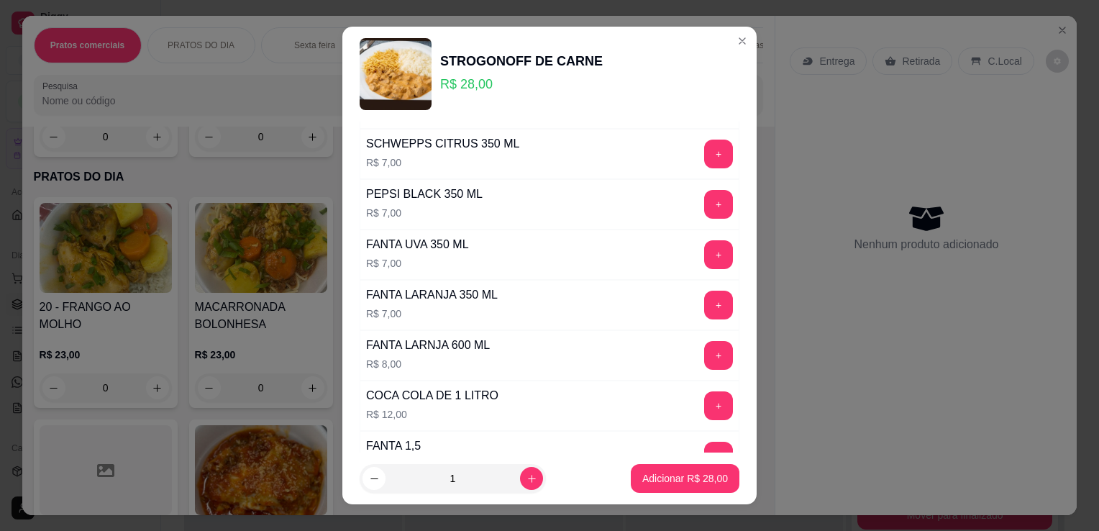
scroll to position [431, 0]
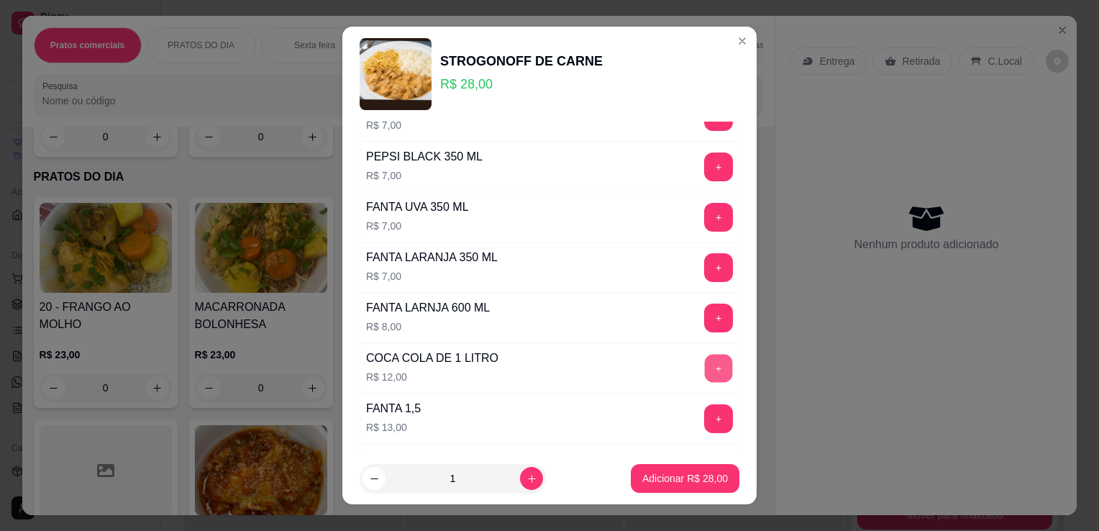
click at [705, 356] on button "+" at bounding box center [719, 368] width 28 height 28
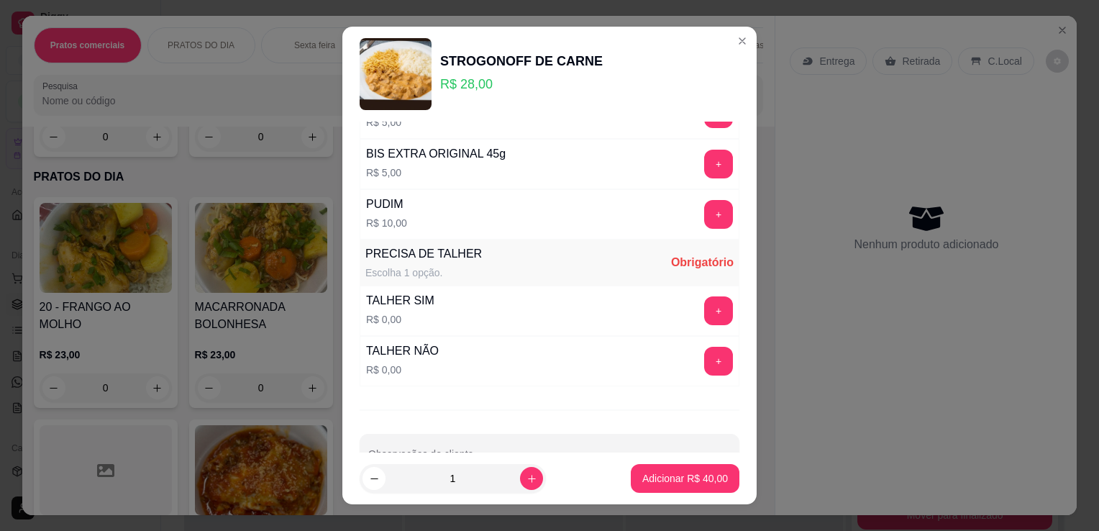
scroll to position [1018, 0]
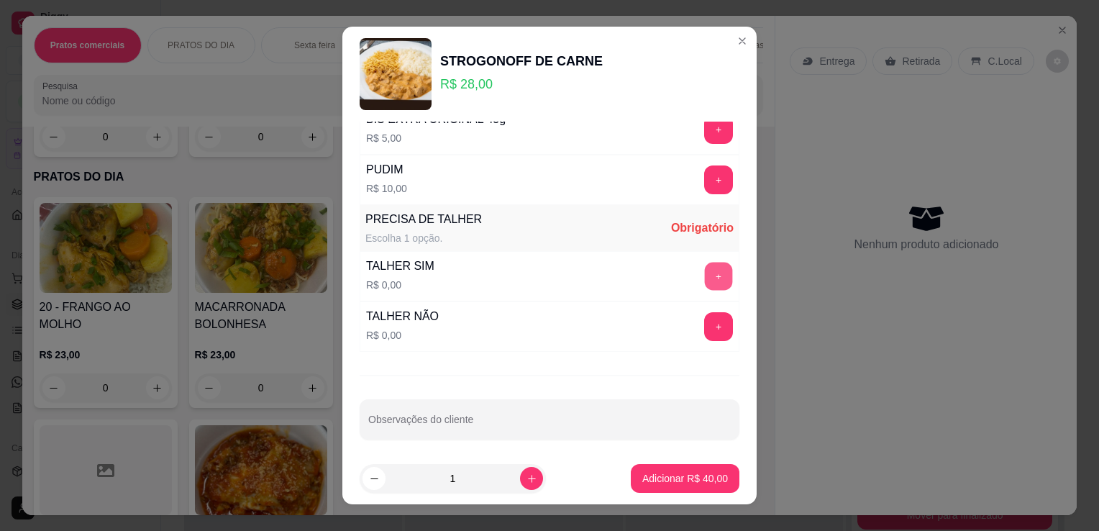
click at [705, 270] on button "+" at bounding box center [719, 276] width 28 height 28
click at [671, 472] on p "Adicionar R$ 40,00" at bounding box center [684, 478] width 83 height 14
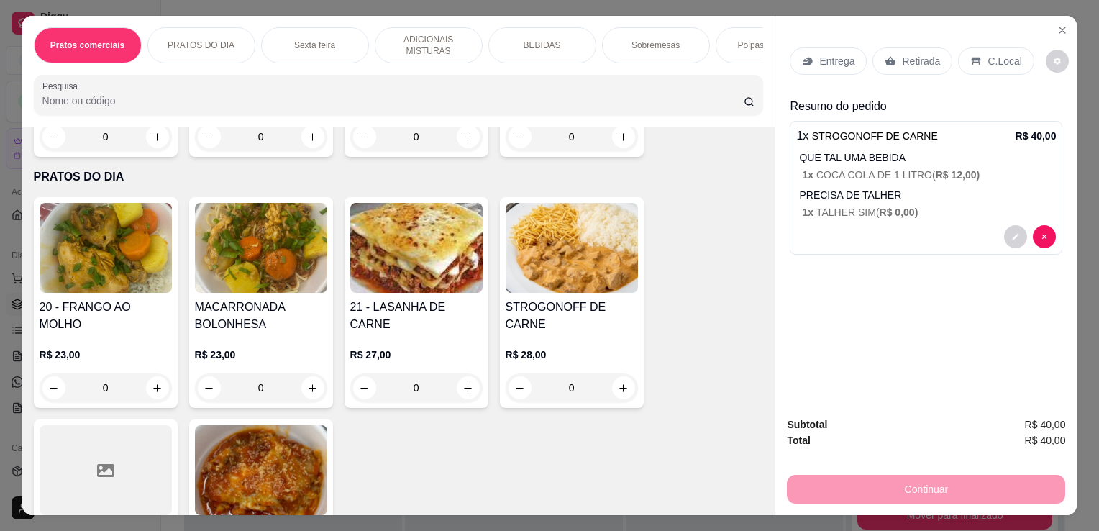
click at [820, 59] on p "Entrega" at bounding box center [836, 61] width 35 height 14
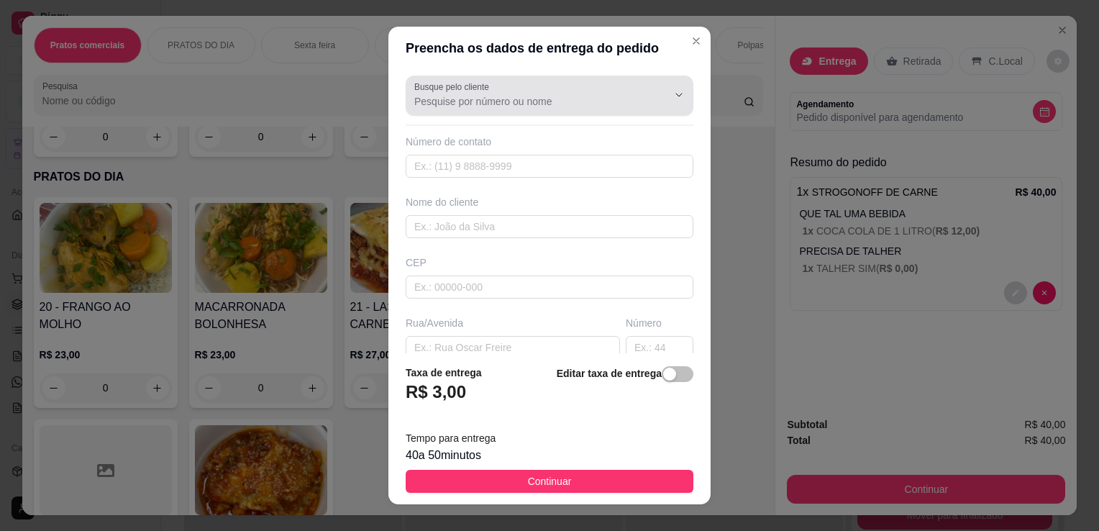
click at [609, 113] on div "Busque pelo cliente" at bounding box center [549, 95] width 288 height 40
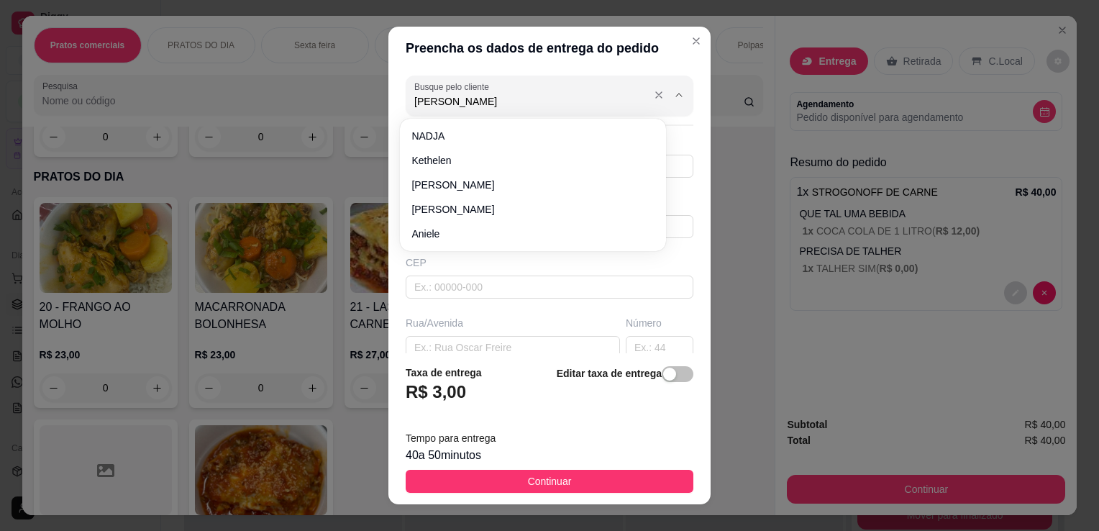
type input "[PERSON_NAME]"
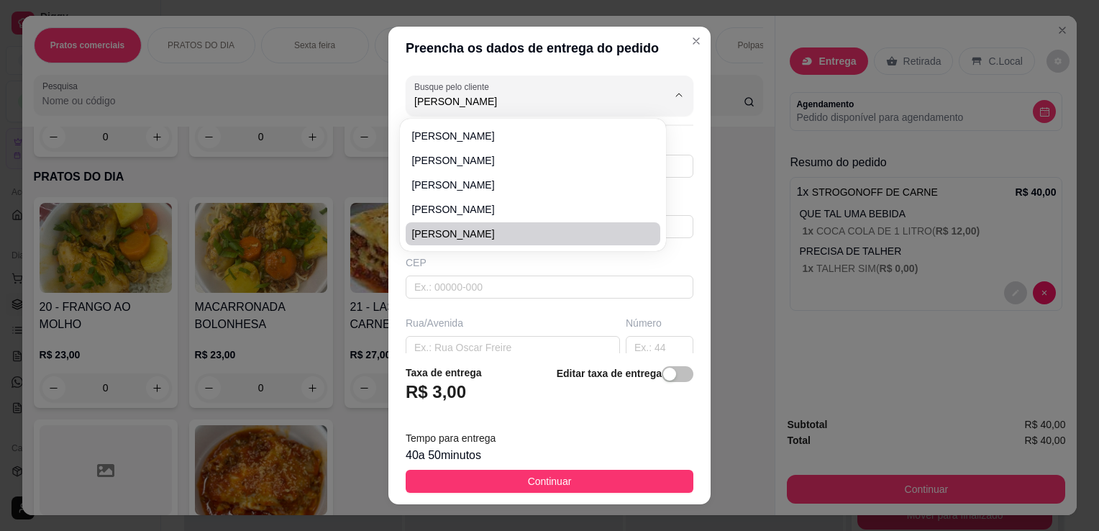
click at [550, 242] on li "[PERSON_NAME]" at bounding box center [532, 233] width 255 height 23
type input "11994126216"
type input "[PERSON_NAME]"
type input "[PERSON_NAME] 348"
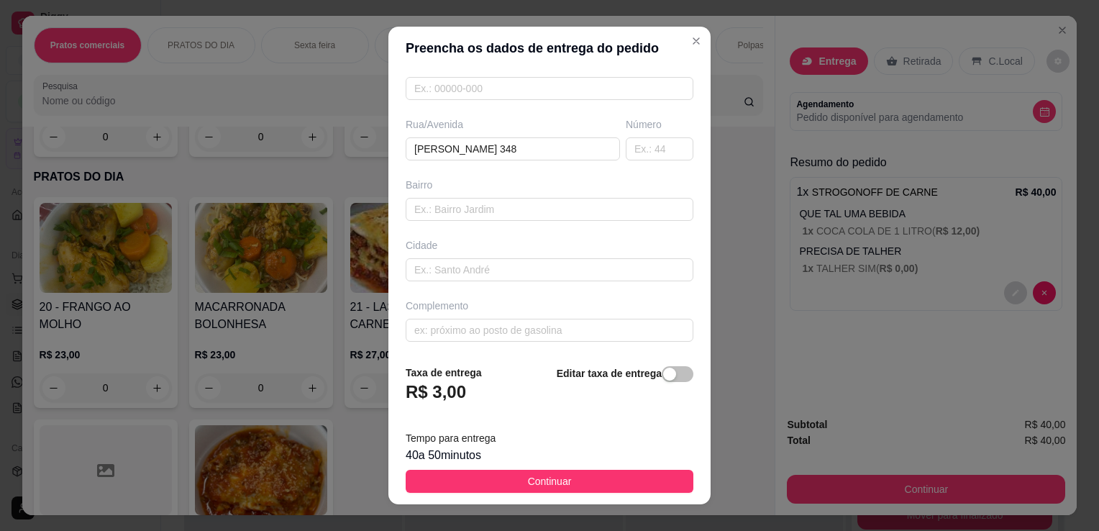
scroll to position [19, 0]
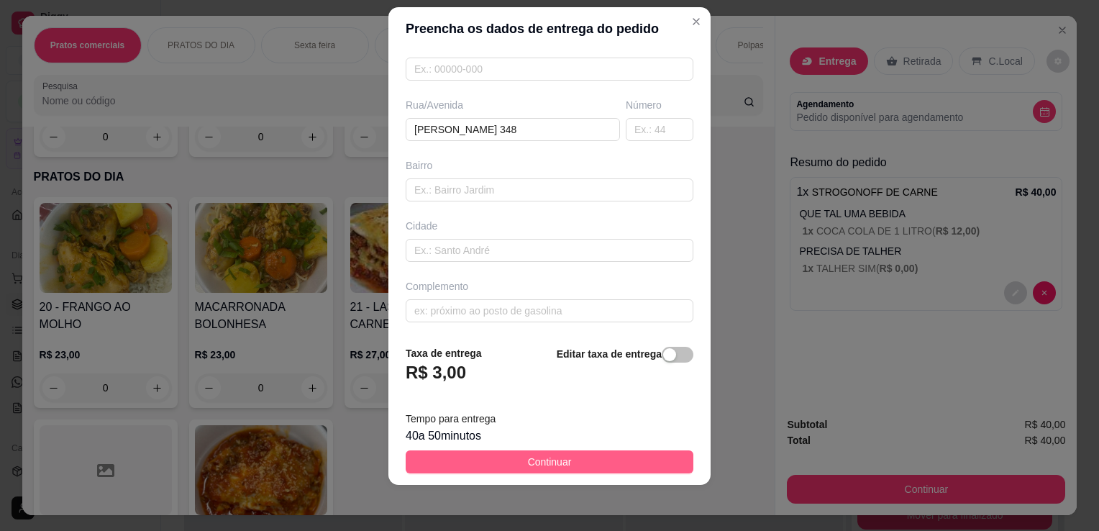
type input "[PERSON_NAME]"
click at [606, 458] on button "Continuar" at bounding box center [549, 461] width 288 height 23
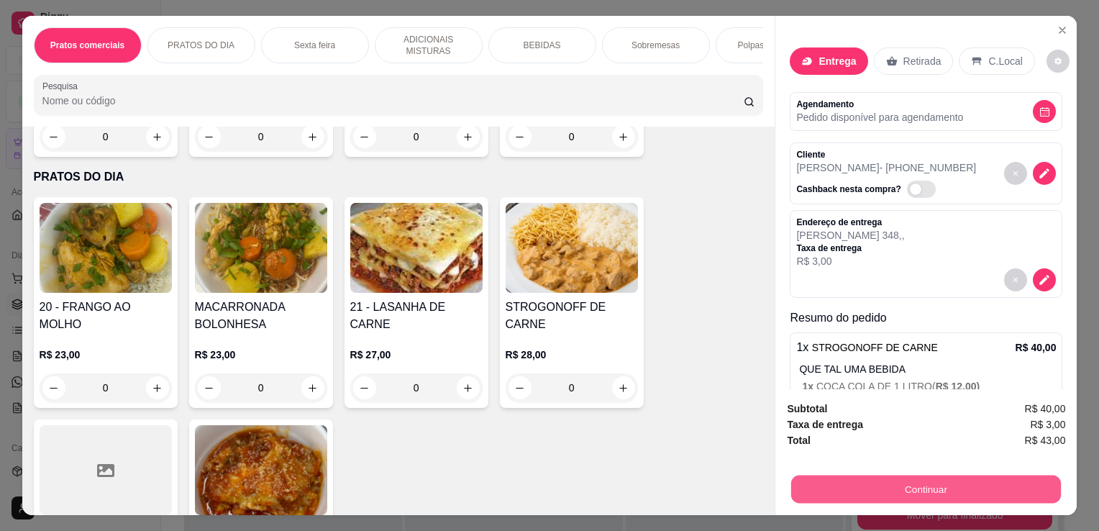
click at [848, 484] on button "Continuar" at bounding box center [926, 489] width 270 height 28
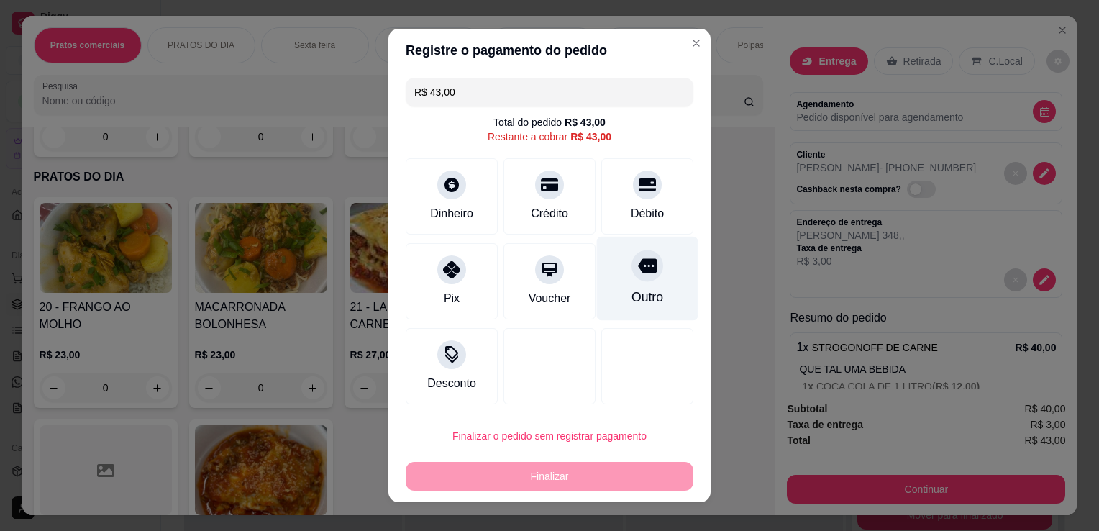
click at [614, 301] on div "Outro" at bounding box center [647, 279] width 101 height 84
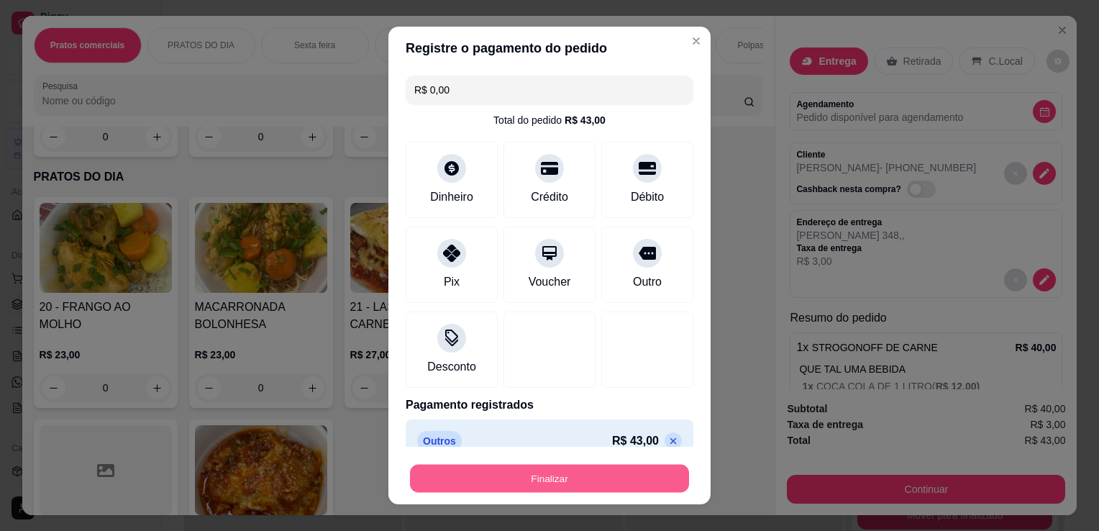
click at [613, 476] on button "Finalizar" at bounding box center [549, 478] width 279 height 28
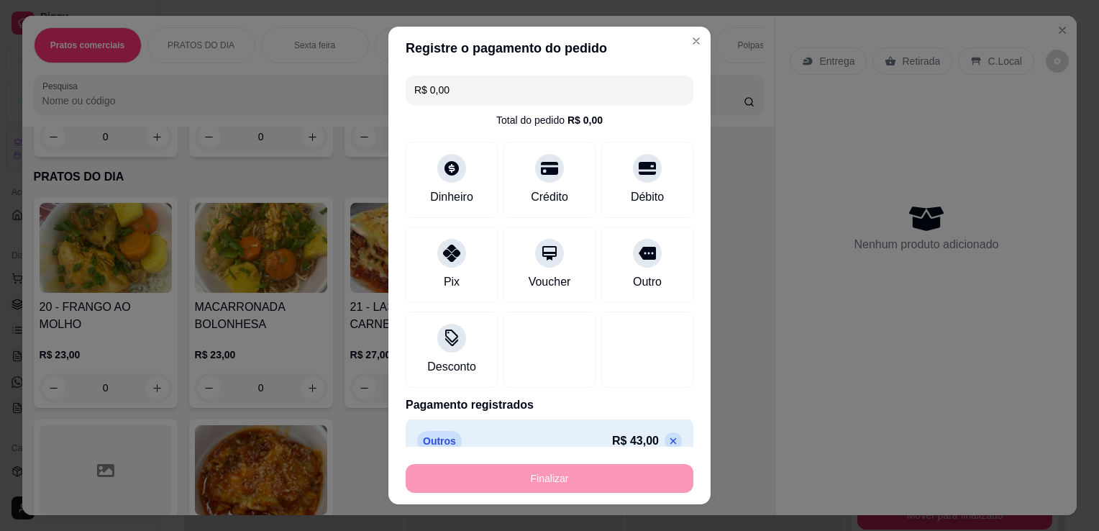
type input "-R$ 43,00"
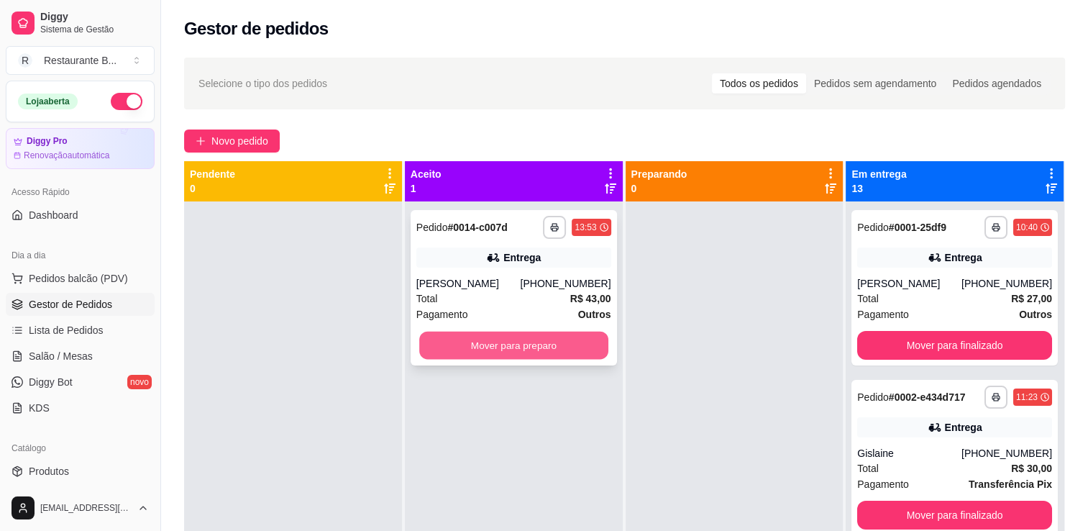
click at [472, 343] on button "Mover para preparo" at bounding box center [513, 345] width 189 height 28
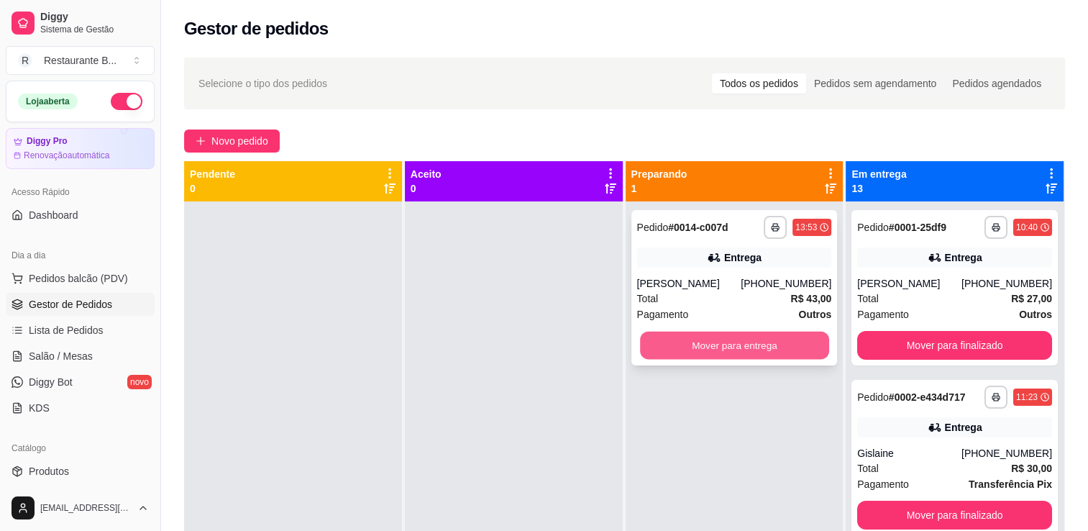
click at [707, 358] on button "Mover para entrega" at bounding box center [734, 345] width 189 height 28
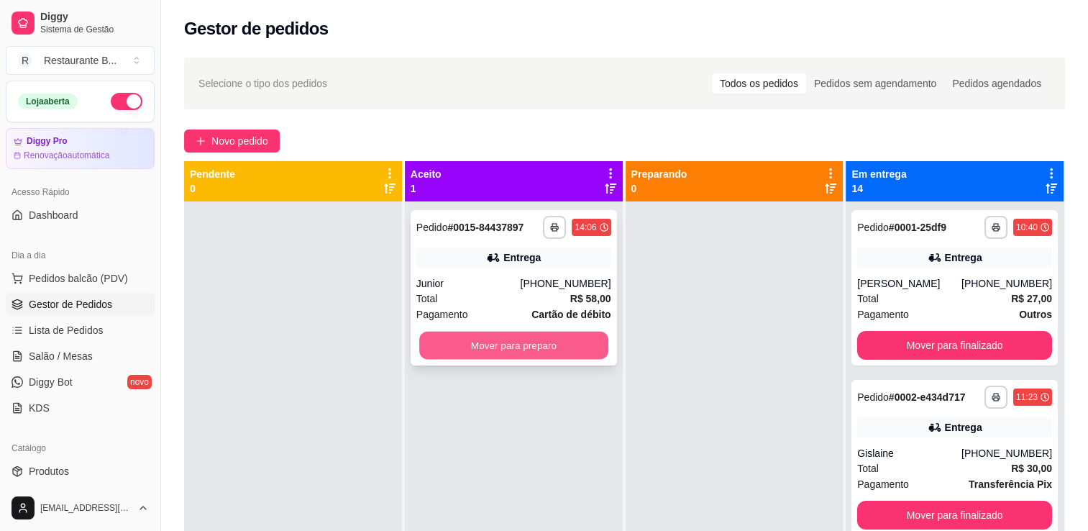
click at [503, 341] on button "Mover para preparo" at bounding box center [513, 345] width 189 height 28
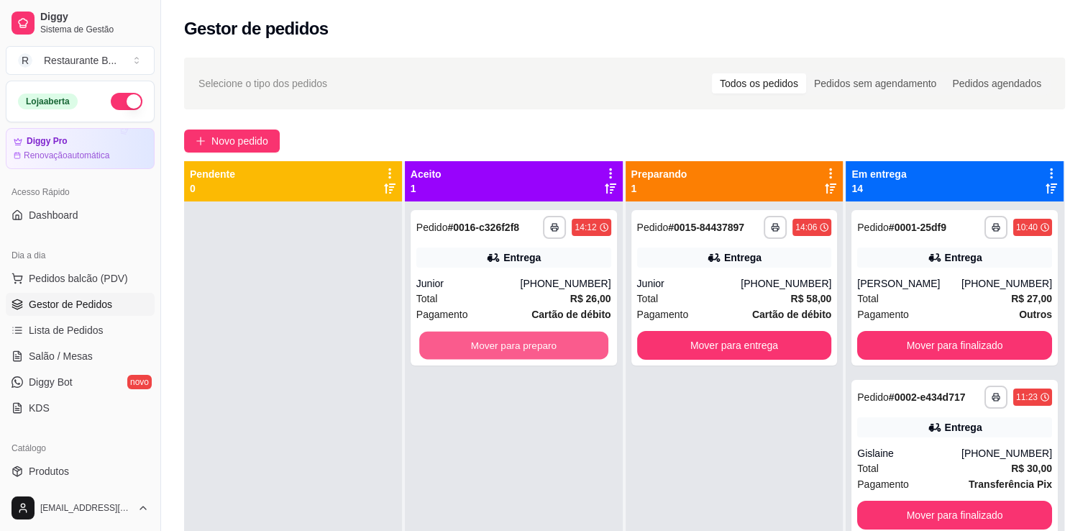
click at [503, 341] on button "Mover para preparo" at bounding box center [513, 345] width 189 height 28
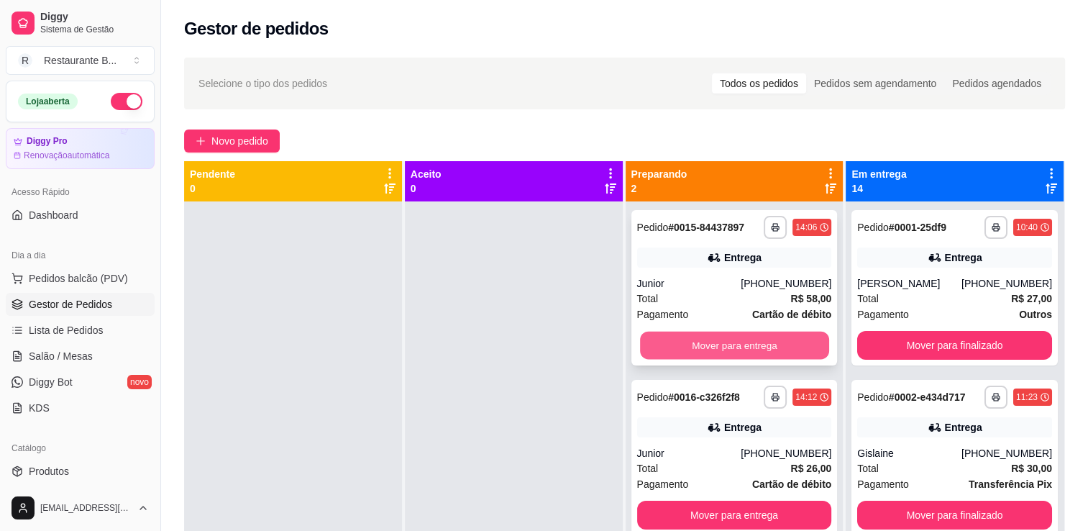
click at [776, 350] on button "Mover para entrega" at bounding box center [734, 345] width 189 height 28
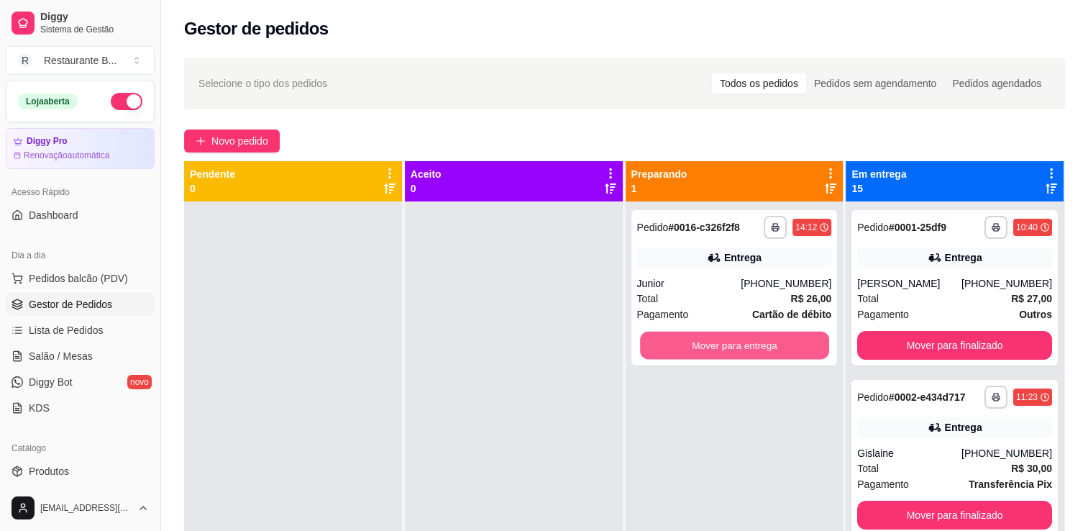
click at [776, 350] on button "Mover para entrega" at bounding box center [734, 345] width 189 height 28
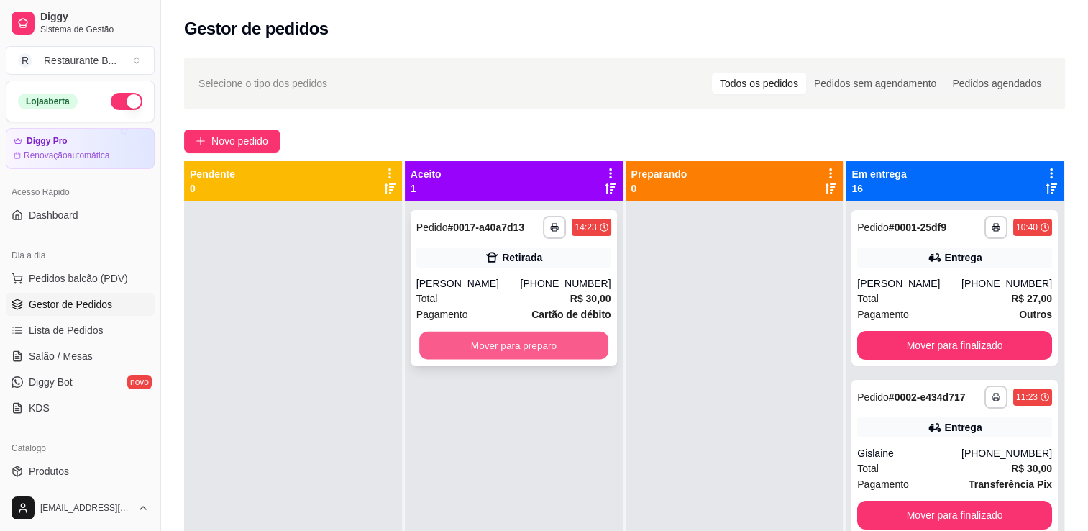
click at [586, 336] on button "Mover para preparo" at bounding box center [513, 345] width 189 height 28
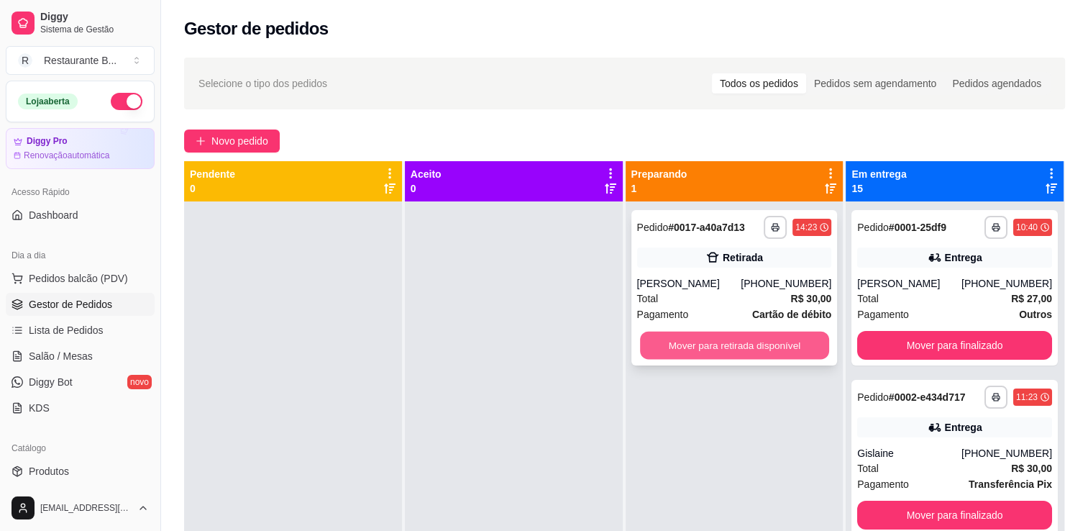
click at [729, 347] on button "Mover para retirada disponível" at bounding box center [734, 345] width 189 height 28
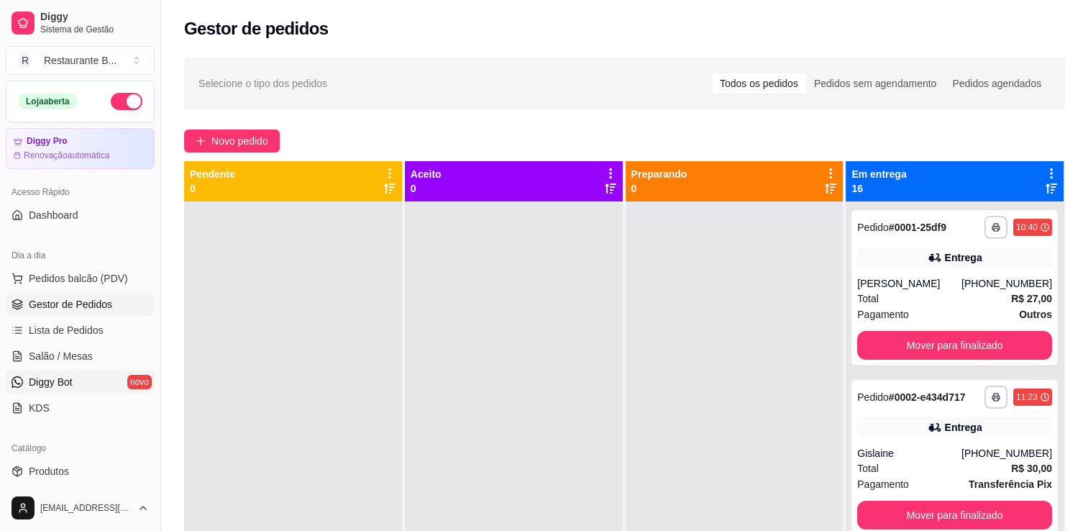
click at [110, 387] on link "Diggy Bot novo" at bounding box center [80, 381] width 149 height 23
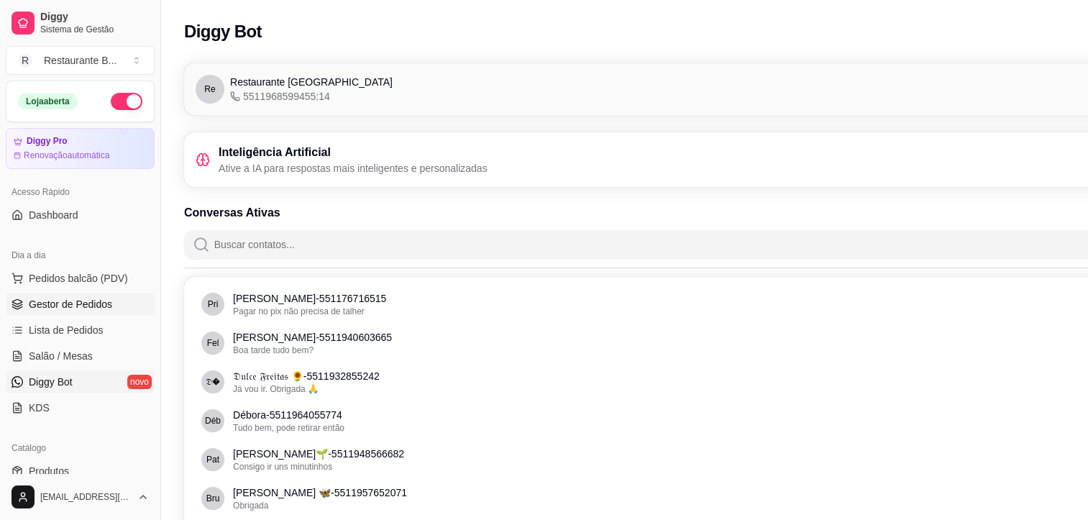
click at [108, 298] on span "Gestor de Pedidos" at bounding box center [70, 304] width 83 height 14
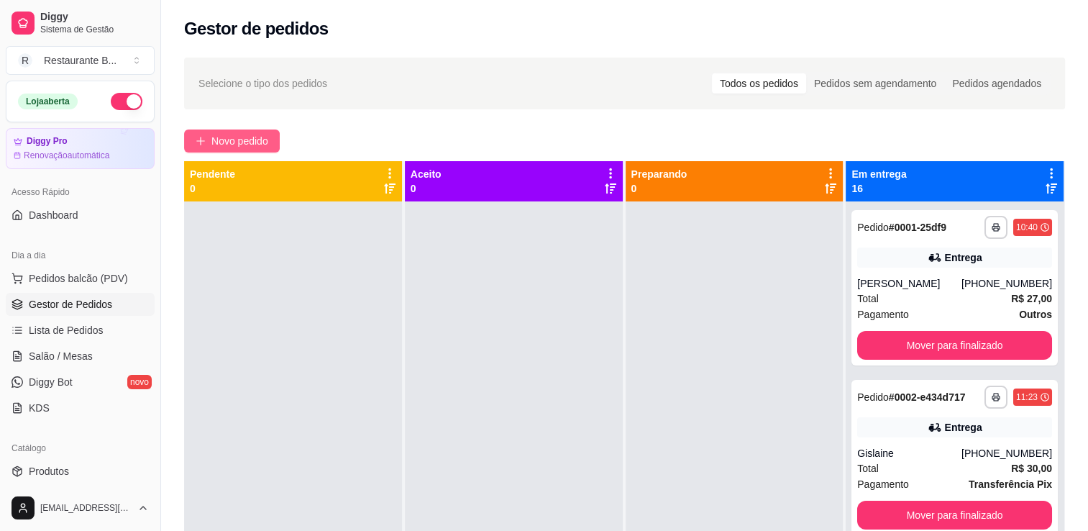
click at [249, 134] on span "Novo pedido" at bounding box center [239, 141] width 57 height 16
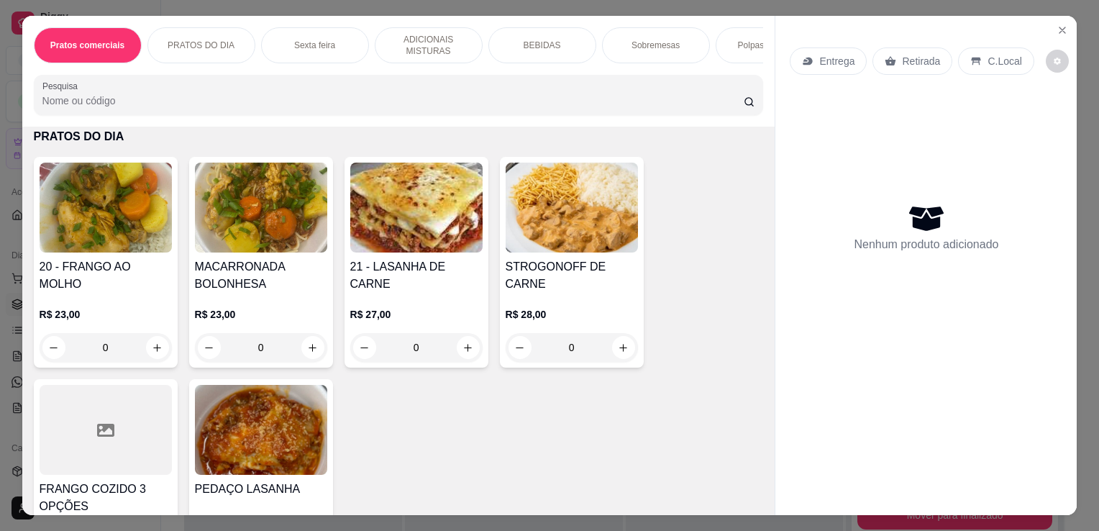
scroll to position [774, 0]
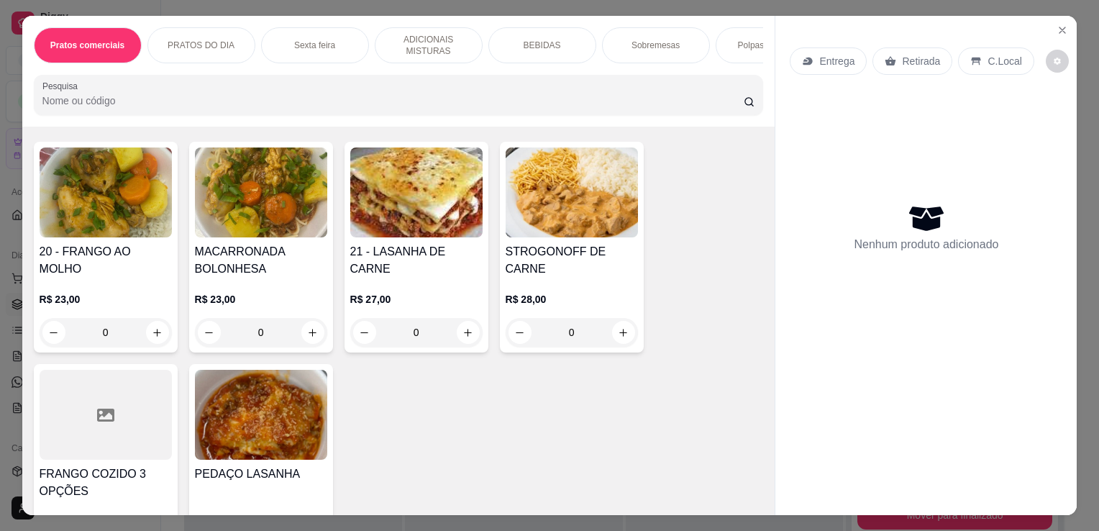
click at [303, 341] on div "0" at bounding box center [261, 332] width 132 height 29
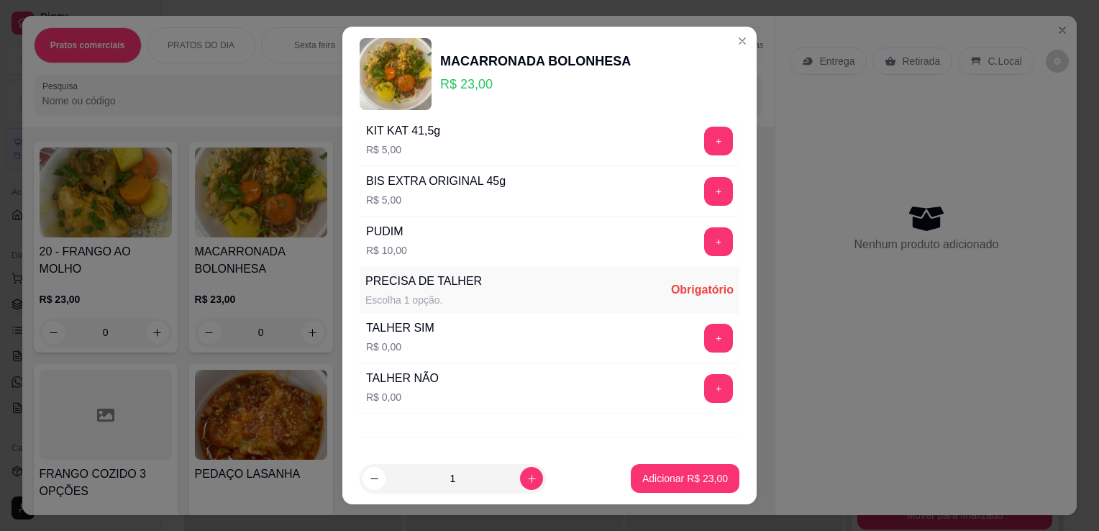
scroll to position [1018, 0]
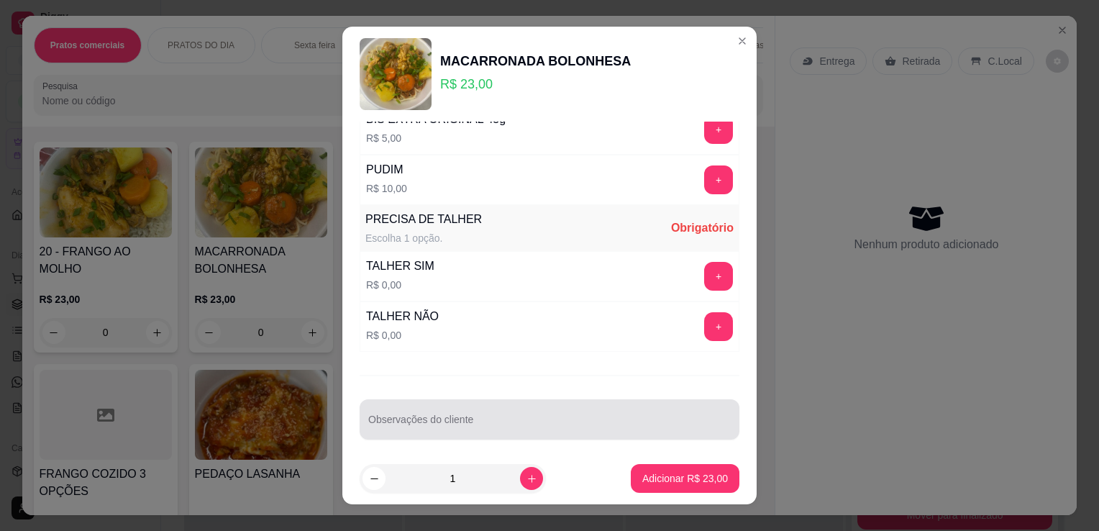
click at [562, 407] on div at bounding box center [549, 419] width 362 height 29
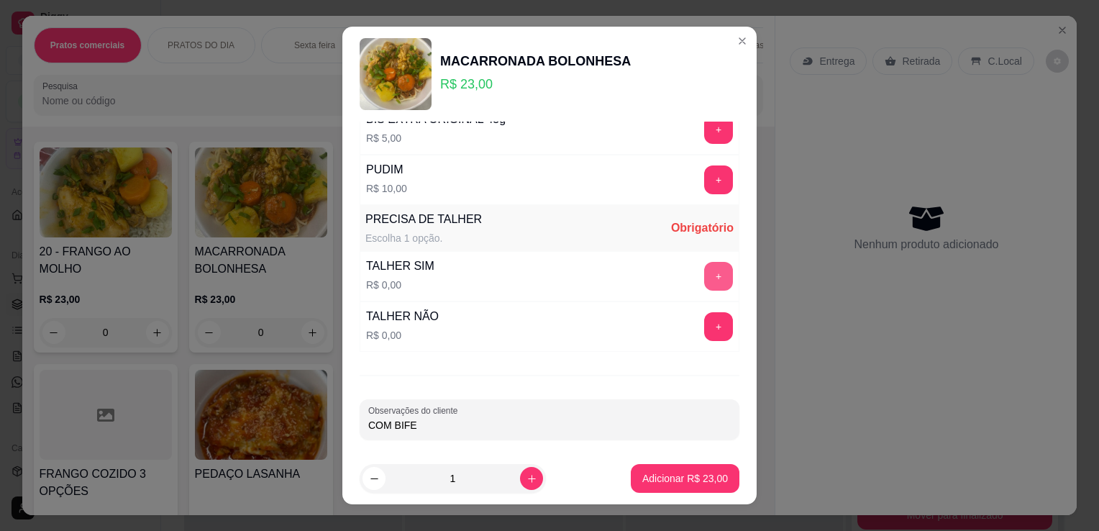
type input "COM BIFE"
click at [705, 279] on button "+" at bounding box center [719, 276] width 28 height 28
click at [671, 475] on p "Adicionar R$ 23,00" at bounding box center [684, 478] width 83 height 14
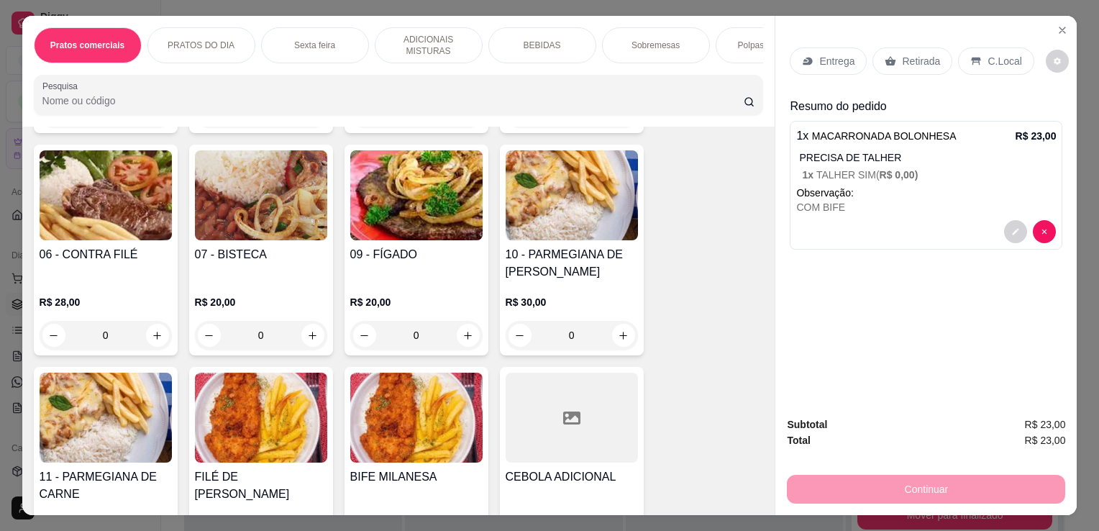
scroll to position [264, 0]
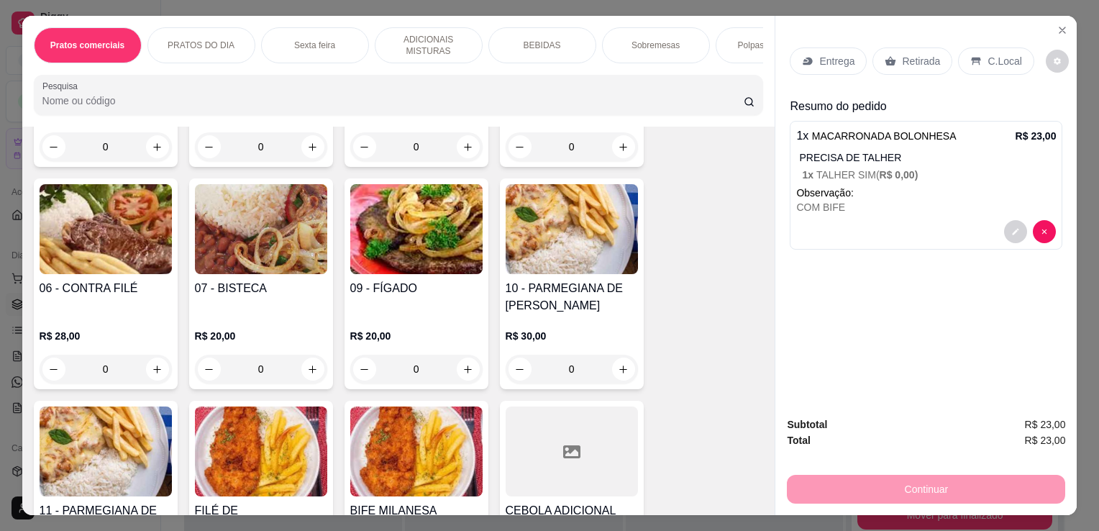
click at [462, 367] on div "0" at bounding box center [416, 368] width 132 height 29
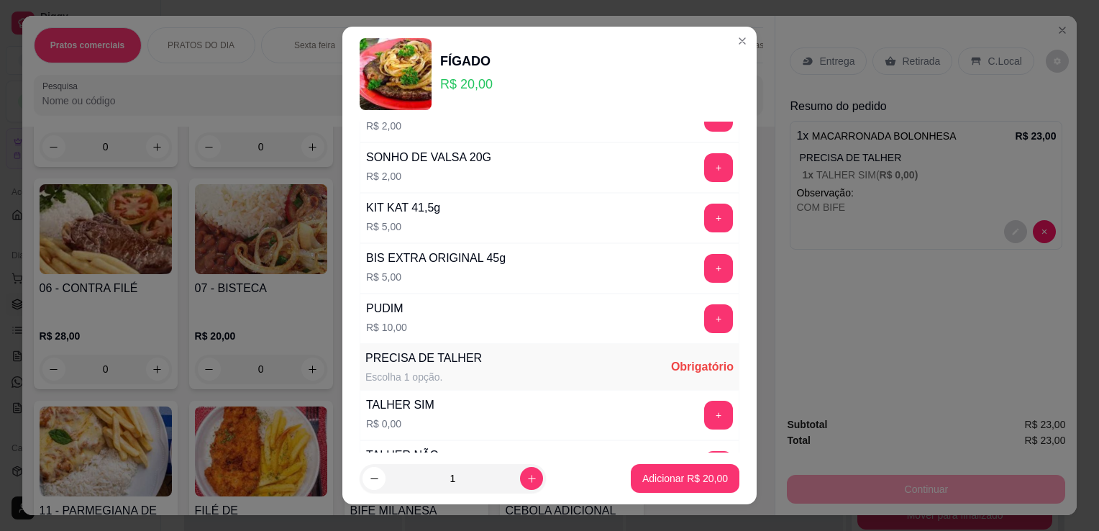
scroll to position [1018, 0]
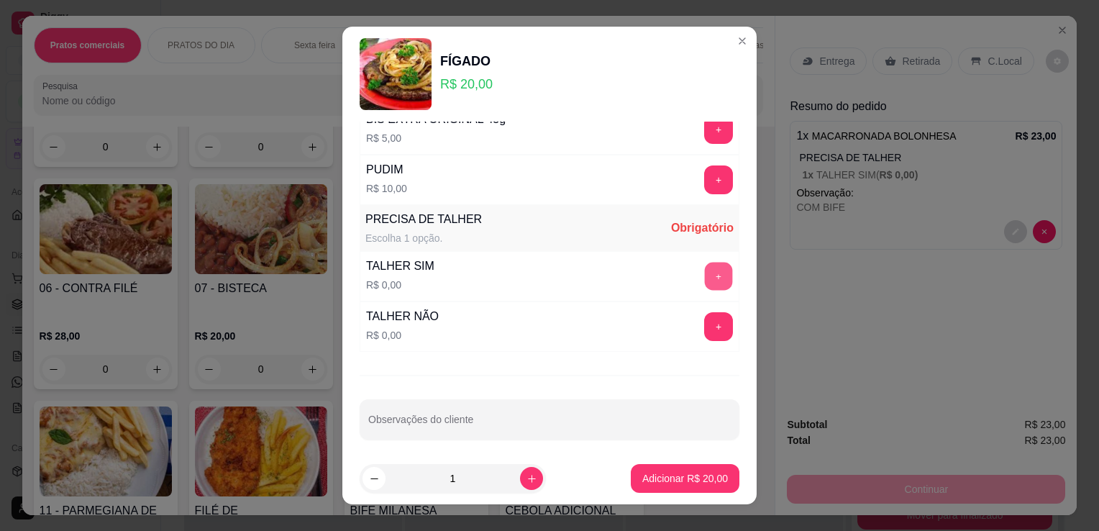
click at [705, 263] on button "+" at bounding box center [719, 276] width 28 height 28
click at [676, 472] on p "Adicionar R$ 20,00" at bounding box center [684, 478] width 83 height 14
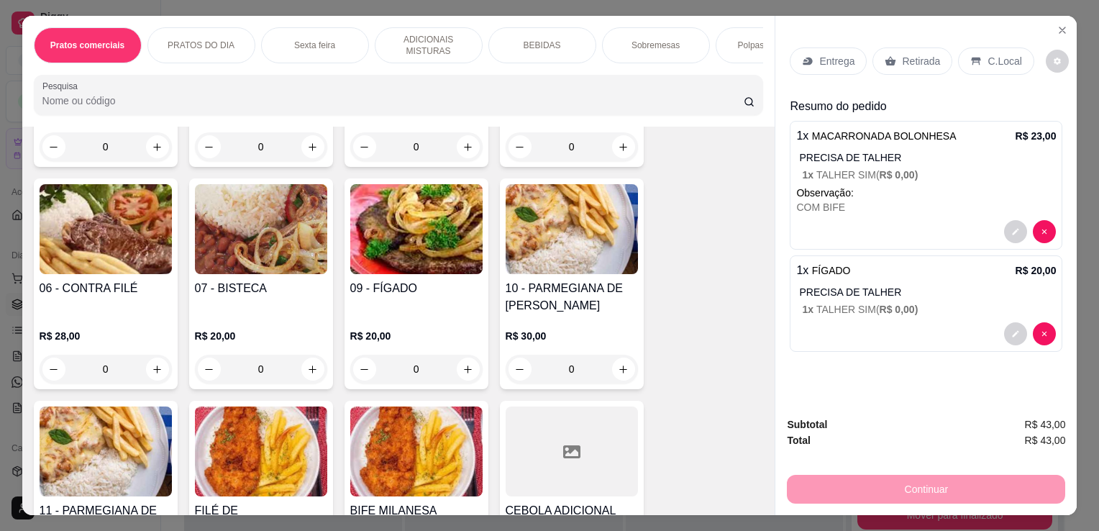
click at [825, 47] on div "Entrega" at bounding box center [827, 60] width 77 height 27
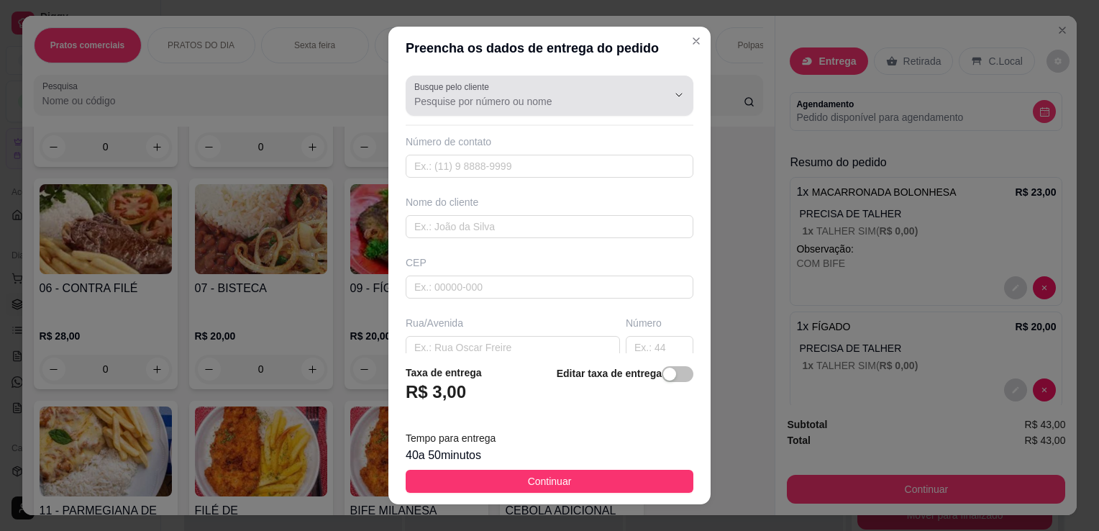
click at [518, 101] on input "Busque pelo cliente" at bounding box center [529, 101] width 230 height 14
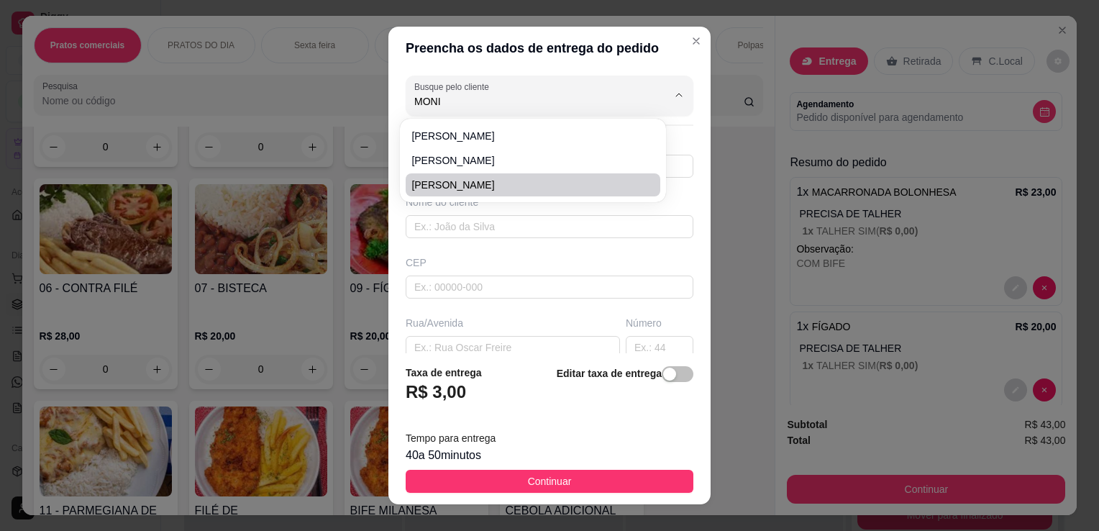
click at [466, 185] on span "[PERSON_NAME]" at bounding box center [525, 185] width 229 height 14
type input "[PERSON_NAME]"
type input "11967162411"
type input "[PERSON_NAME]"
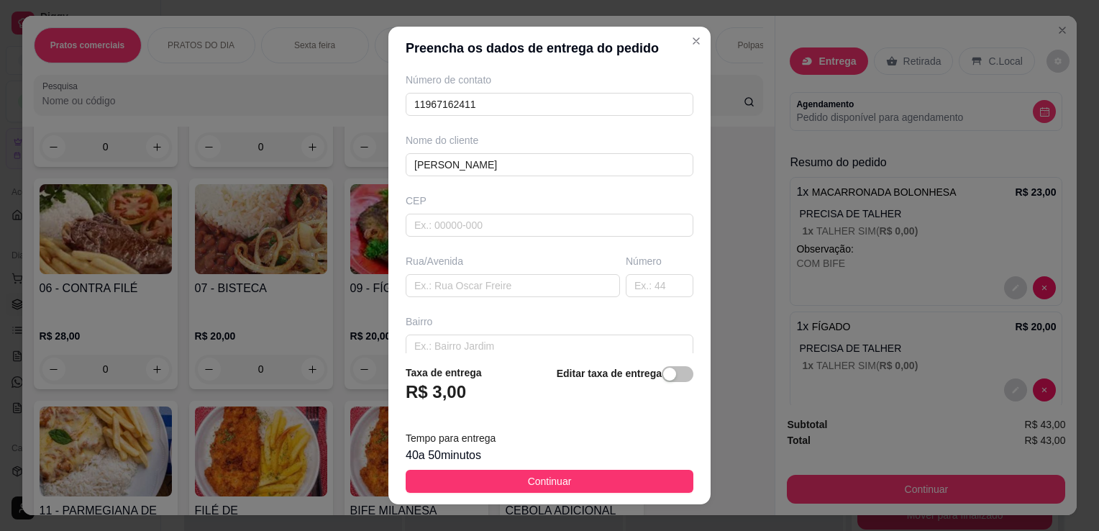
scroll to position [48, 0]
type input "[PERSON_NAME]"
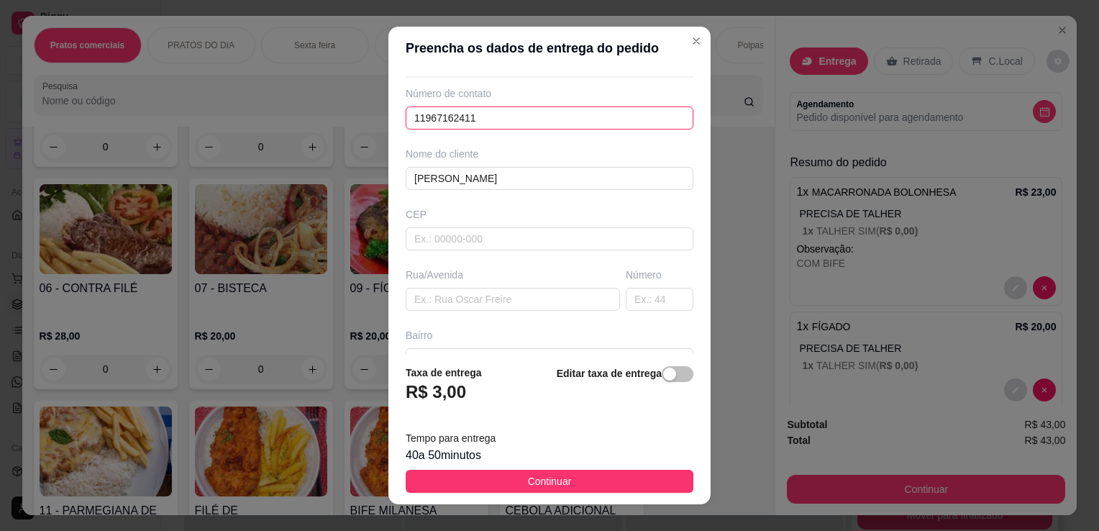
click at [529, 112] on input "11967162411" at bounding box center [549, 117] width 288 height 23
type input "1"
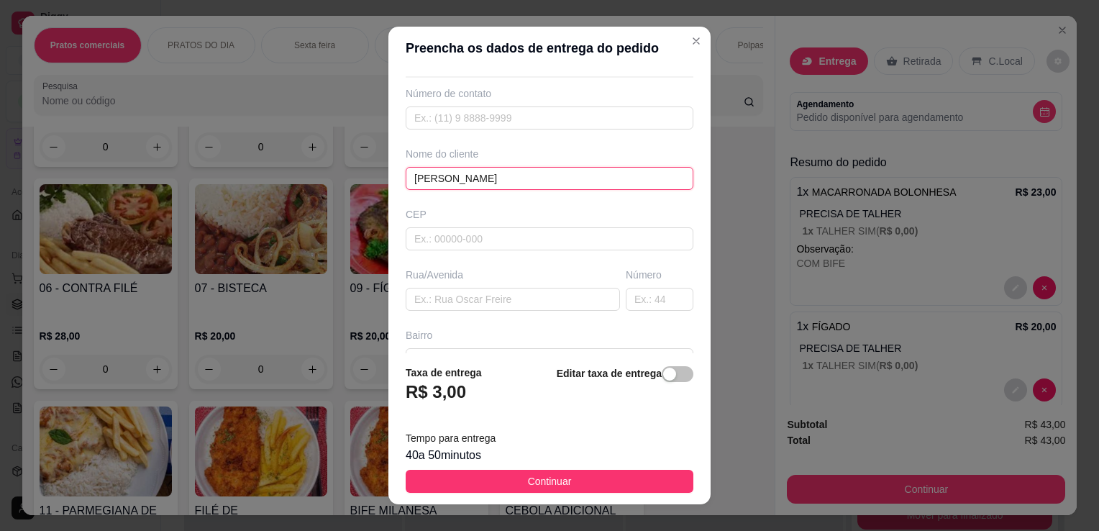
click at [502, 188] on input "[PERSON_NAME]" at bounding box center [549, 178] width 288 height 23
type input "M"
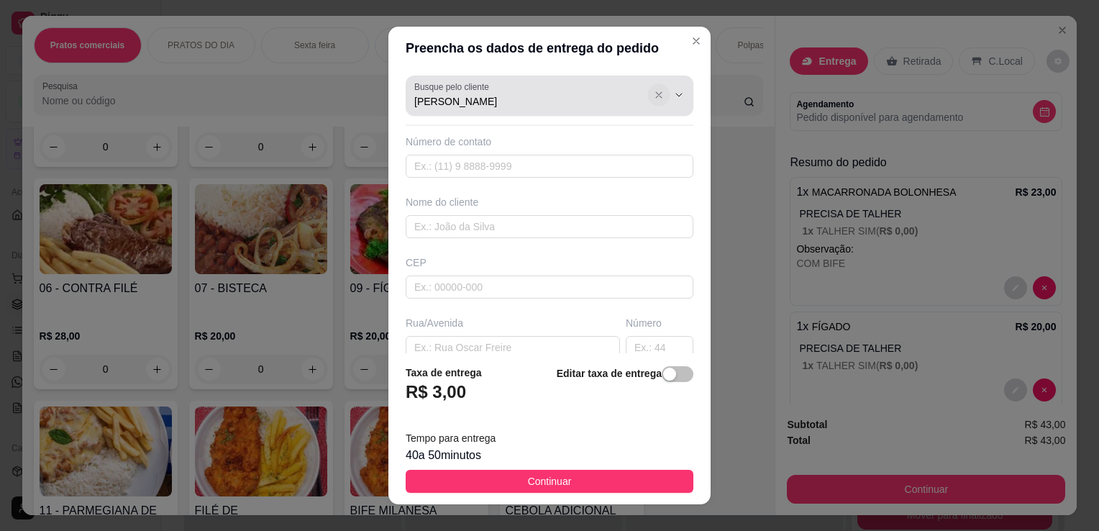
click at [653, 100] on icon "Show suggestions" at bounding box center [659, 95] width 12 height 12
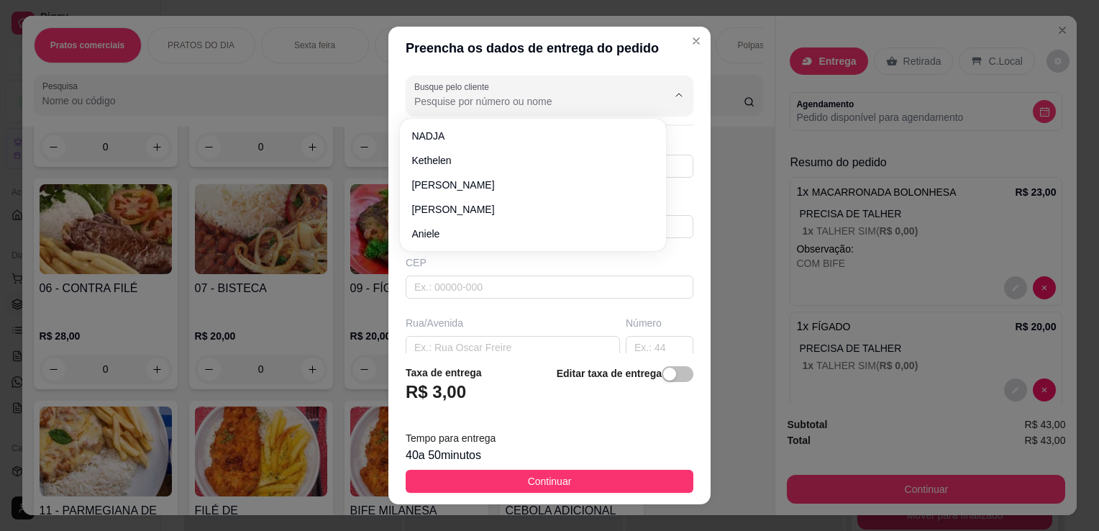
click at [561, 100] on input "Busque pelo cliente" at bounding box center [529, 101] width 230 height 14
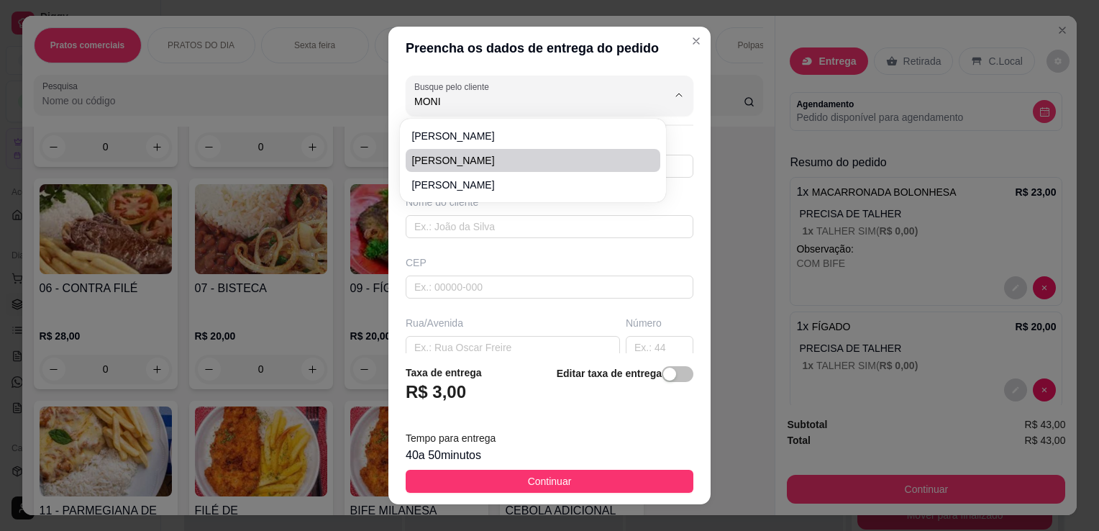
click at [439, 166] on span "[PERSON_NAME]" at bounding box center [525, 160] width 229 height 14
type input "[PERSON_NAME]"
type input "11949302713"
type input "[PERSON_NAME]"
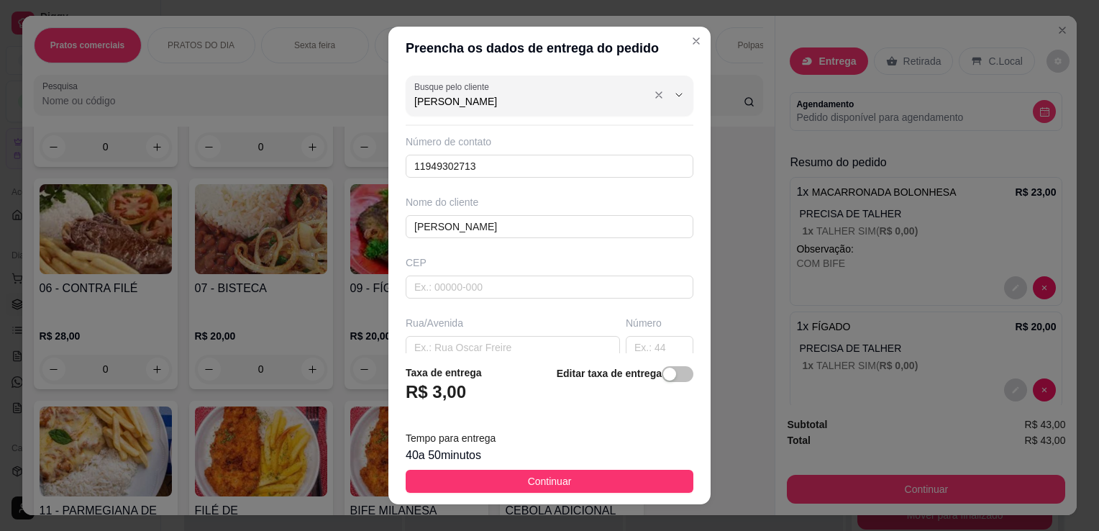
click at [598, 94] on input "[PERSON_NAME]" at bounding box center [529, 101] width 230 height 14
type input "[PERSON_NAME]"
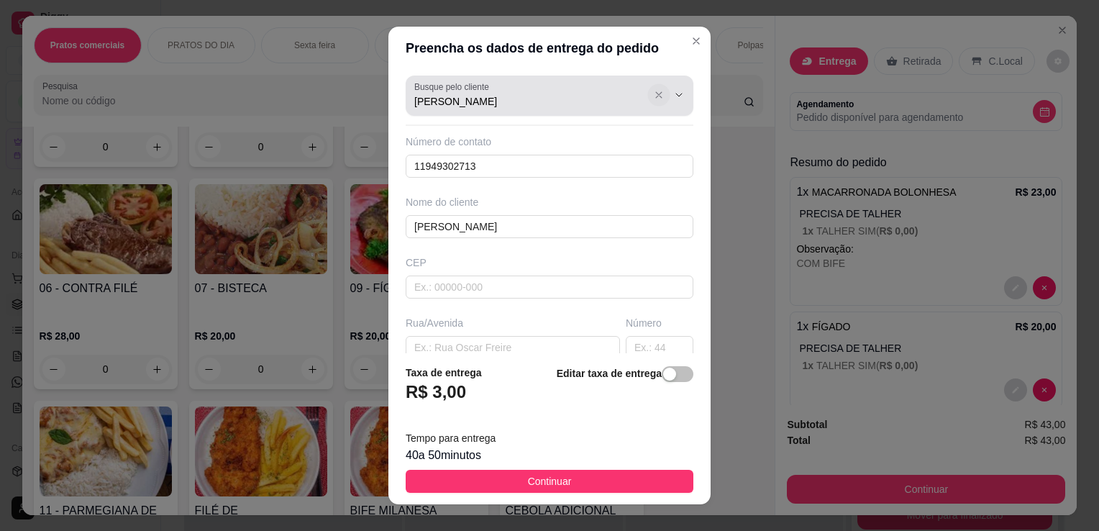
click at [653, 96] on icon "Show suggestions" at bounding box center [659, 95] width 12 height 12
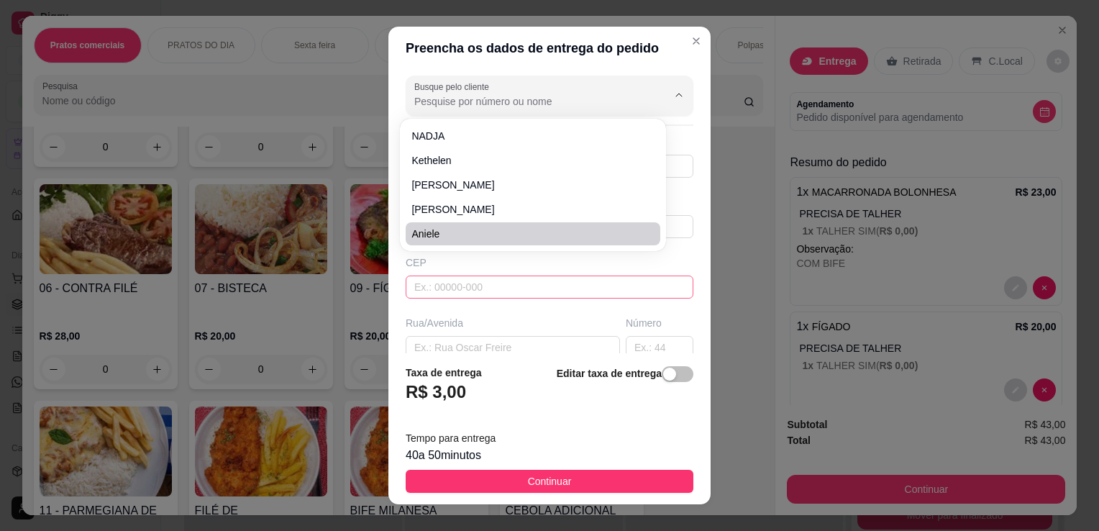
click at [480, 293] on input "text" at bounding box center [549, 286] width 288 height 23
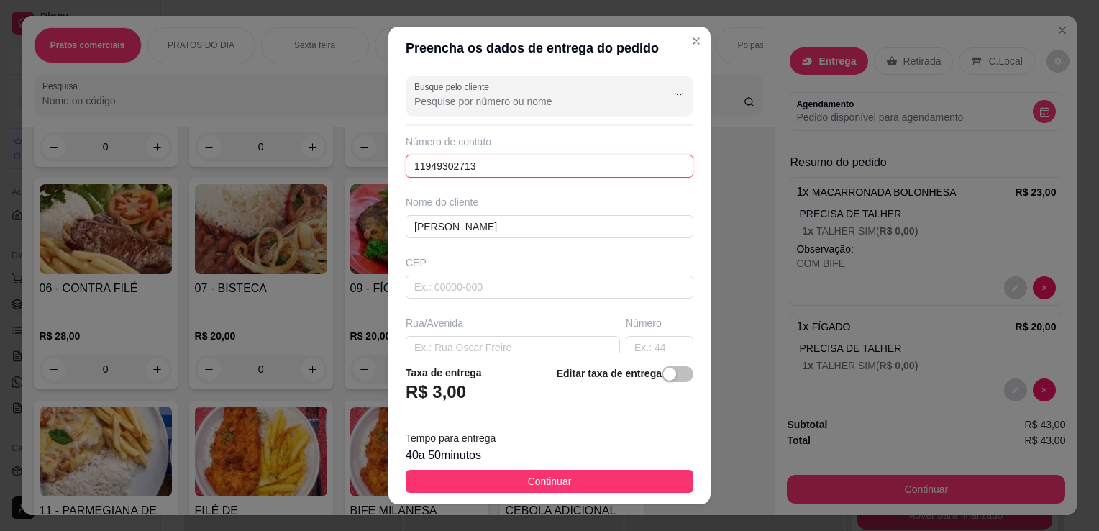
click at [510, 159] on input "11949302713" at bounding box center [549, 166] width 288 height 23
type input "1"
type input "[PHONE_NUMBER]"
click at [470, 347] on input "text" at bounding box center [512, 347] width 214 height 23
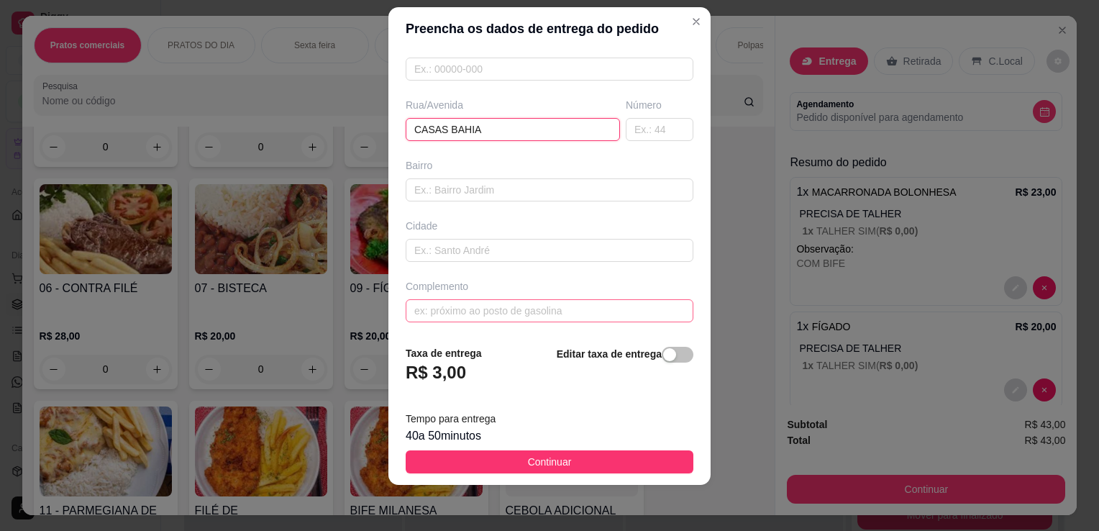
scroll to position [19, 0]
type input "CASAS BAHIA"
click at [664, 358] on span "button" at bounding box center [677, 355] width 32 height 16
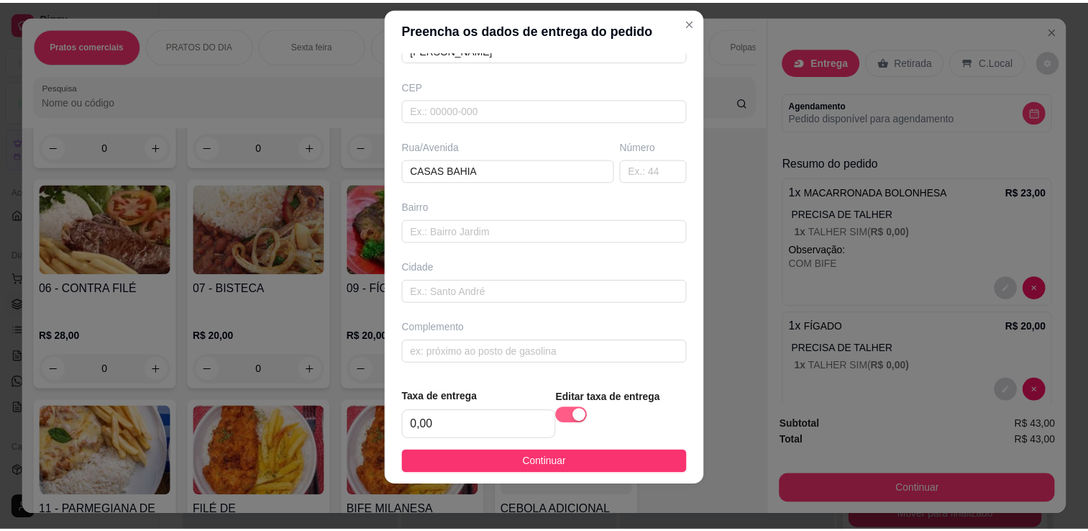
scroll to position [155, 0]
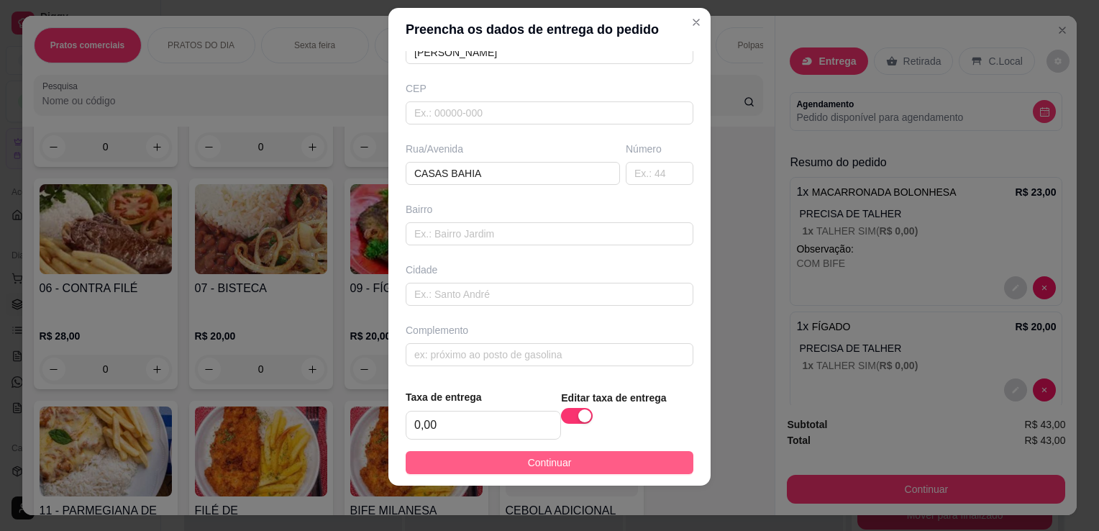
click at [627, 458] on button "Continuar" at bounding box center [549, 462] width 288 height 23
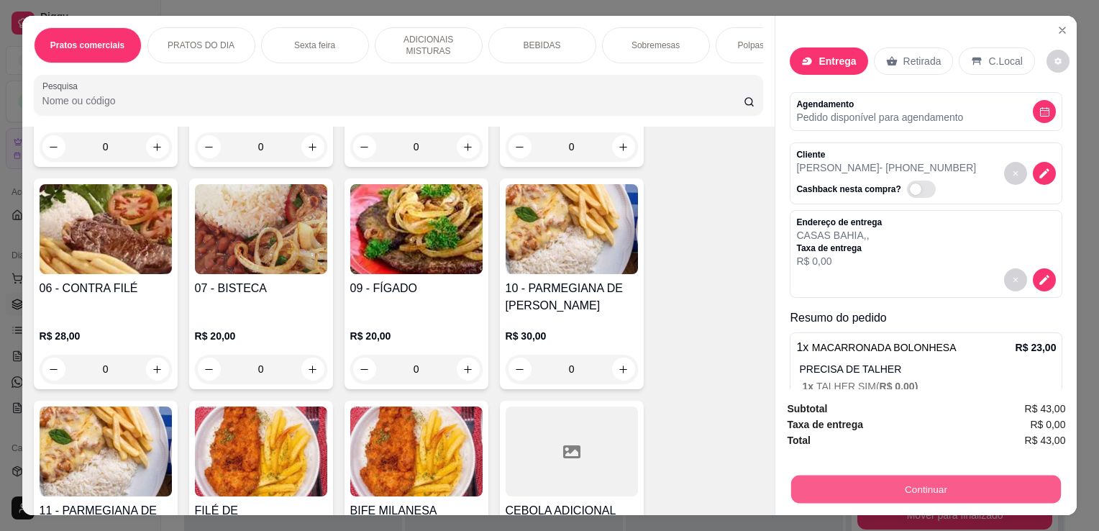
click at [851, 495] on button "Continuar" at bounding box center [926, 489] width 270 height 28
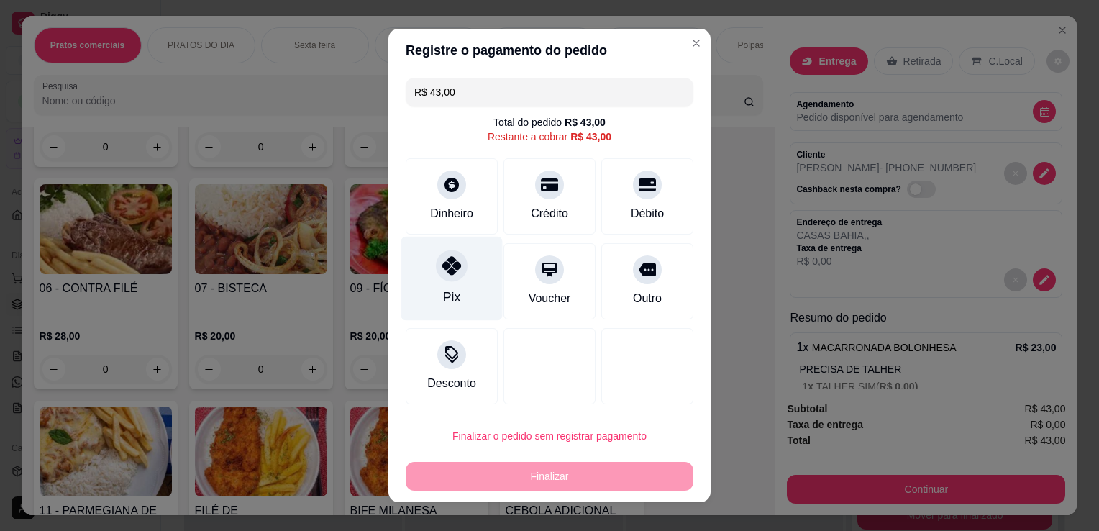
click at [466, 298] on div "Pix" at bounding box center [451, 279] width 101 height 84
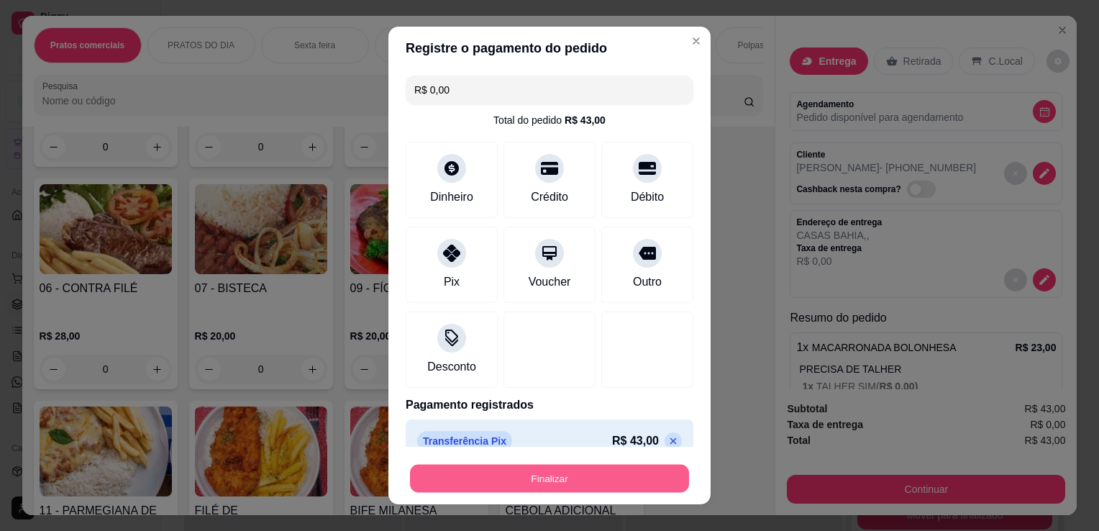
click at [588, 485] on button "Finalizar" at bounding box center [549, 478] width 279 height 28
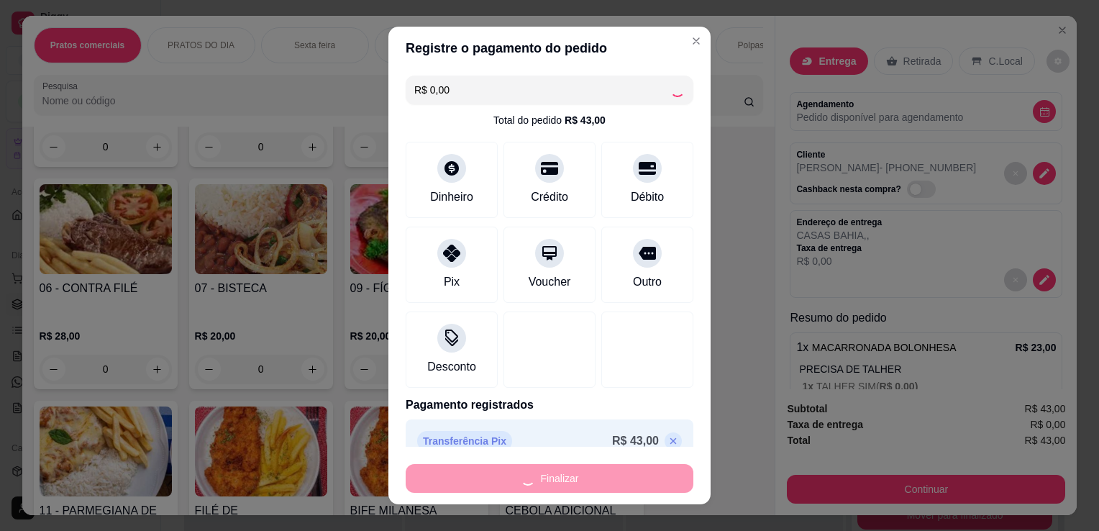
type input "-R$ 43,00"
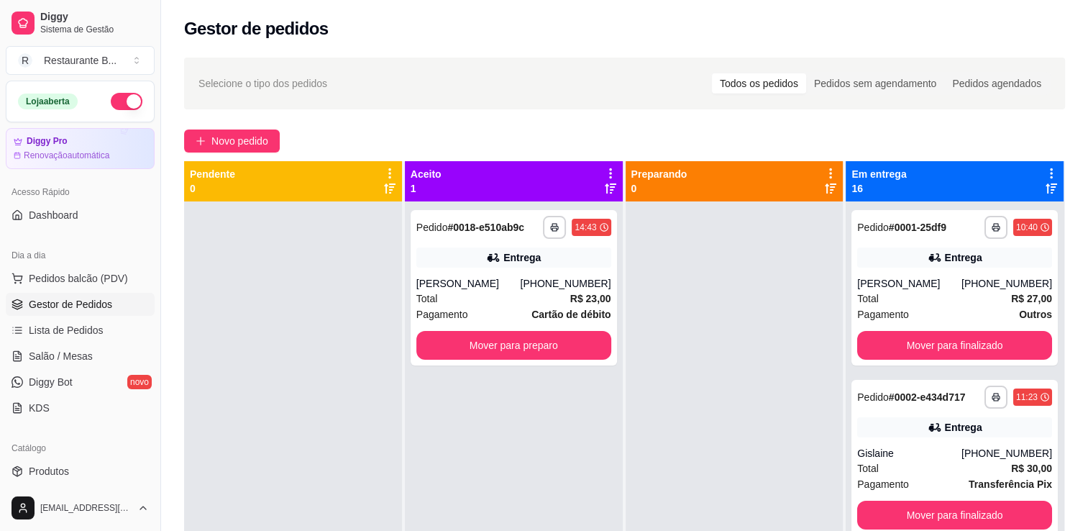
click at [738, 337] on div at bounding box center [734, 466] width 218 height 531
click at [529, 347] on button "Mover para preparo" at bounding box center [513, 345] width 189 height 28
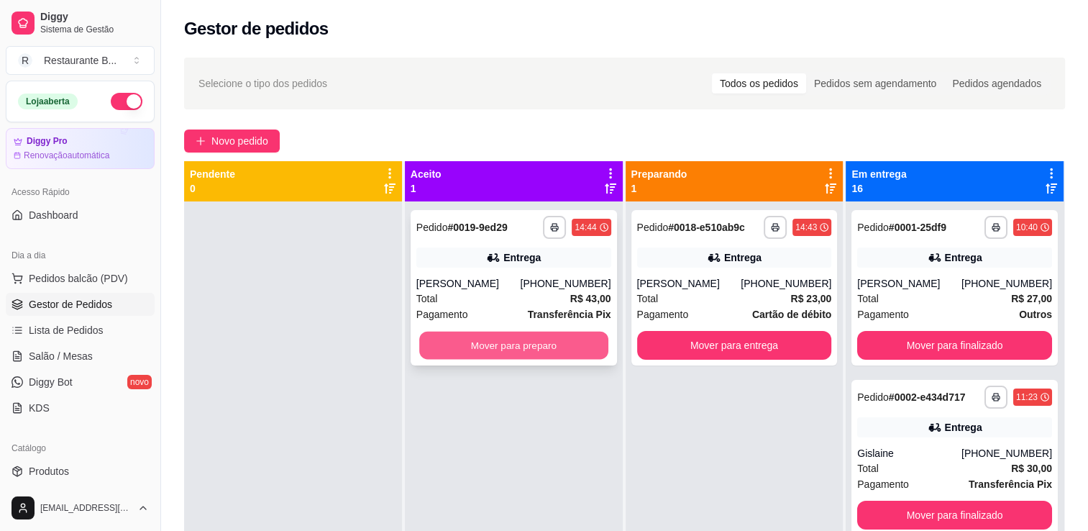
click at [485, 352] on button "Mover para preparo" at bounding box center [513, 345] width 189 height 28
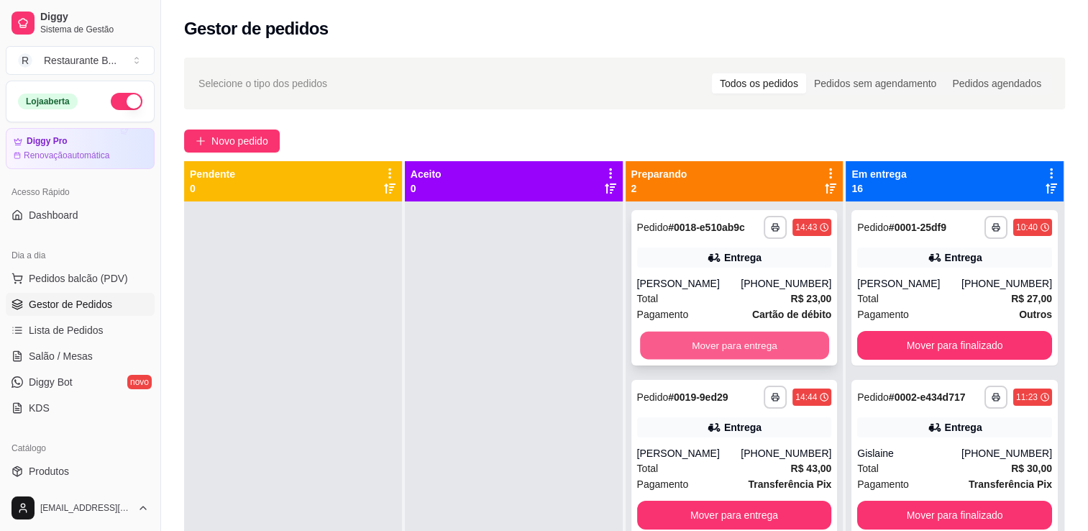
click at [725, 340] on button "Mover para entrega" at bounding box center [734, 345] width 189 height 28
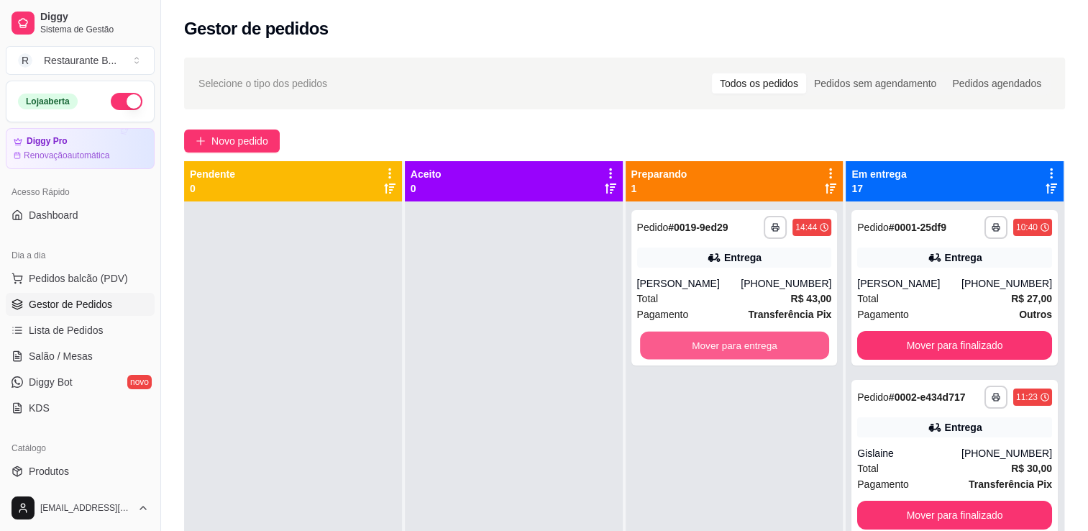
click at [725, 340] on button "Mover para entrega" at bounding box center [734, 345] width 189 height 28
